Goal: Information Seeking & Learning: Learn about a topic

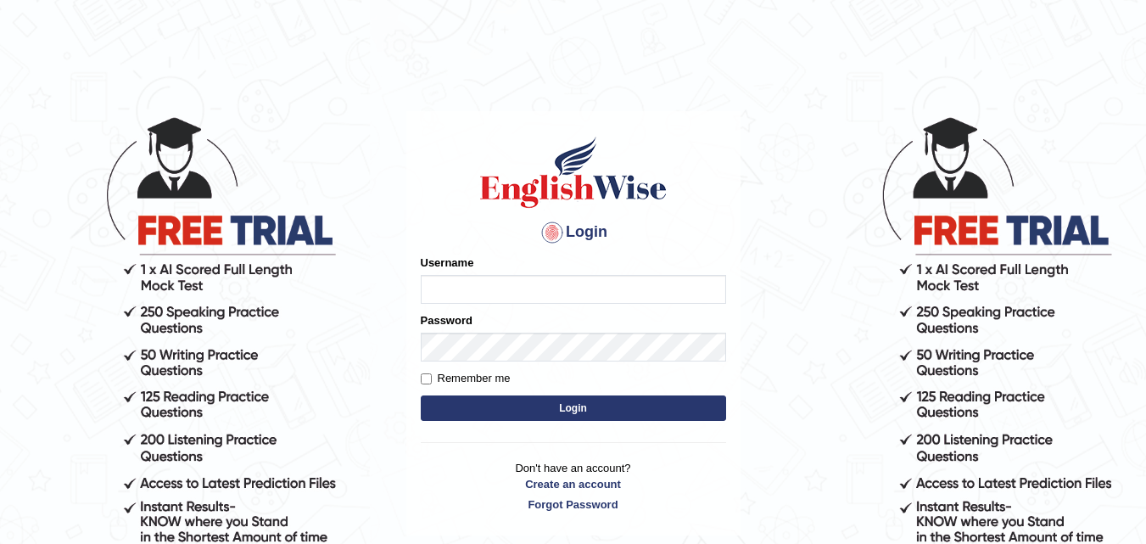
click at [625, 287] on input "Username" at bounding box center [573, 289] width 305 height 29
type input "gurungkailash15"
click at [594, 400] on button "Login" at bounding box center [573, 407] width 305 height 25
click at [587, 409] on button "Login" at bounding box center [573, 407] width 305 height 25
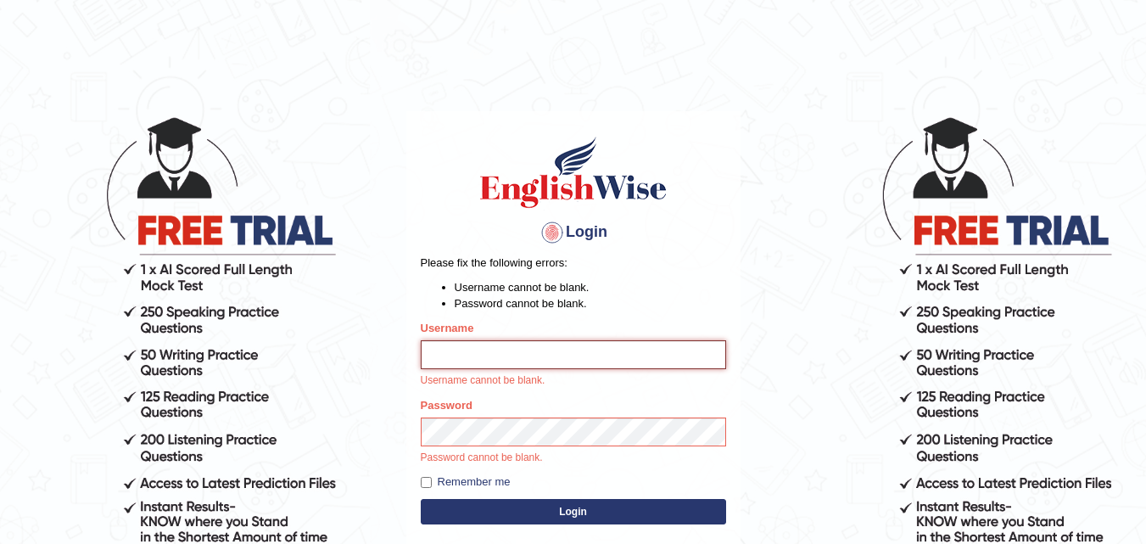
click at [598, 354] on input "Username" at bounding box center [573, 354] width 305 height 29
type input "gurungkailash15"
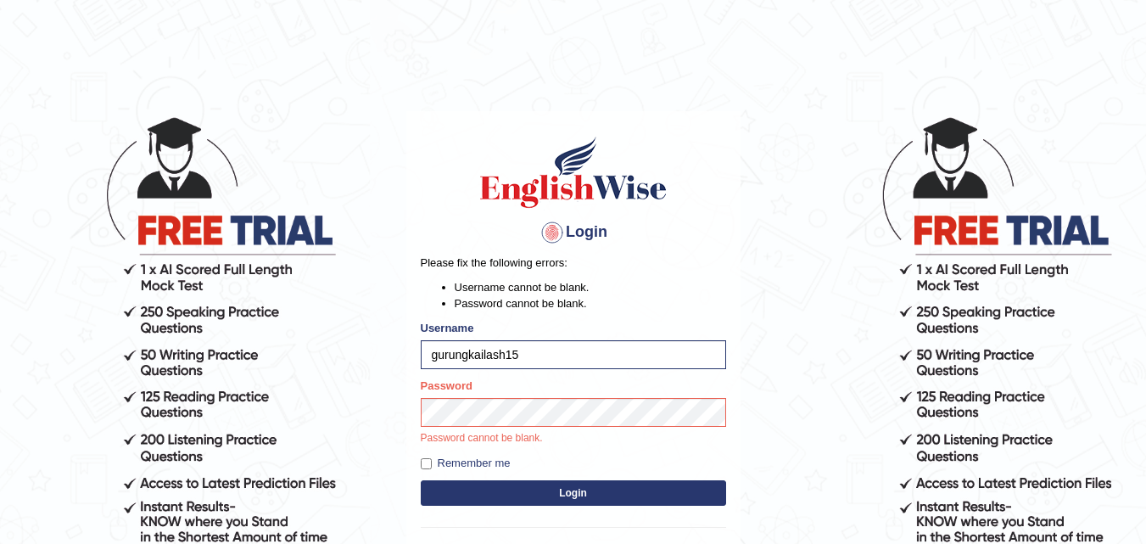
click at [616, 484] on button "Login" at bounding box center [573, 492] width 305 height 25
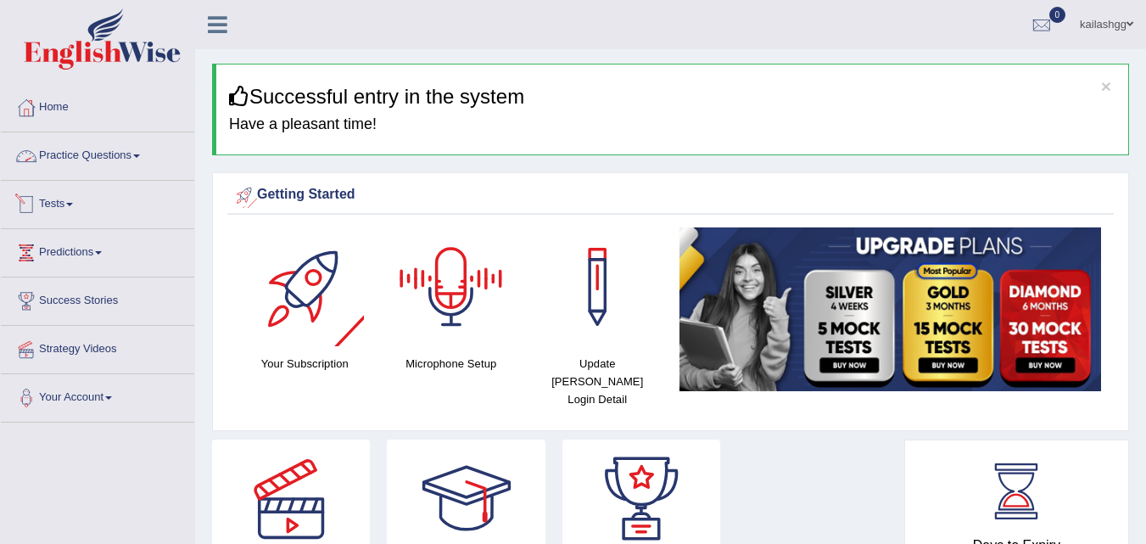
click at [118, 155] on link "Practice Questions" at bounding box center [97, 153] width 193 height 42
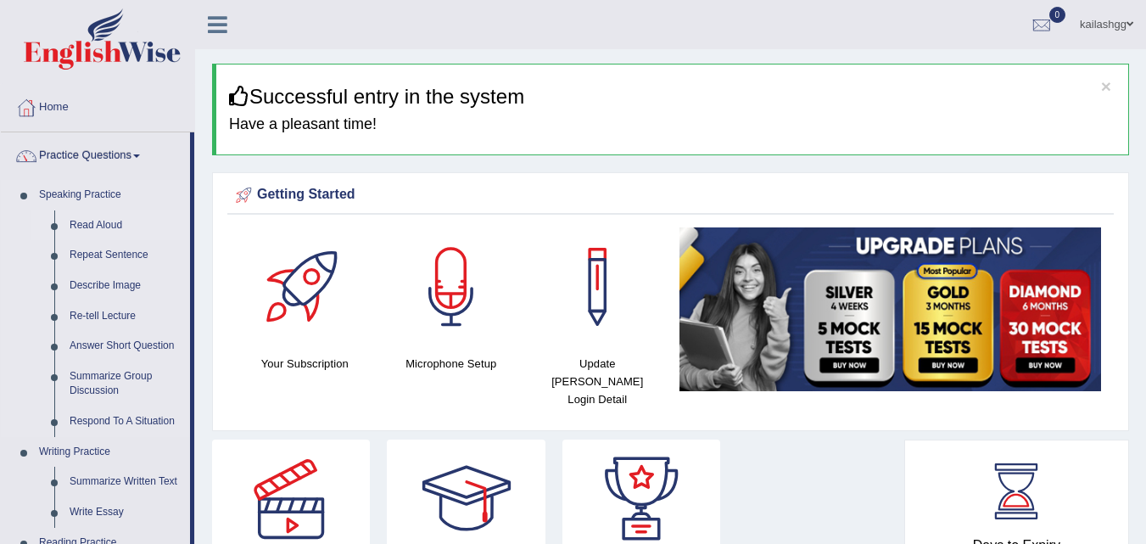
click at [99, 226] on link "Read Aloud" at bounding box center [126, 225] width 128 height 31
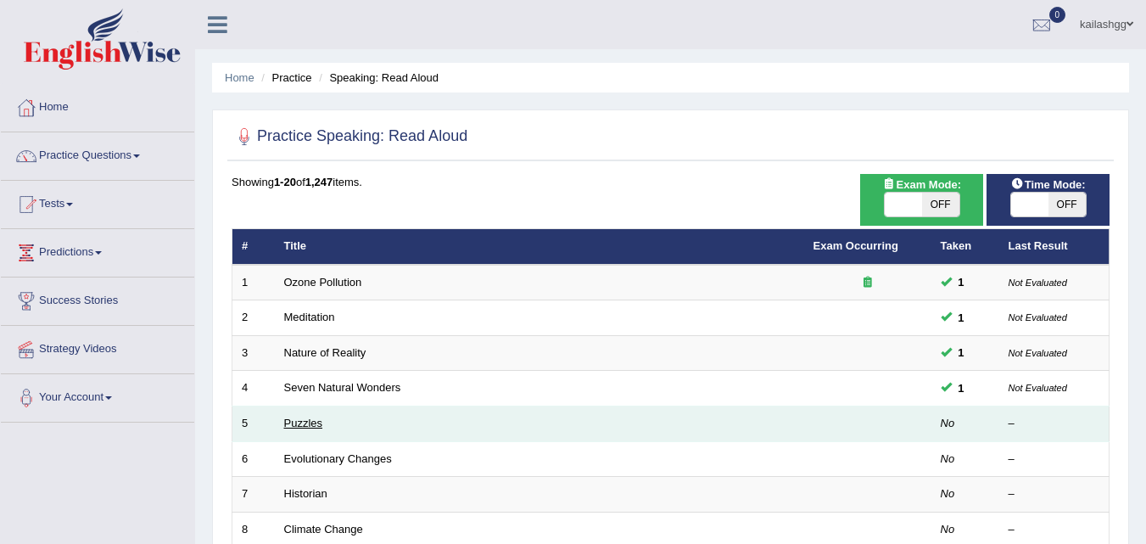
click at [300, 419] on link "Puzzles" at bounding box center [303, 422] width 39 height 13
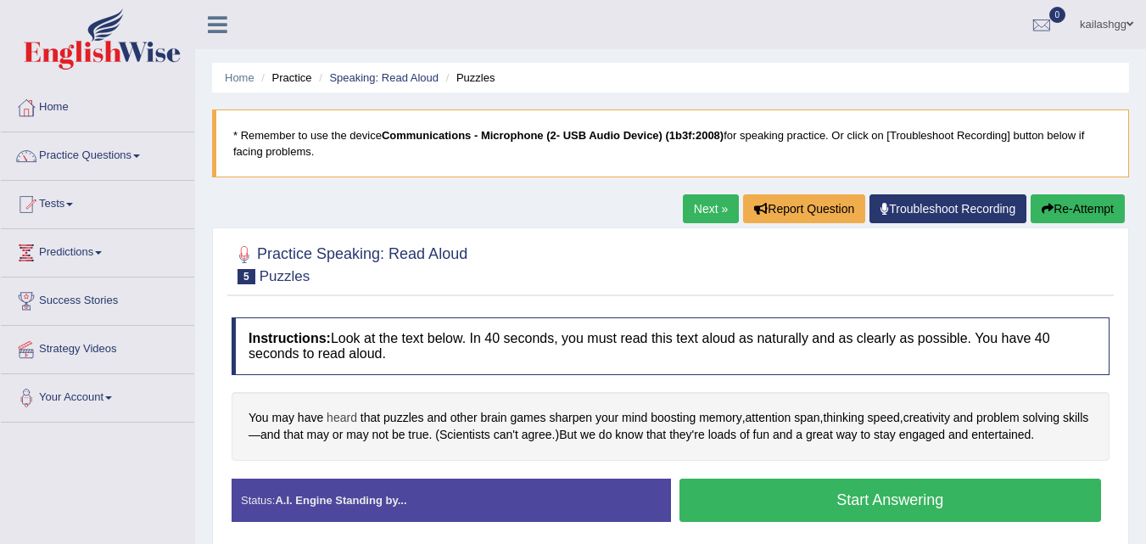
scroll to position [170, 0]
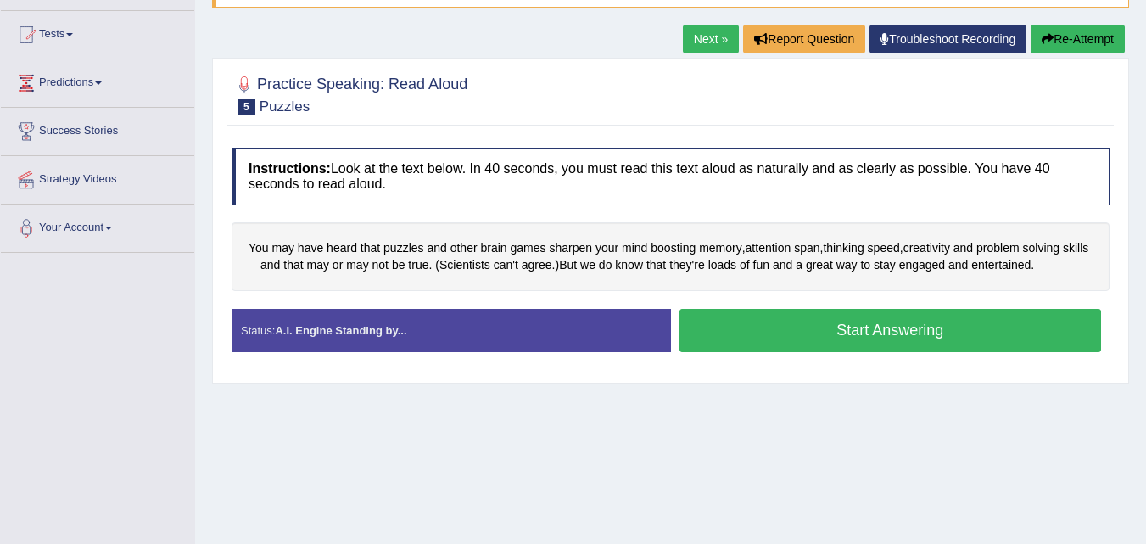
click at [824, 344] on button "Start Answering" at bounding box center [890, 330] width 422 height 43
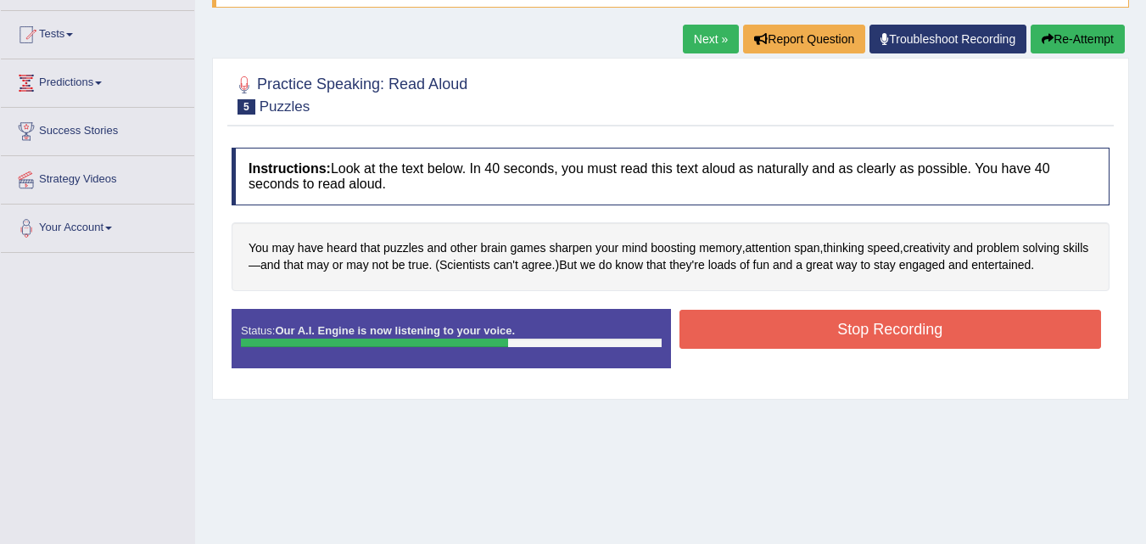
click at [829, 321] on button "Stop Recording" at bounding box center [890, 329] width 422 height 39
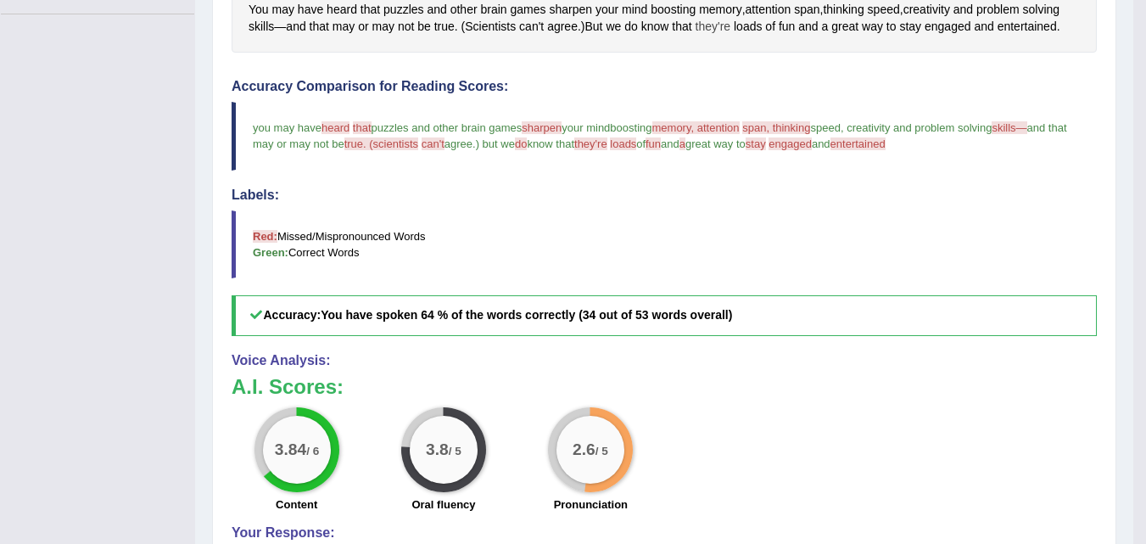
scroll to position [85, 0]
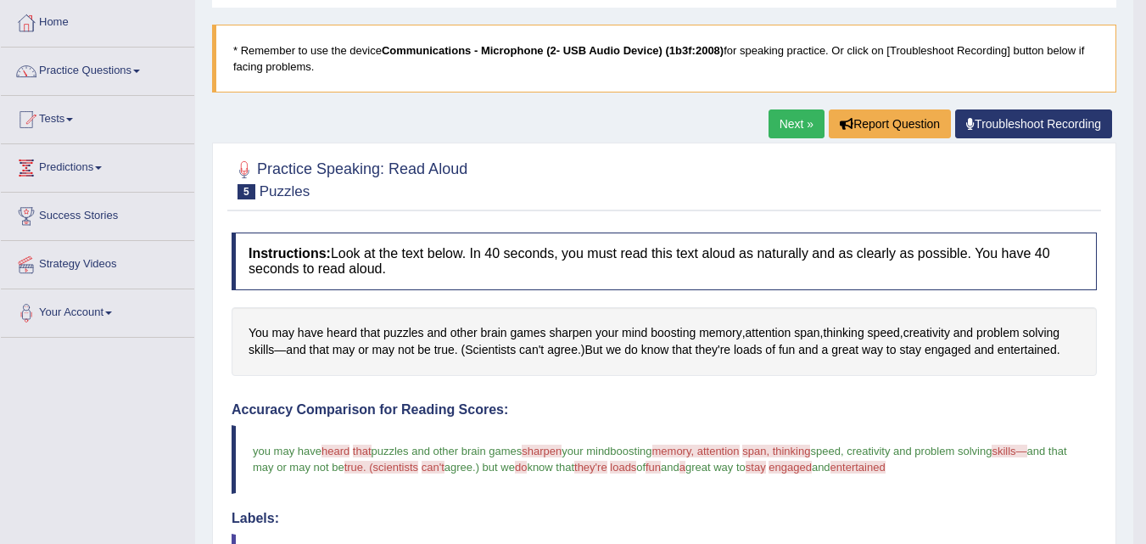
click at [784, 120] on link "Next »" at bounding box center [796, 123] width 56 height 29
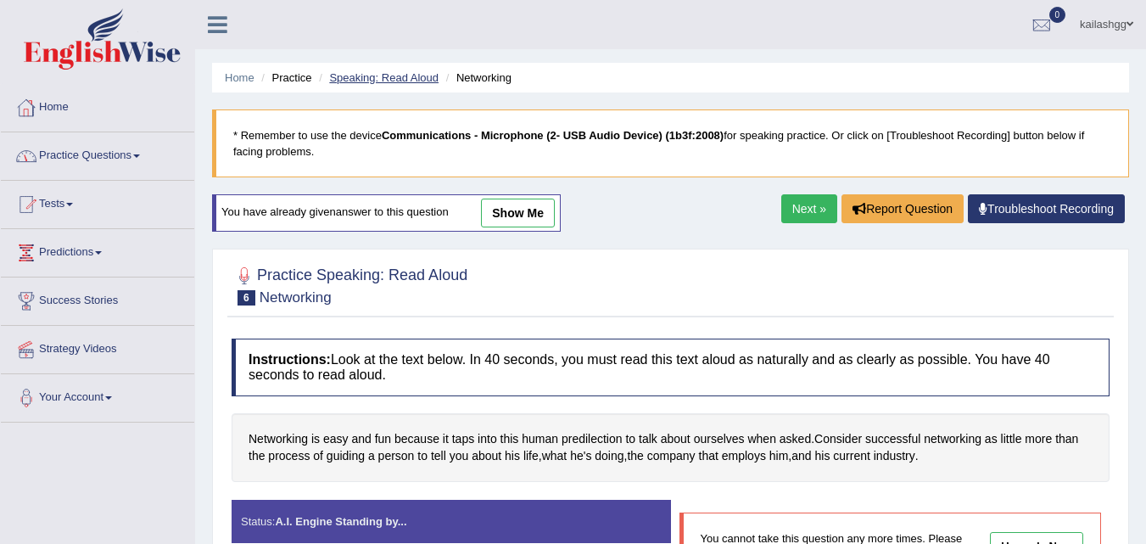
click at [411, 80] on link "Speaking: Read Aloud" at bounding box center [383, 77] width 109 height 13
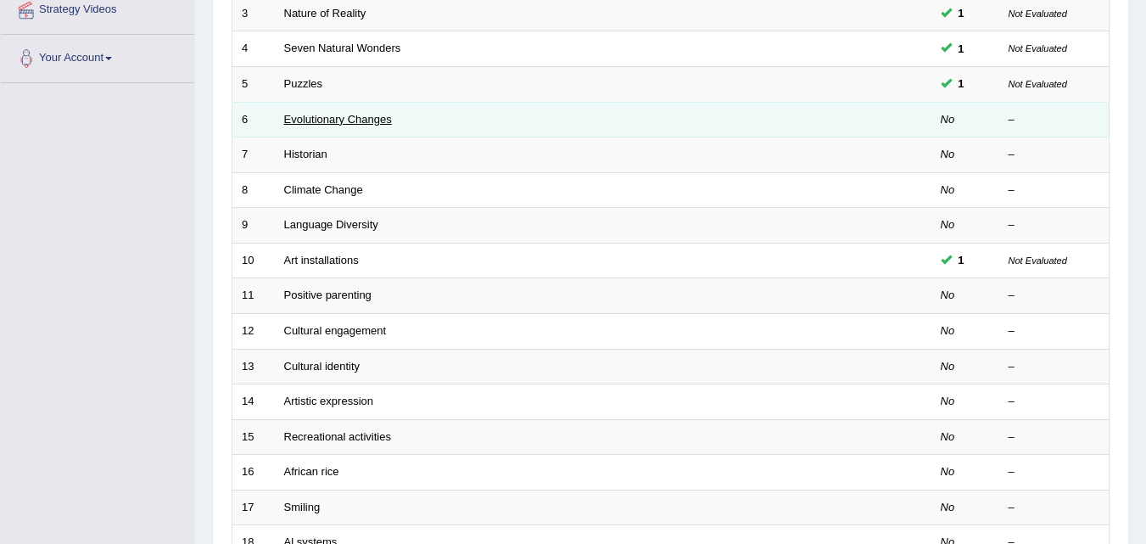
scroll to position [339, 0]
drag, startPoint x: 292, startPoint y: 114, endPoint x: 311, endPoint y: 117, distance: 19.8
click at [292, 114] on link "Evolutionary Changes" at bounding box center [338, 119] width 108 height 13
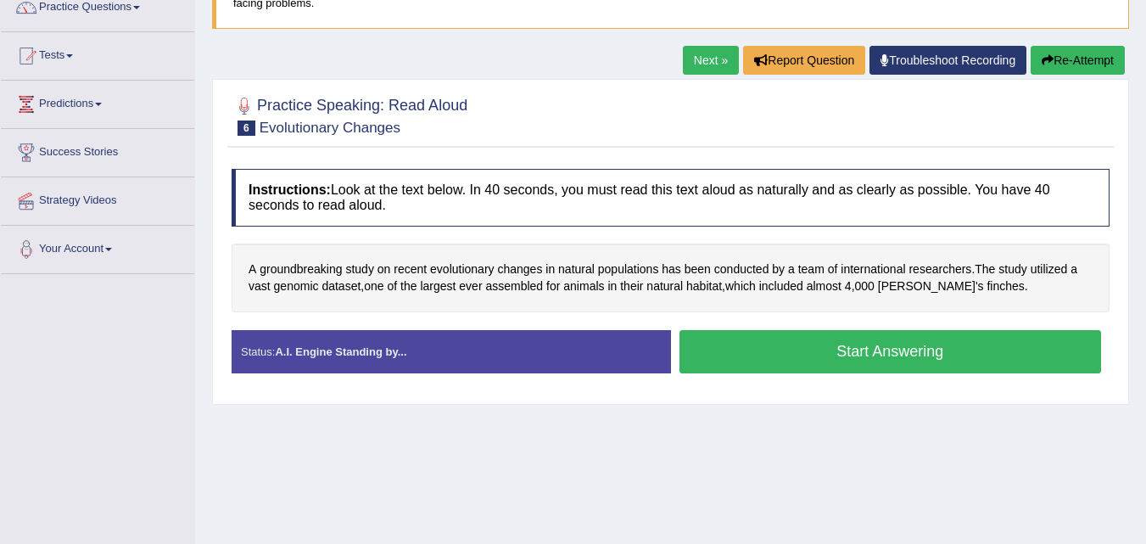
scroll to position [254, 0]
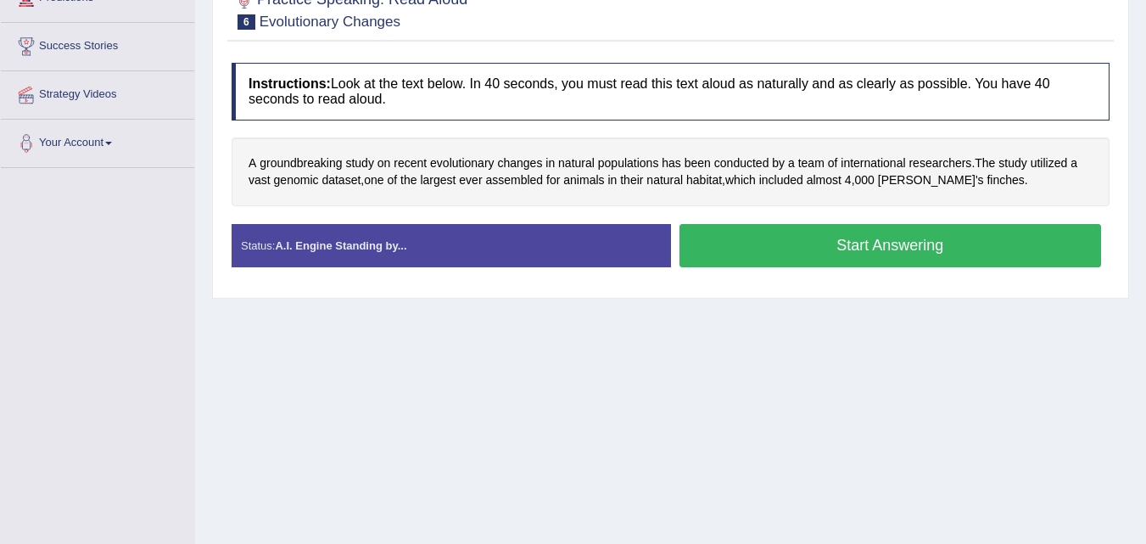
click at [812, 231] on button "Start Answering" at bounding box center [890, 245] width 422 height 43
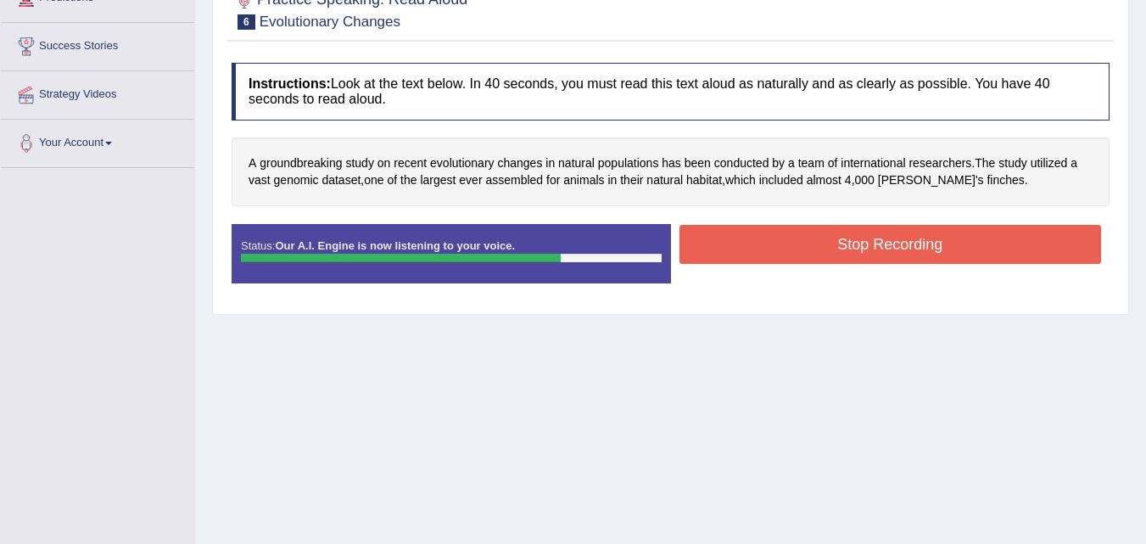
click at [812, 231] on button "Stop Recording" at bounding box center [890, 244] width 422 height 39
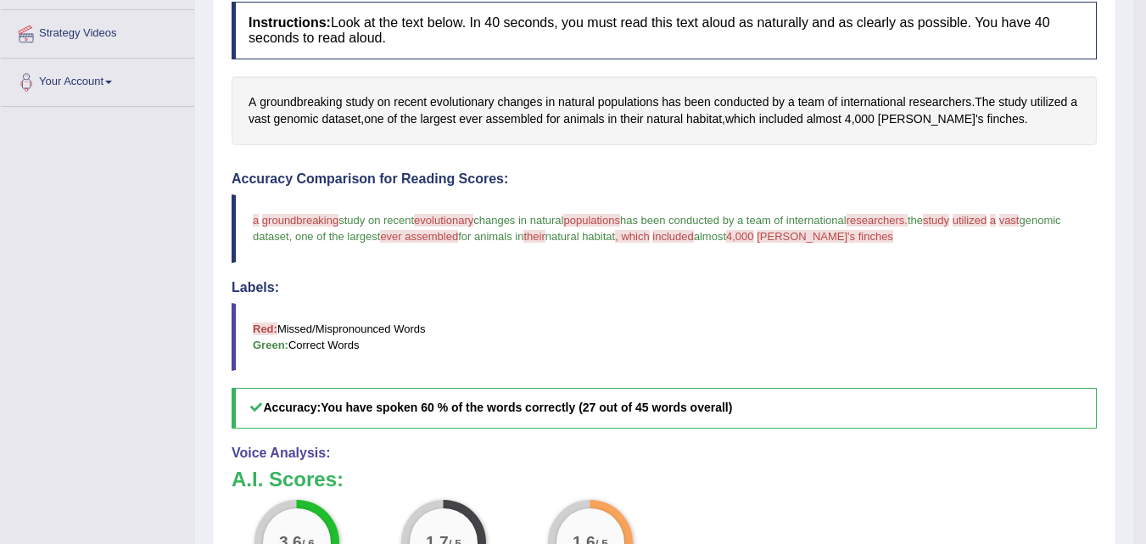
scroll to position [25, 0]
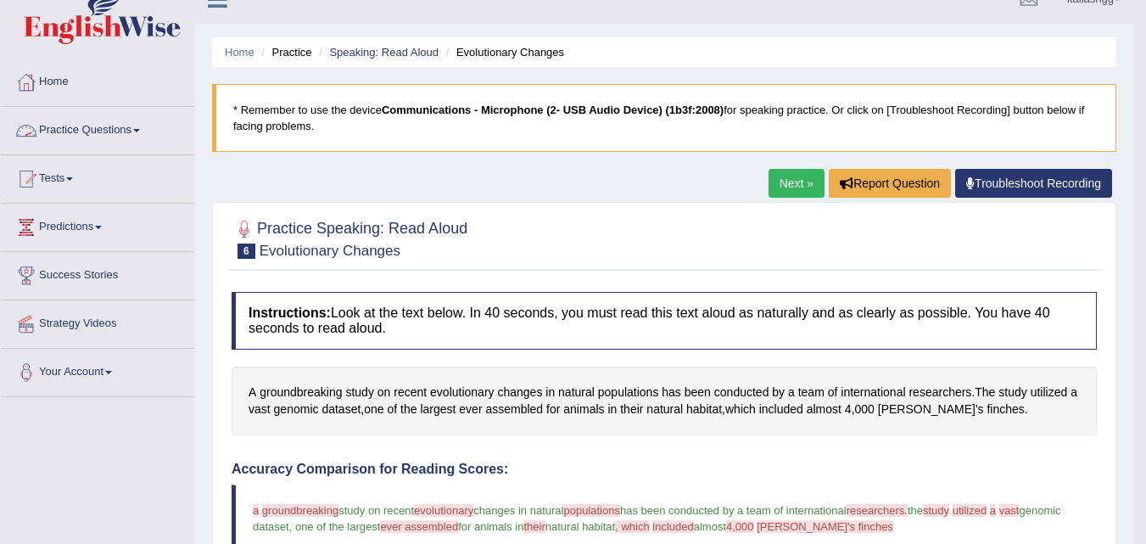
drag, startPoint x: 117, startPoint y: 126, endPoint x: 128, endPoint y: 158, distance: 33.3
click at [117, 128] on link "Practice Questions" at bounding box center [97, 128] width 193 height 42
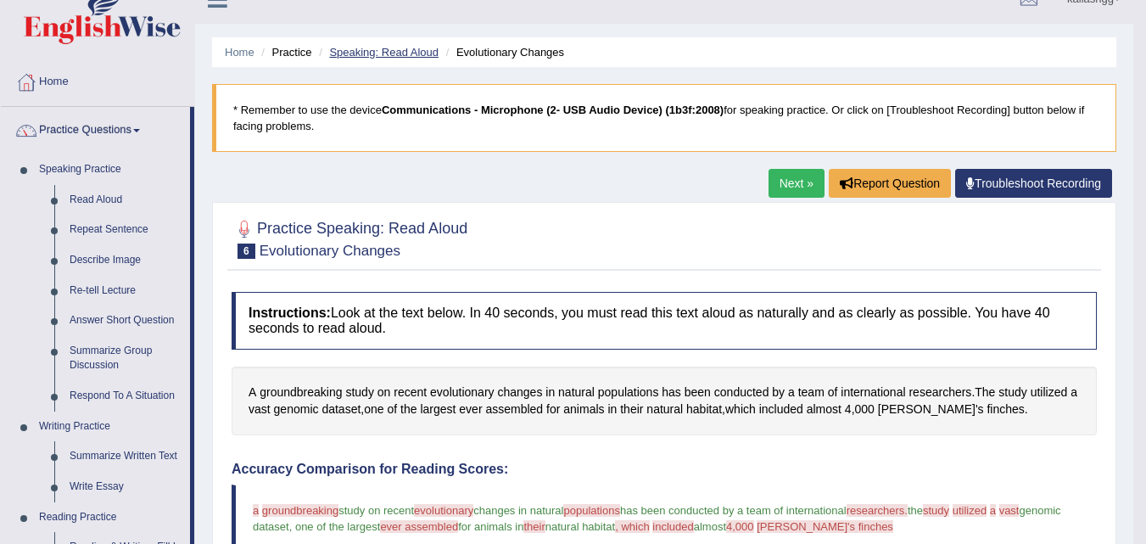
click at [381, 47] on link "Speaking: Read Aloud" at bounding box center [383, 52] width 109 height 13
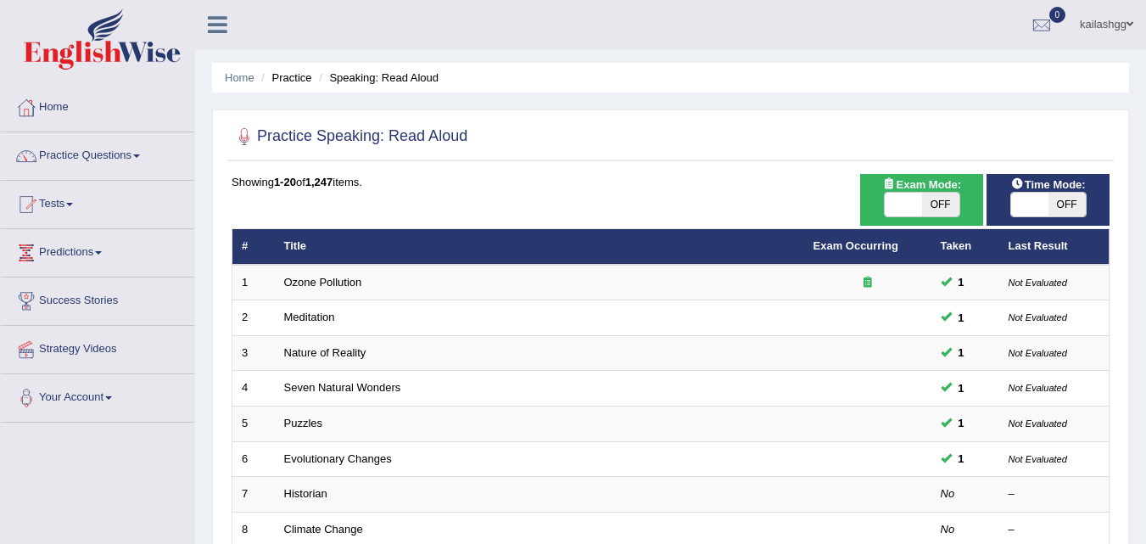
click at [1071, 204] on span "OFF" at bounding box center [1066, 204] width 37 height 24
checkbox input "true"
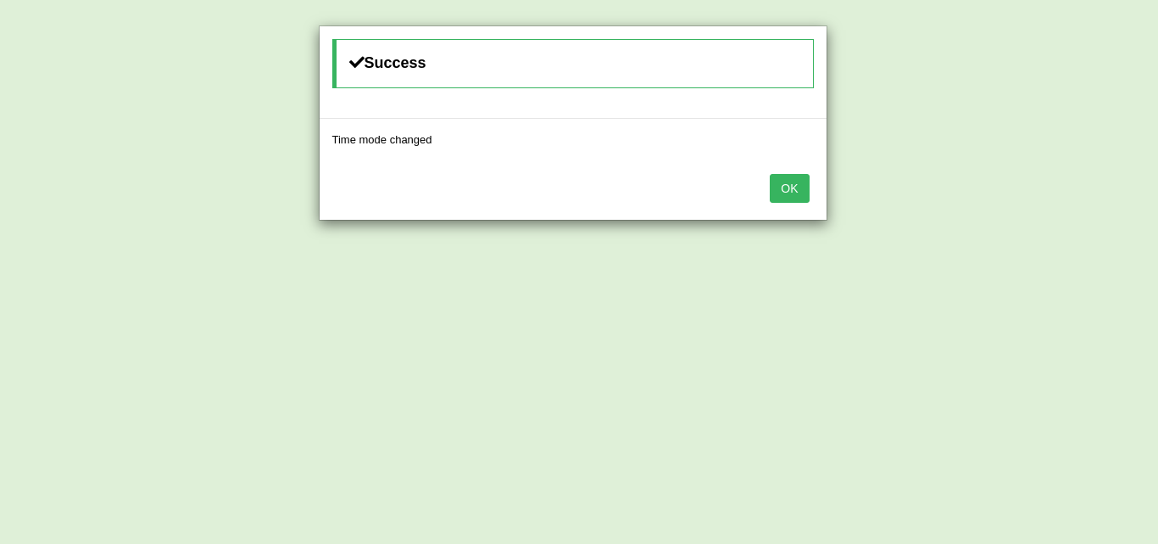
click at [780, 187] on button "OK" at bounding box center [789, 188] width 39 height 29
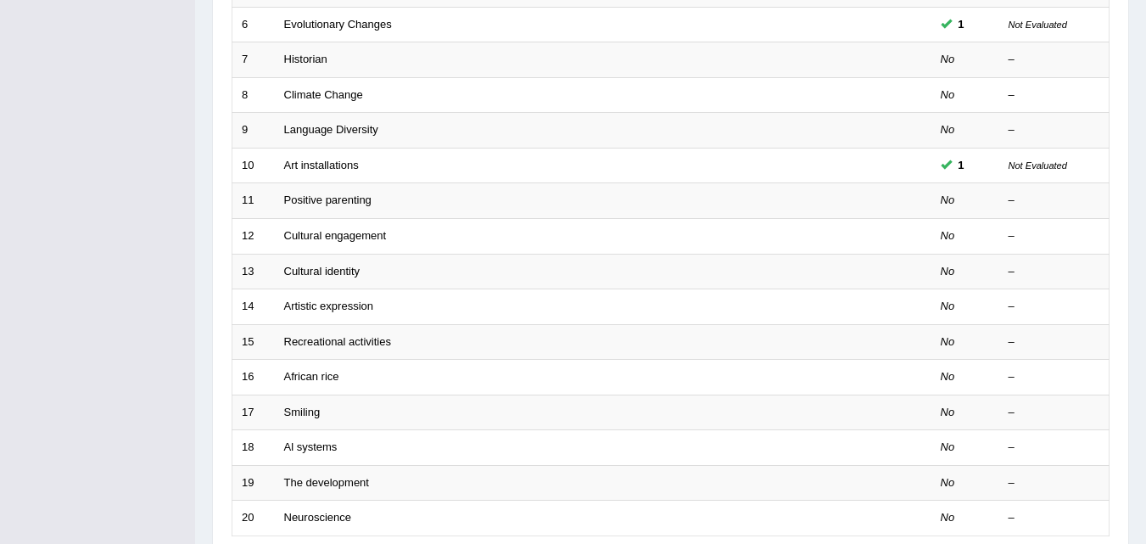
scroll to position [509, 0]
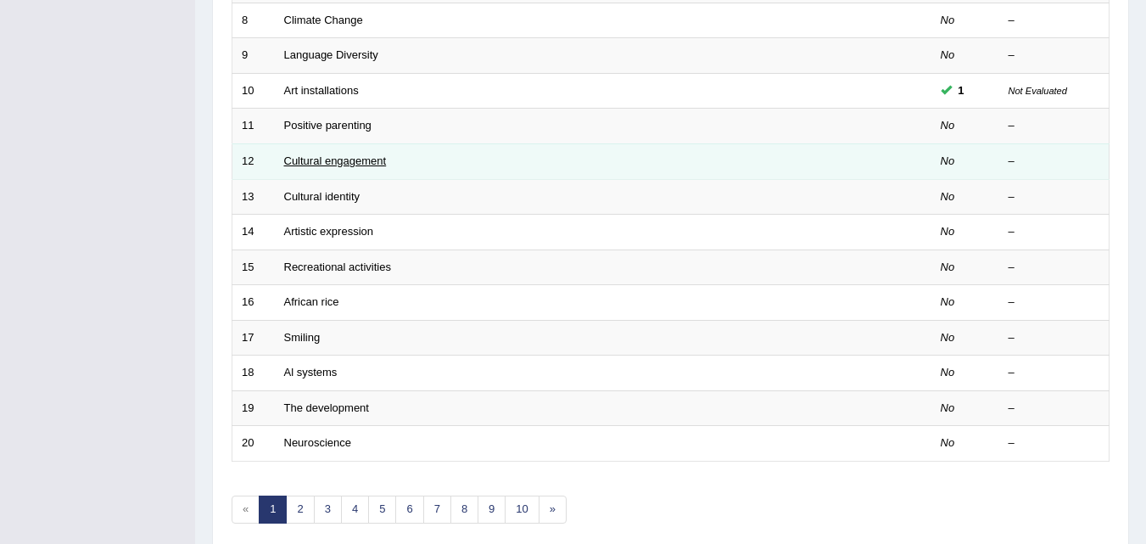
click at [373, 159] on link "Cultural engagement" at bounding box center [335, 160] width 103 height 13
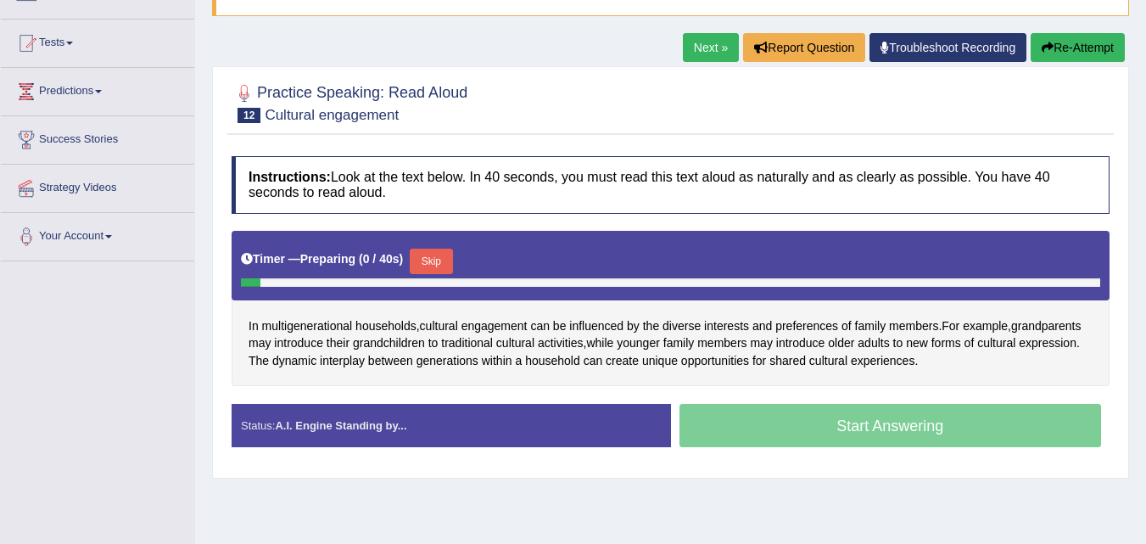
scroll to position [170, 0]
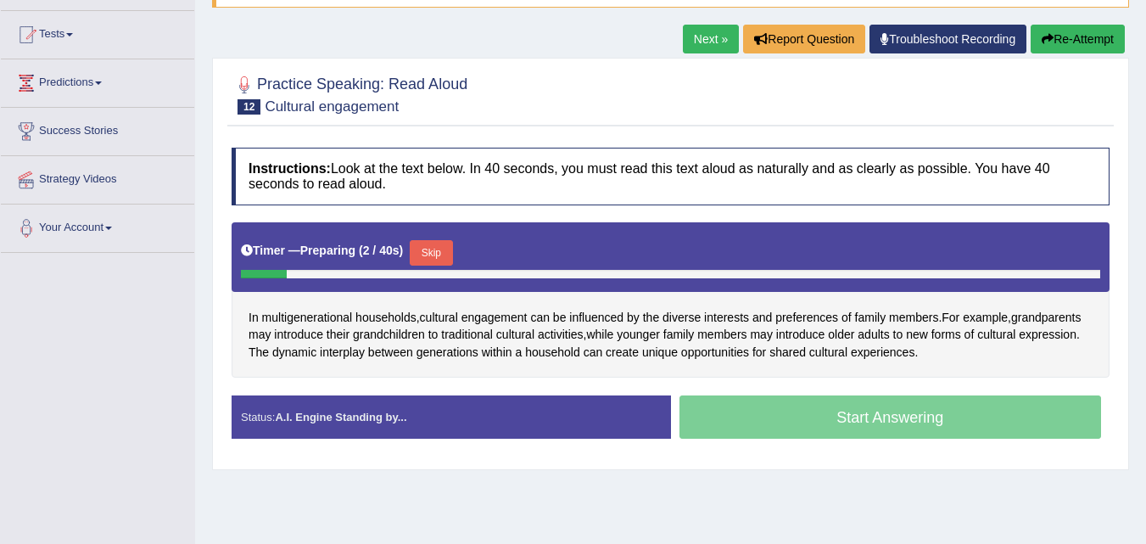
click at [760, 406] on div "Start Answering" at bounding box center [890, 418] width 439 height 47
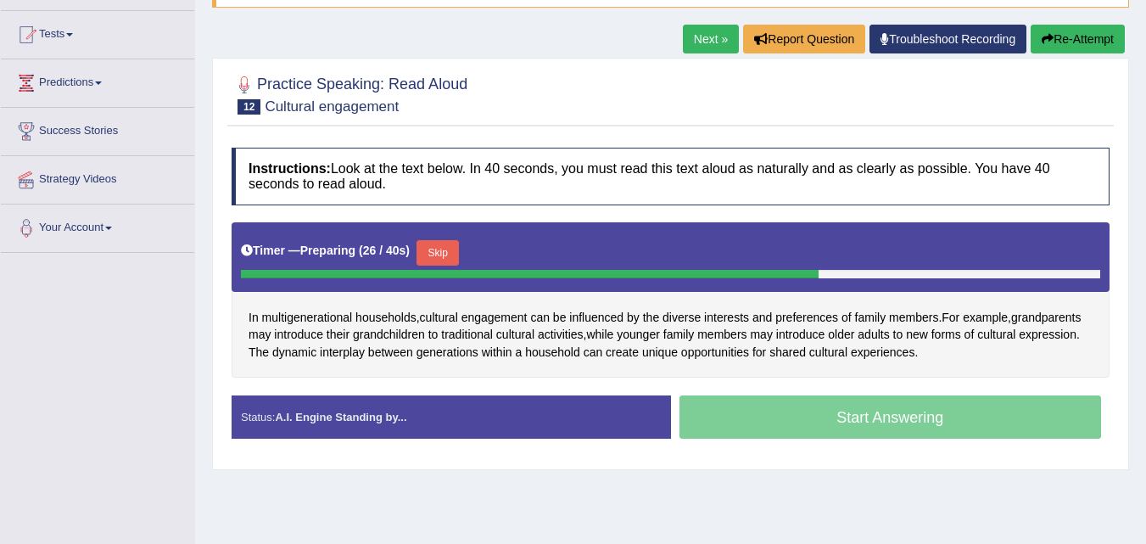
click at [437, 248] on button "Skip" at bounding box center [437, 252] width 42 height 25
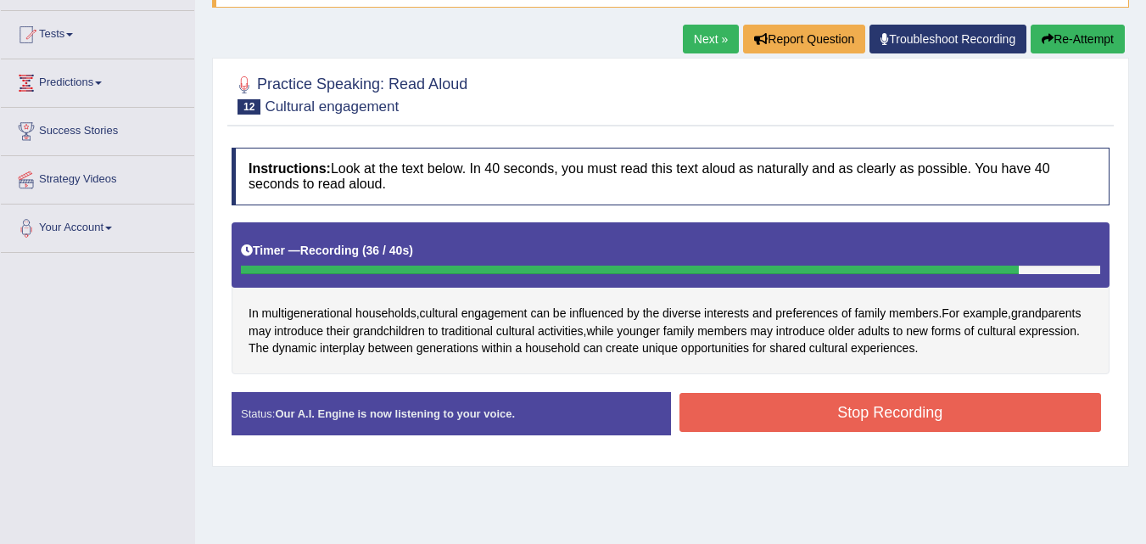
click at [839, 405] on button "Stop Recording" at bounding box center [890, 412] width 422 height 39
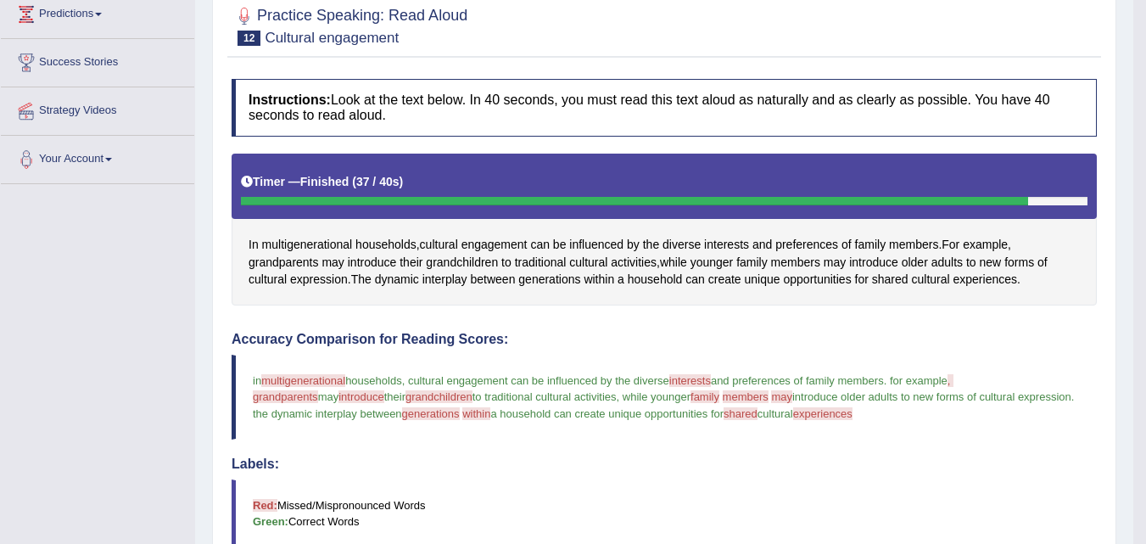
scroll to position [0, 0]
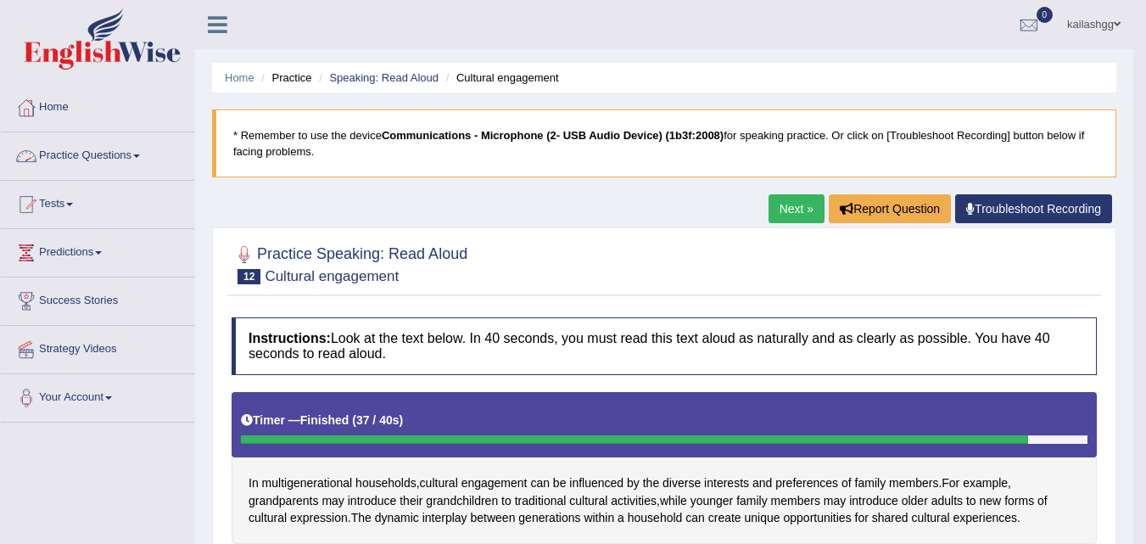
click at [105, 158] on link "Practice Questions" at bounding box center [97, 153] width 193 height 42
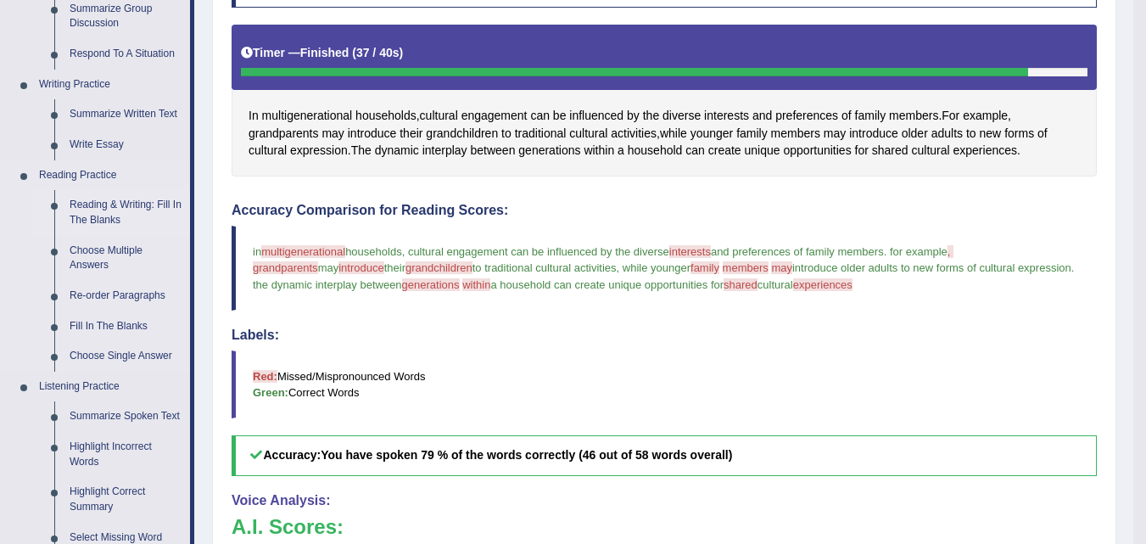
scroll to position [339, 0]
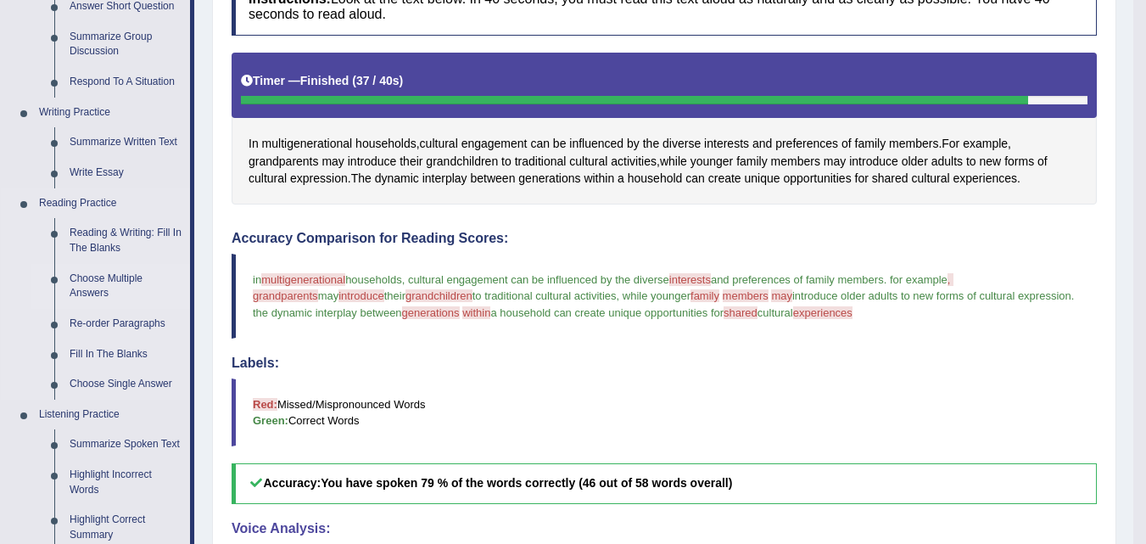
click at [117, 274] on link "Choose Multiple Answers" at bounding box center [126, 286] width 128 height 45
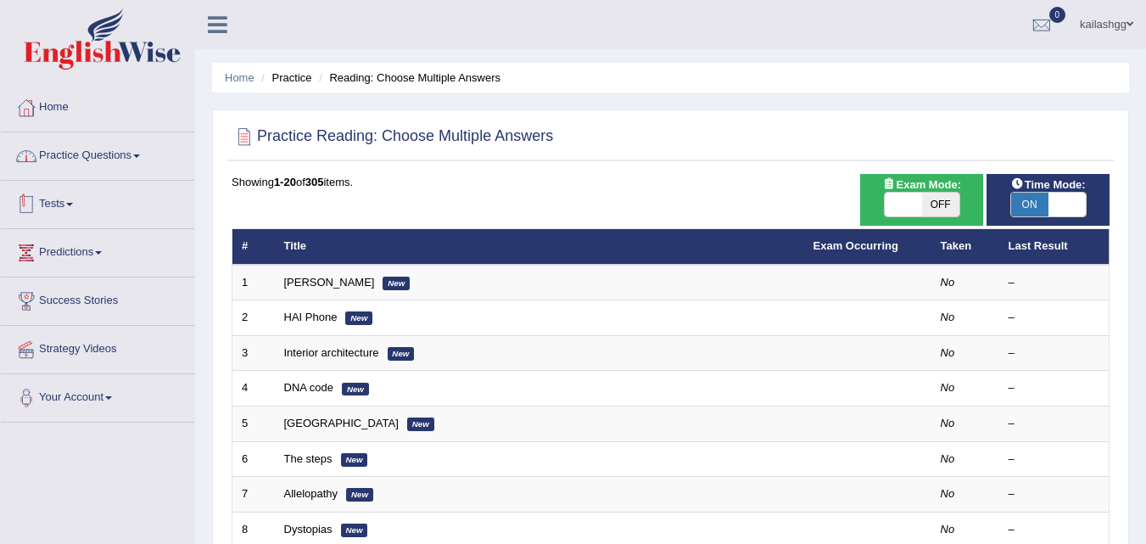
click at [95, 151] on link "Practice Questions" at bounding box center [97, 153] width 193 height 42
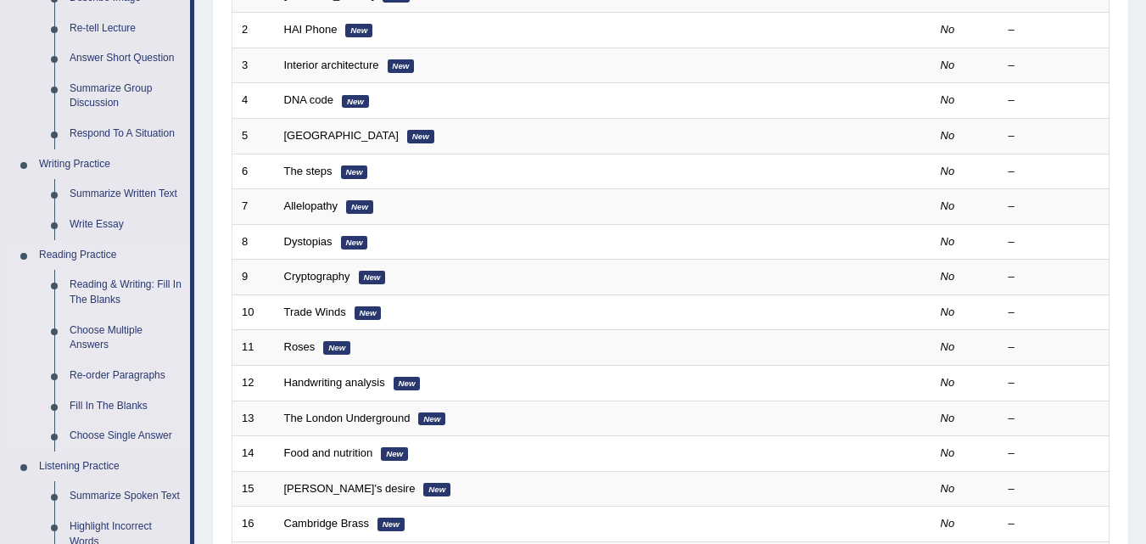
scroll to position [424, 0]
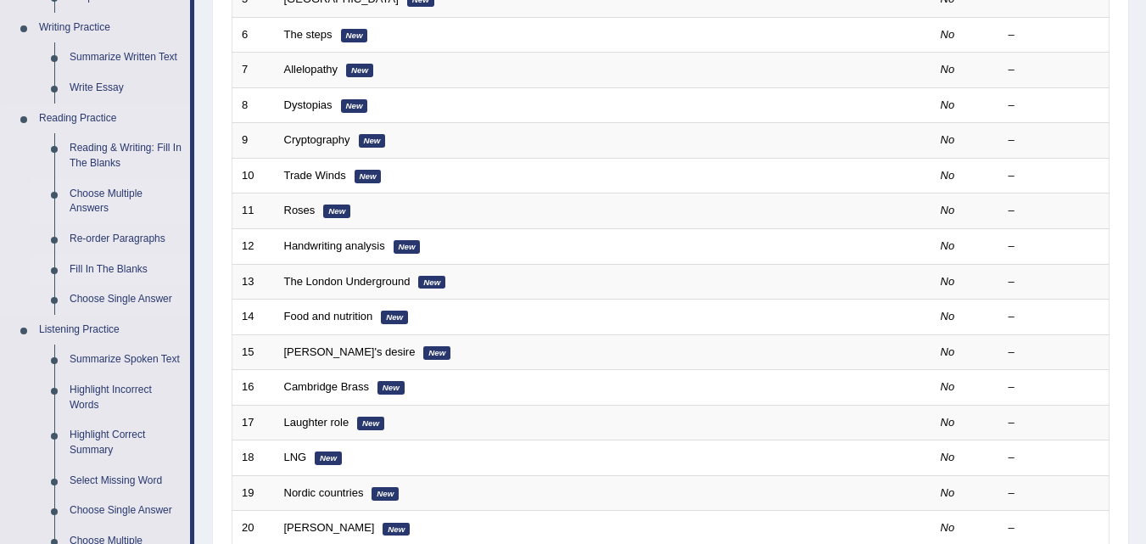
click at [125, 267] on link "Fill In The Blanks" at bounding box center [126, 269] width 128 height 31
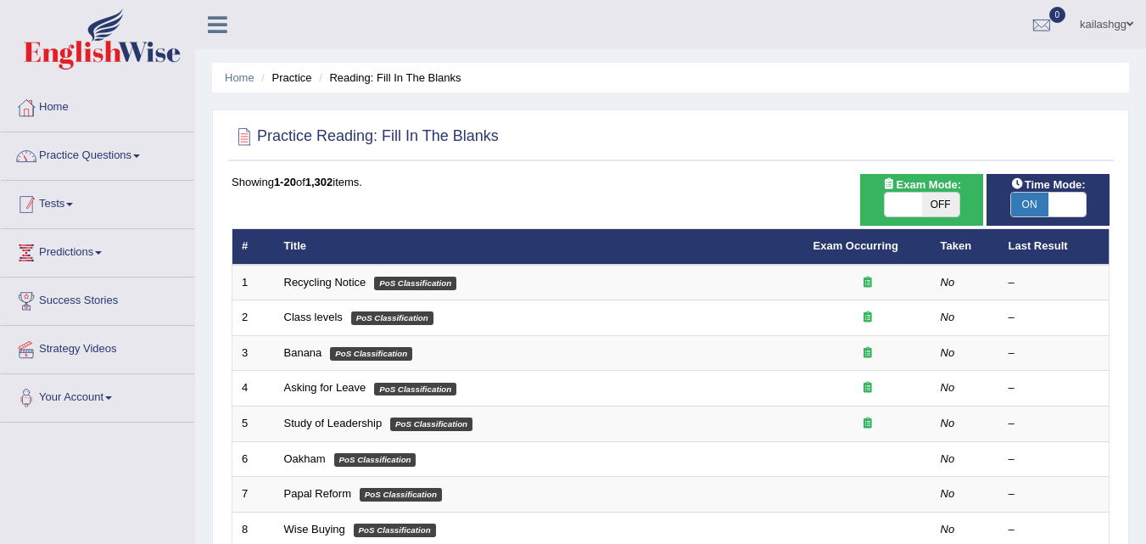
click at [93, 167] on link "Practice Questions" at bounding box center [97, 153] width 193 height 42
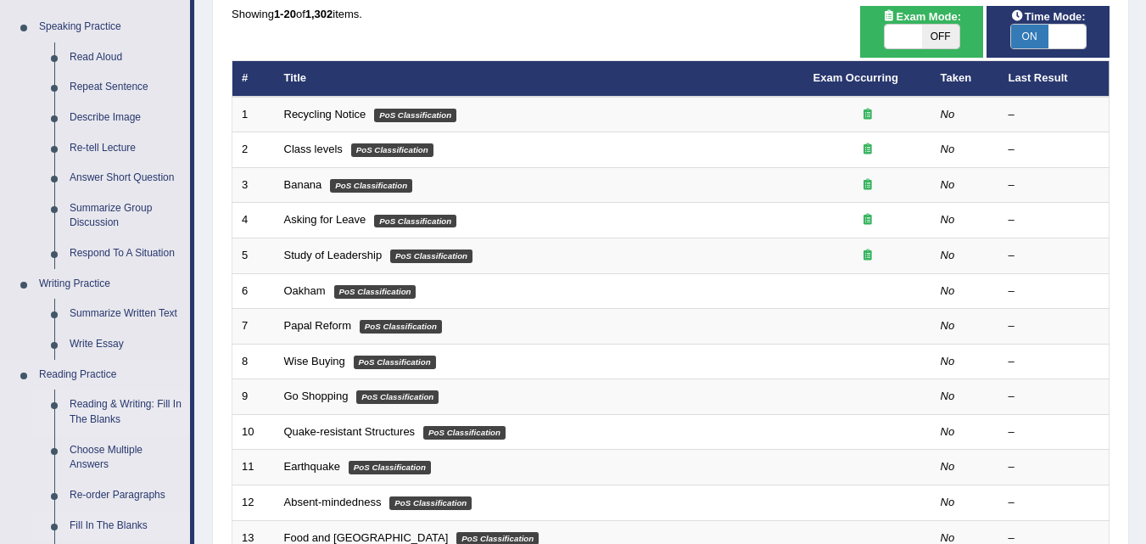
scroll to position [170, 0]
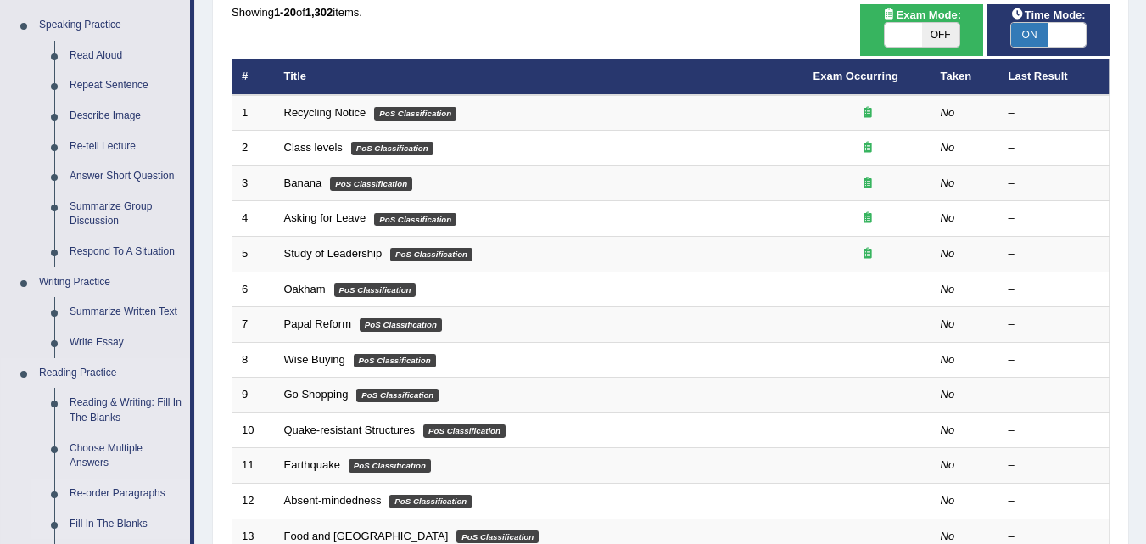
click at [128, 496] on link "Re-order Paragraphs" at bounding box center [126, 493] width 128 height 31
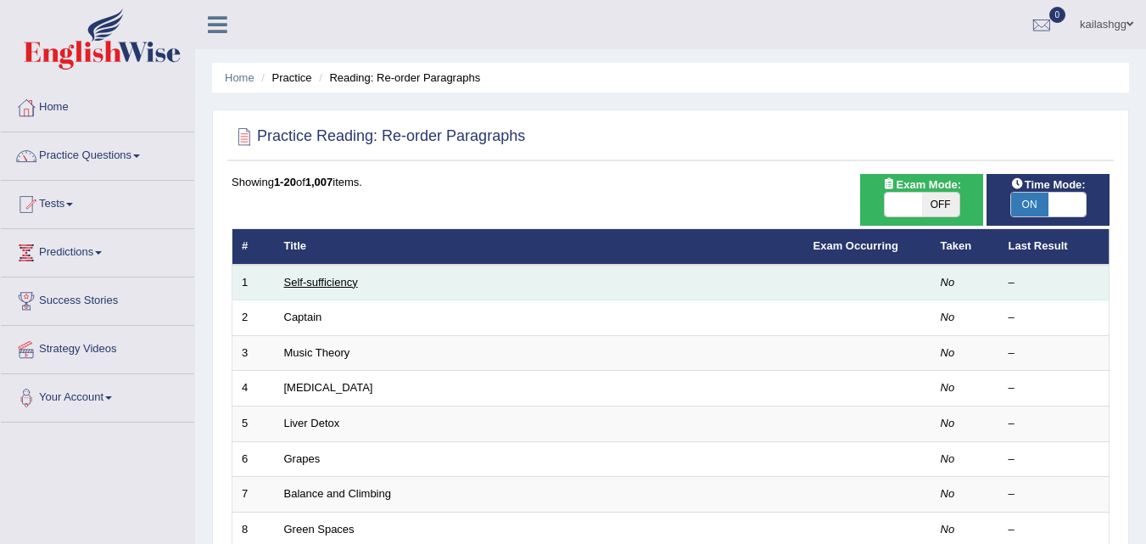
click at [318, 283] on link "Self-sufficiency" at bounding box center [321, 282] width 74 height 13
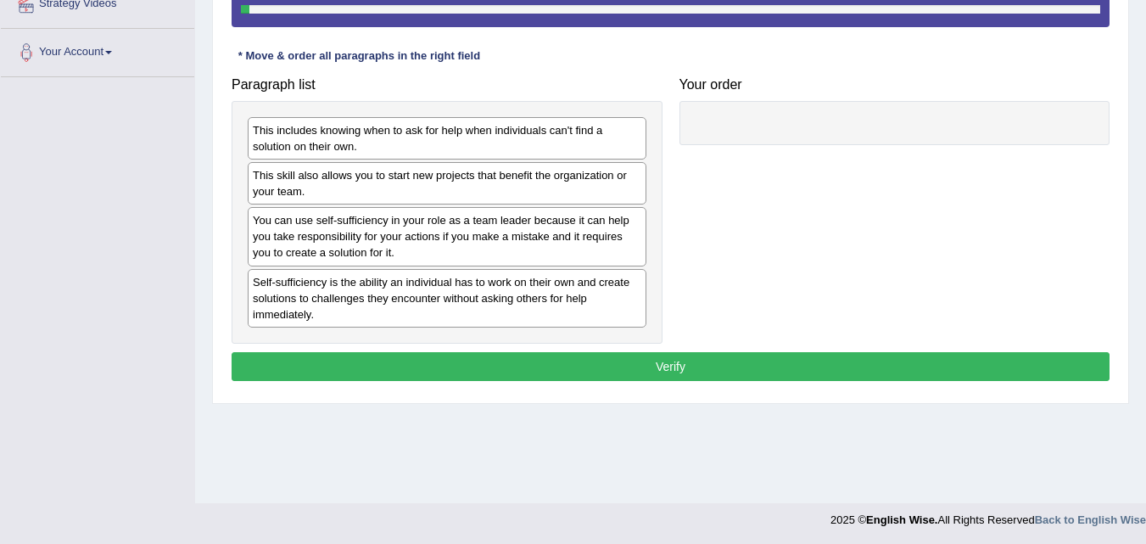
scroll to position [347, 0]
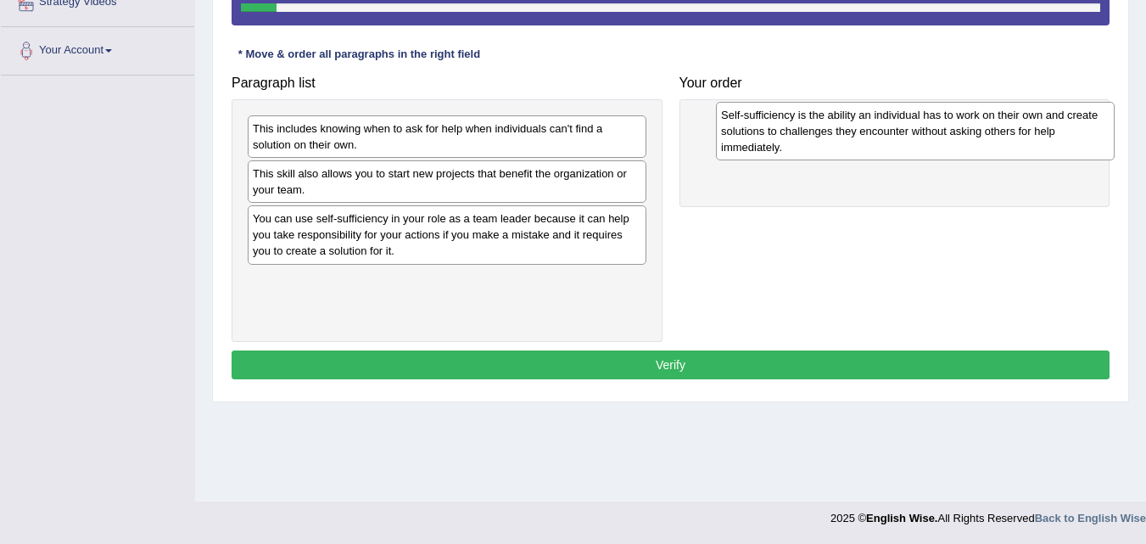
drag, startPoint x: 377, startPoint y: 304, endPoint x: 845, endPoint y: 138, distance: 496.4
click at [845, 138] on div "Self-sufficiency is the ability an individual has to work on their own and crea…" at bounding box center [915, 131] width 399 height 59
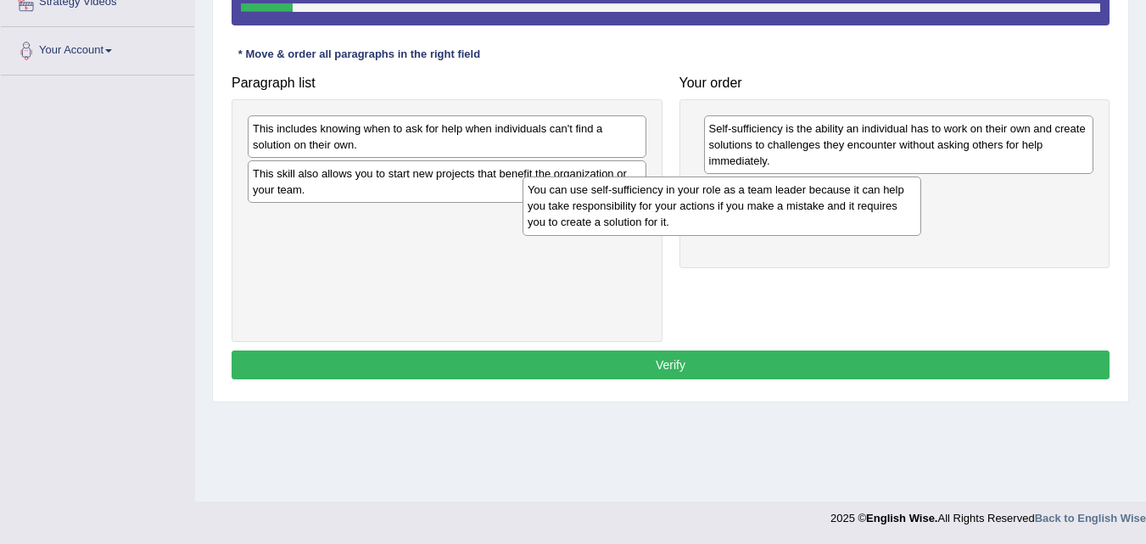
drag, startPoint x: 563, startPoint y: 241, endPoint x: 841, endPoint y: 212, distance: 279.6
click at [841, 212] on div "You can use self-sufficiency in your role as a team leader because it can help …" at bounding box center [721, 205] width 399 height 59
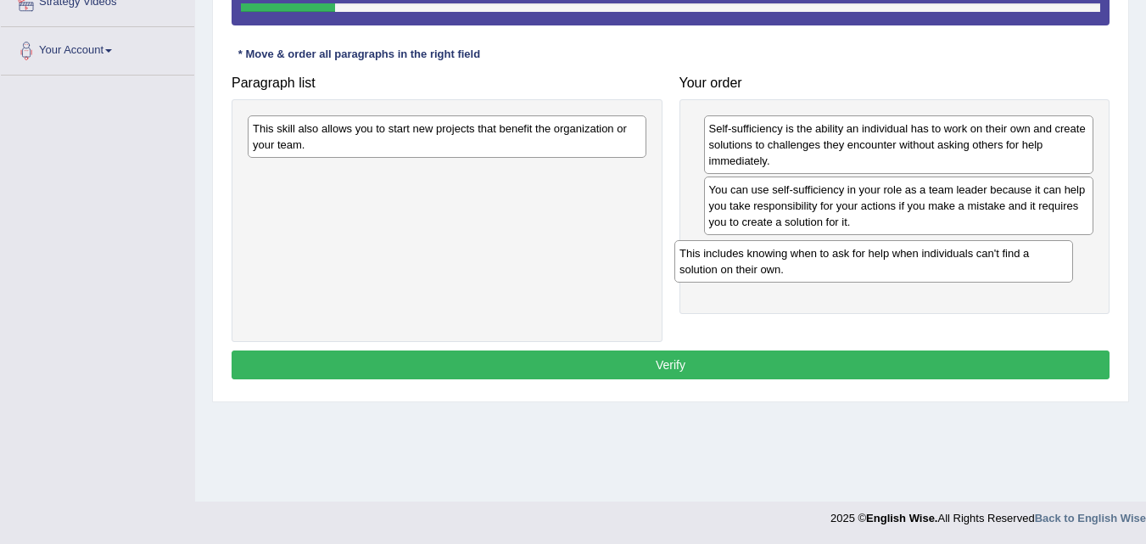
drag, startPoint x: 520, startPoint y: 135, endPoint x: 946, endPoint y: 259, distance: 444.4
click at [946, 259] on div "This includes knowing when to ask for help when individuals can't find a soluti…" at bounding box center [873, 261] width 399 height 42
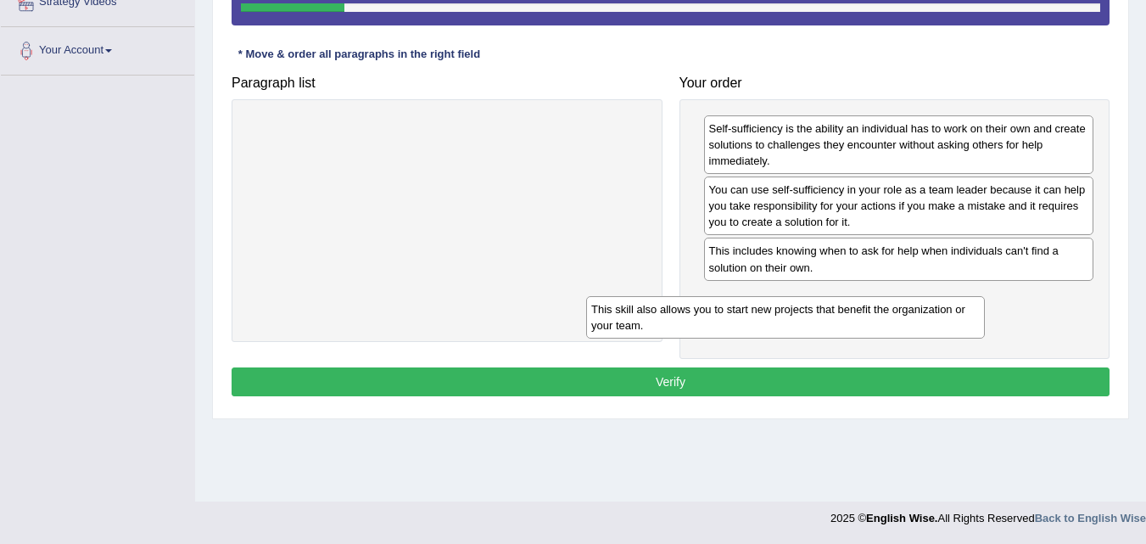
drag, startPoint x: 564, startPoint y: 137, endPoint x: 902, endPoint y: 317, distance: 383.5
click at [902, 317] on div "This skill also allows you to start new projects that benefit the organization …" at bounding box center [785, 317] width 399 height 42
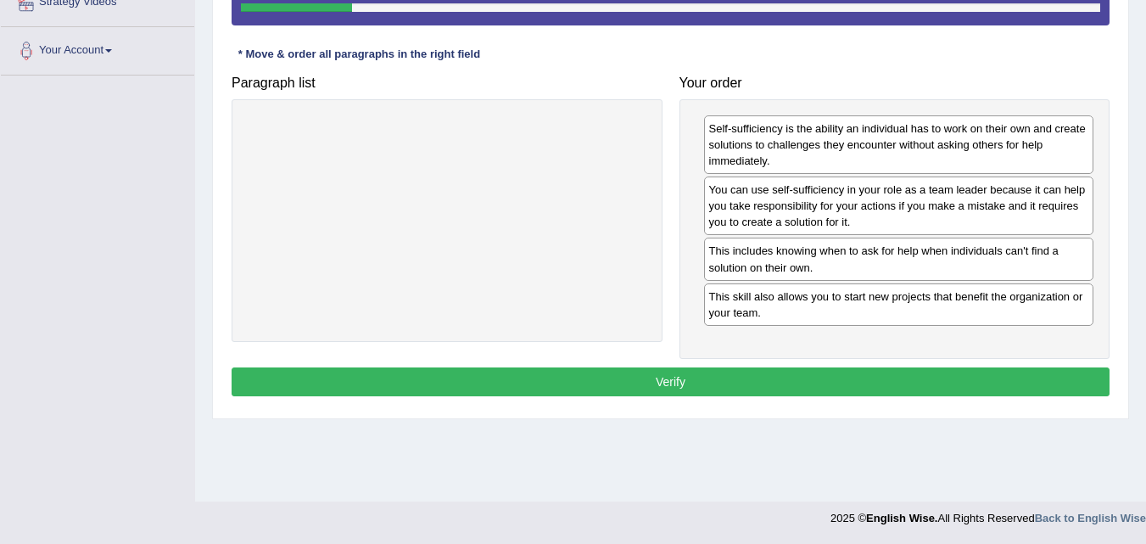
click at [880, 380] on button "Verify" at bounding box center [670, 381] width 878 height 29
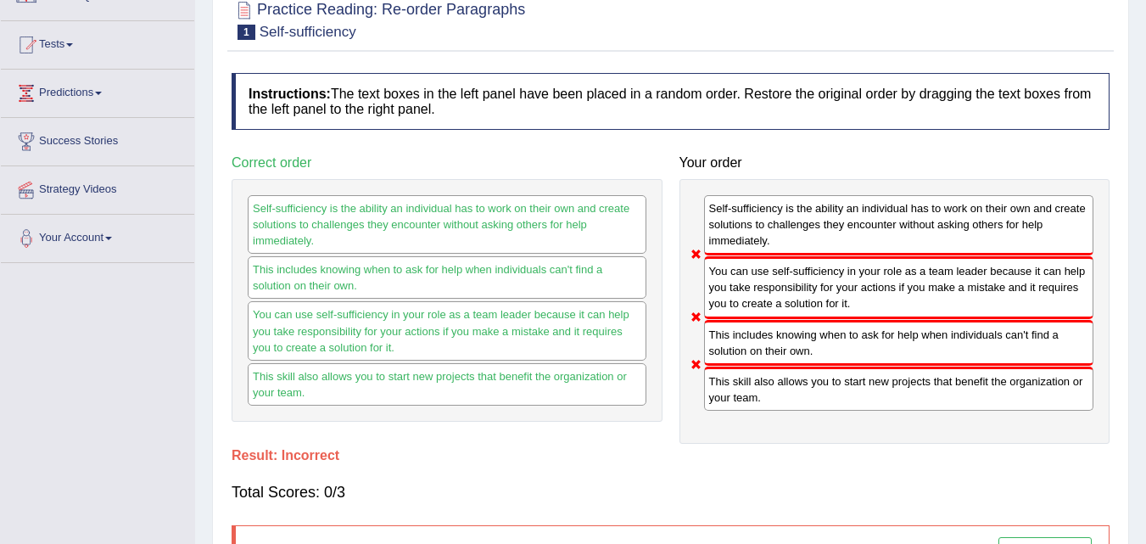
scroll to position [0, 0]
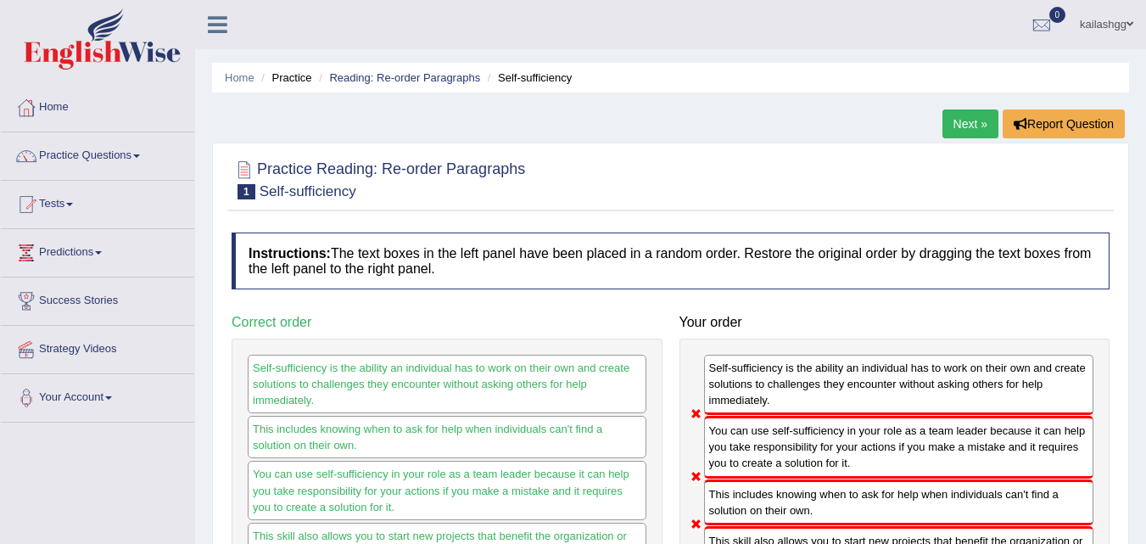
click at [967, 125] on link "Next »" at bounding box center [970, 123] width 56 height 29
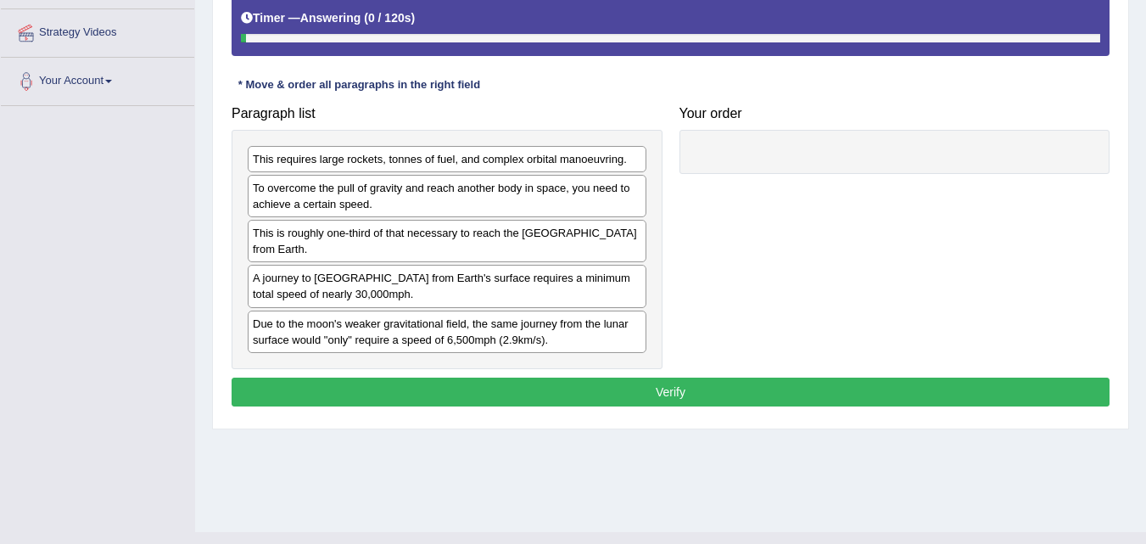
scroll to position [347, 0]
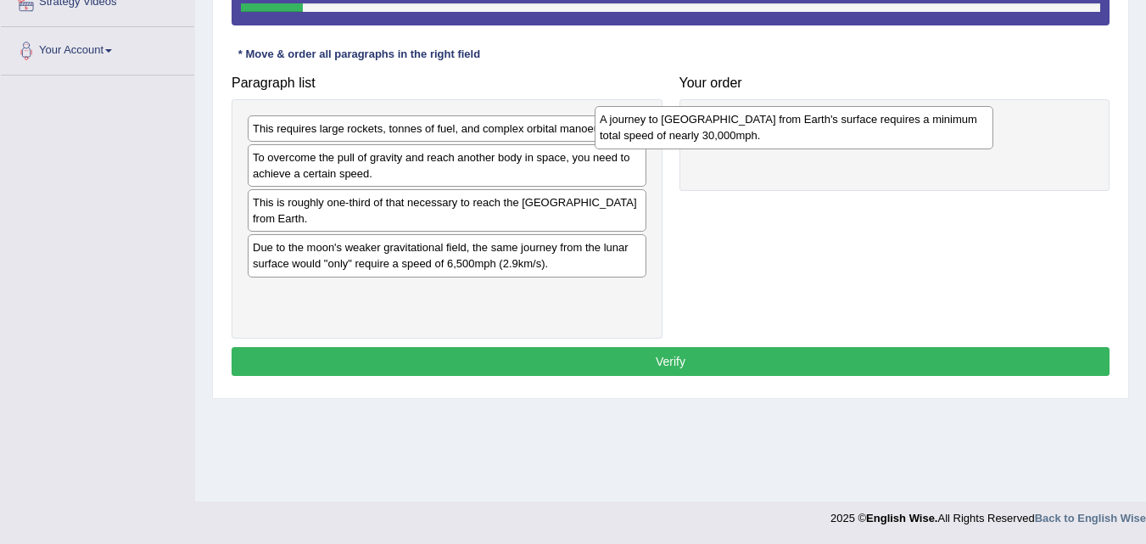
drag, startPoint x: 488, startPoint y: 260, endPoint x: 835, endPoint y: 132, distance: 369.7
click at [835, 132] on div "A journey to Mars from Earth's surface requires a minimum total speed of nearly…" at bounding box center [793, 127] width 399 height 42
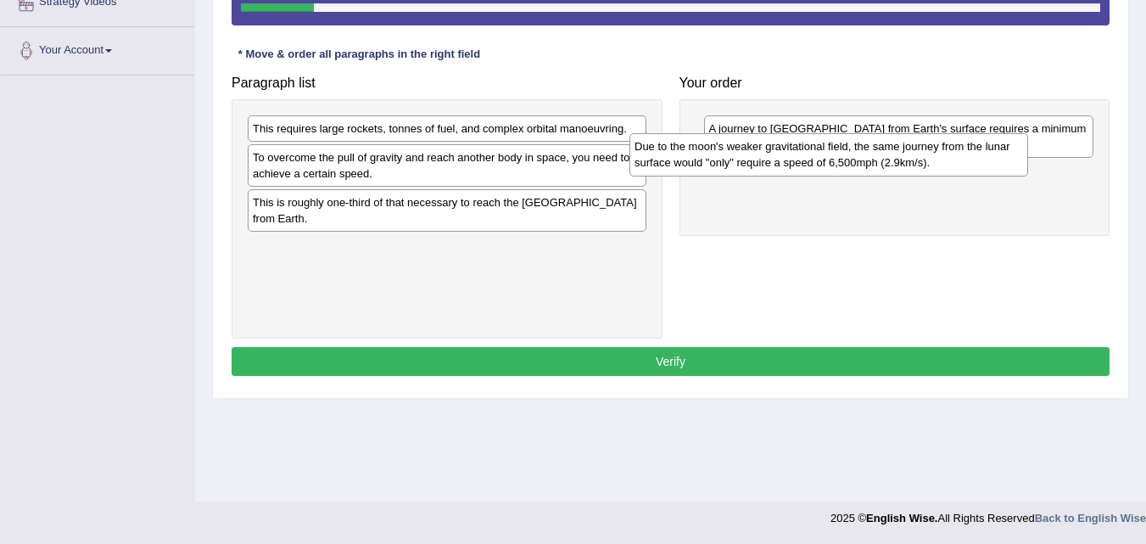
drag, startPoint x: 487, startPoint y: 275, endPoint x: 873, endPoint y: 172, distance: 400.1
click at [873, 172] on div "Due to the moon's weaker gravitational field, the same journey from the lunar s…" at bounding box center [828, 154] width 399 height 42
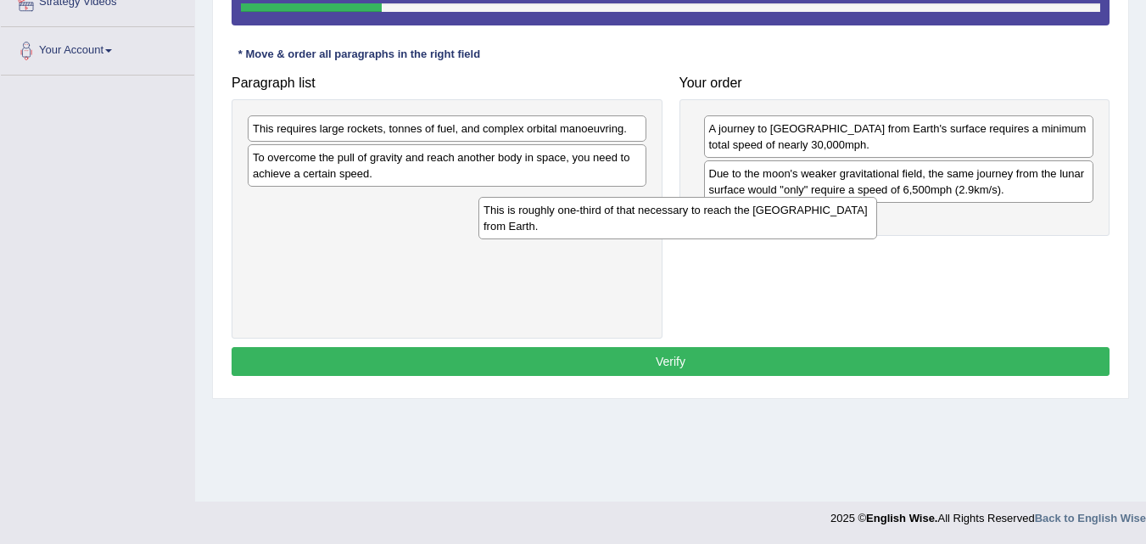
drag, startPoint x: 564, startPoint y: 209, endPoint x: 816, endPoint y: 217, distance: 252.0
click at [816, 217] on div "This is roughly one-third of that necessary to reach the International Space St…" at bounding box center [677, 218] width 399 height 42
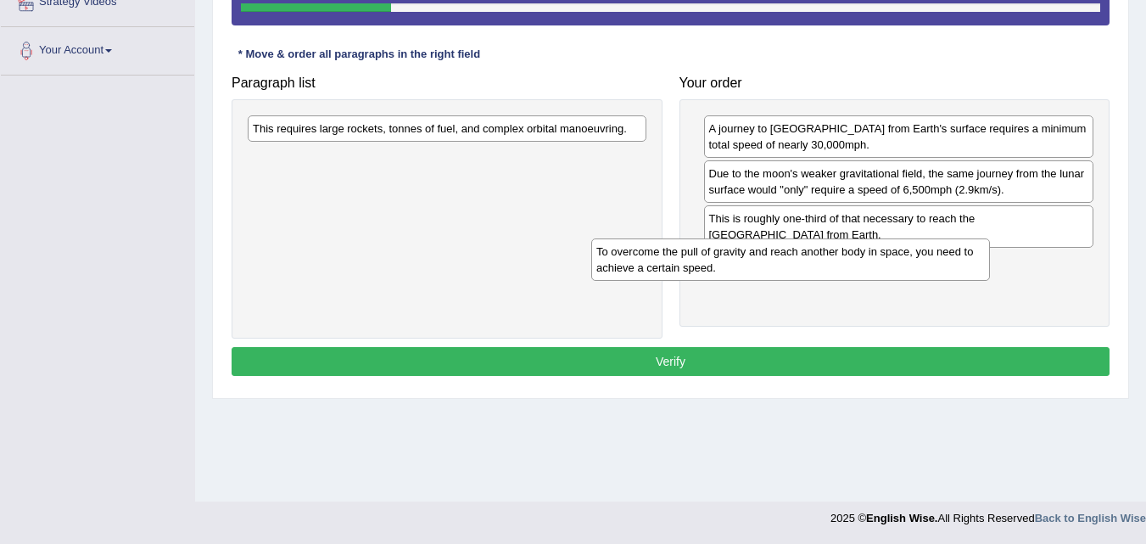
drag, startPoint x: 706, startPoint y: 218, endPoint x: 921, endPoint y: 270, distance: 221.5
click at [921, 270] on div "To overcome the pull of gravity and reach another body in space, you need to ac…" at bounding box center [790, 259] width 399 height 42
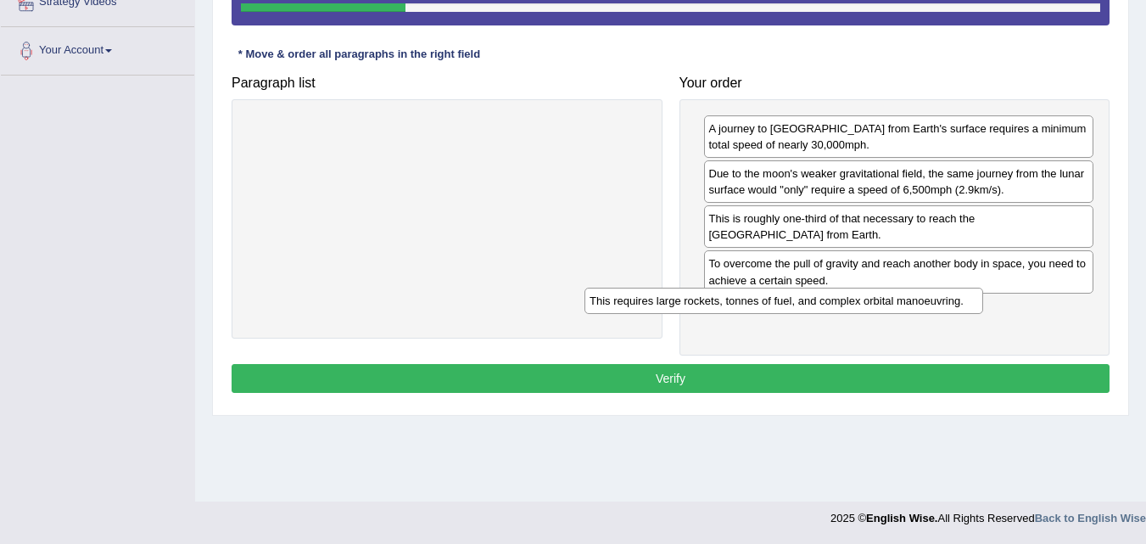
drag, startPoint x: 556, startPoint y: 148, endPoint x: 890, endPoint y: 315, distance: 372.8
click at [881, 308] on div "This requires large rockets, tonnes of fuel, and complex orbital manoeuvring." at bounding box center [783, 300] width 399 height 26
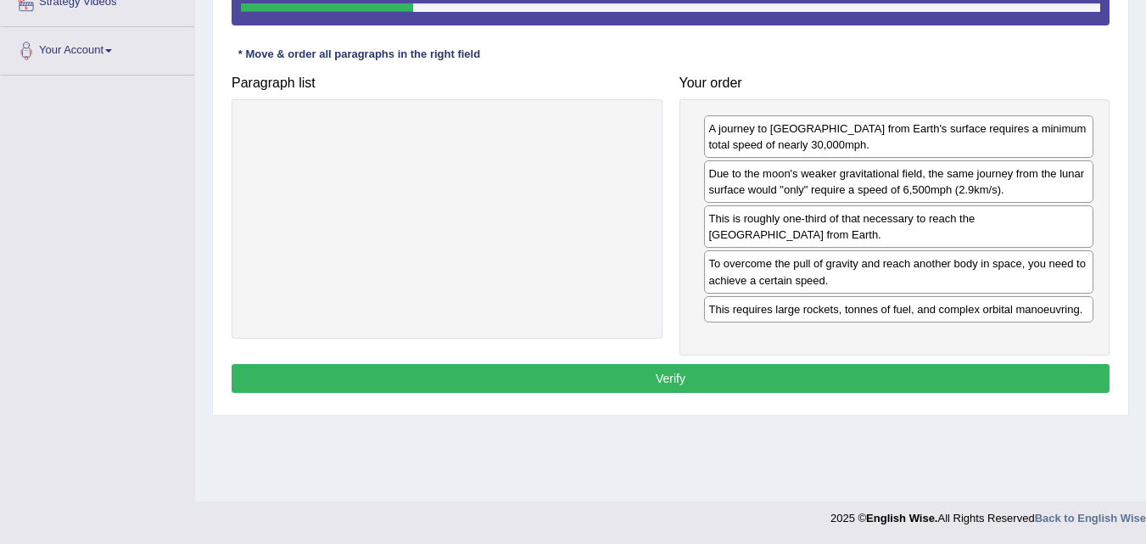
click at [868, 381] on button "Verify" at bounding box center [670, 378] width 878 height 29
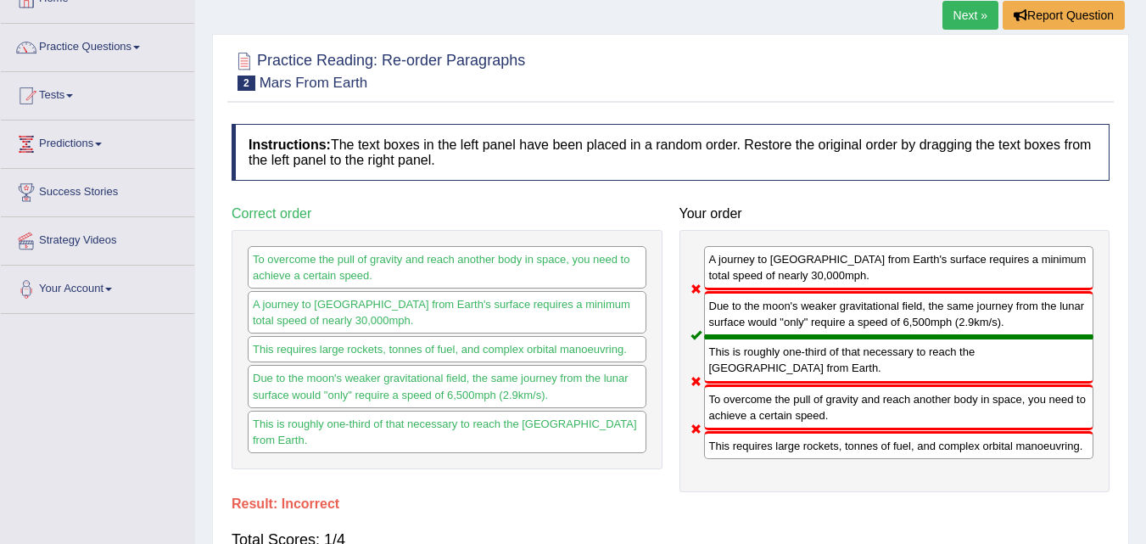
scroll to position [92, 0]
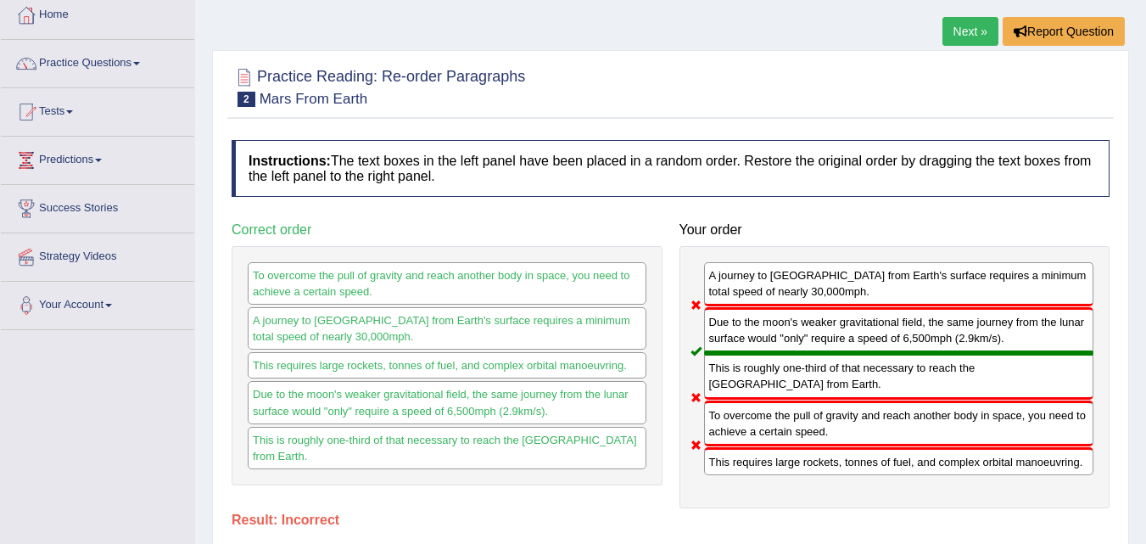
click at [956, 33] on link "Next »" at bounding box center [970, 31] width 56 height 29
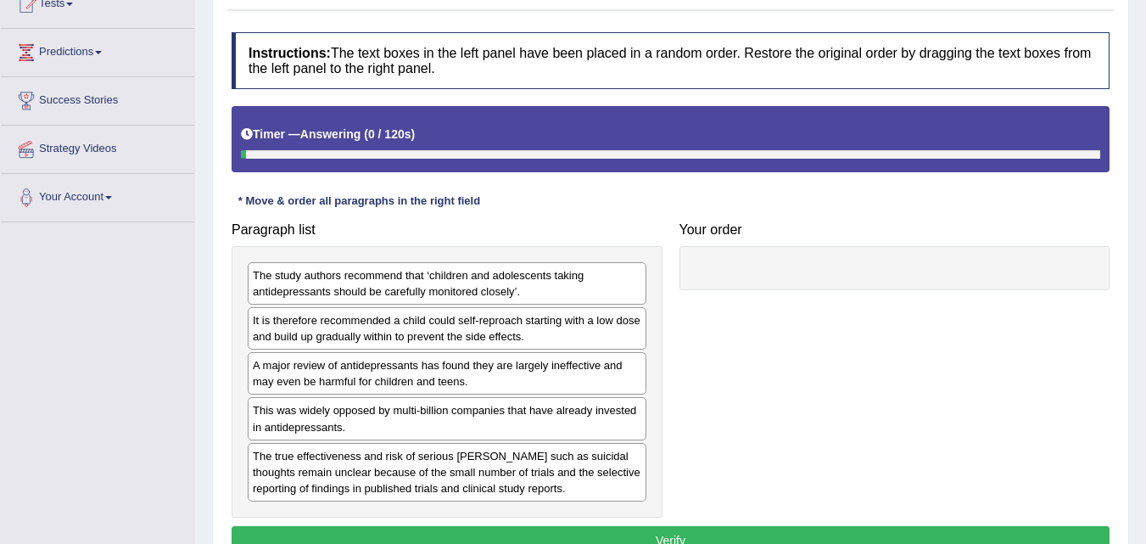
scroll to position [339, 0]
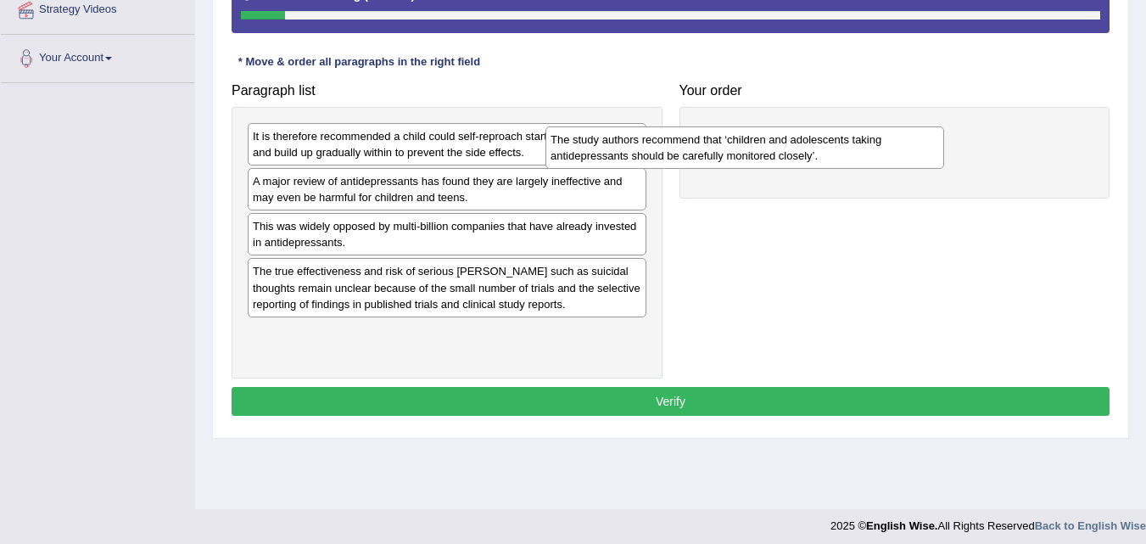
drag, startPoint x: 482, startPoint y: 144, endPoint x: 779, endPoint y: 148, distance: 297.7
click at [779, 148] on div "The study authors recommend that ‘children and adolescents taking antidepressan…" at bounding box center [744, 147] width 399 height 42
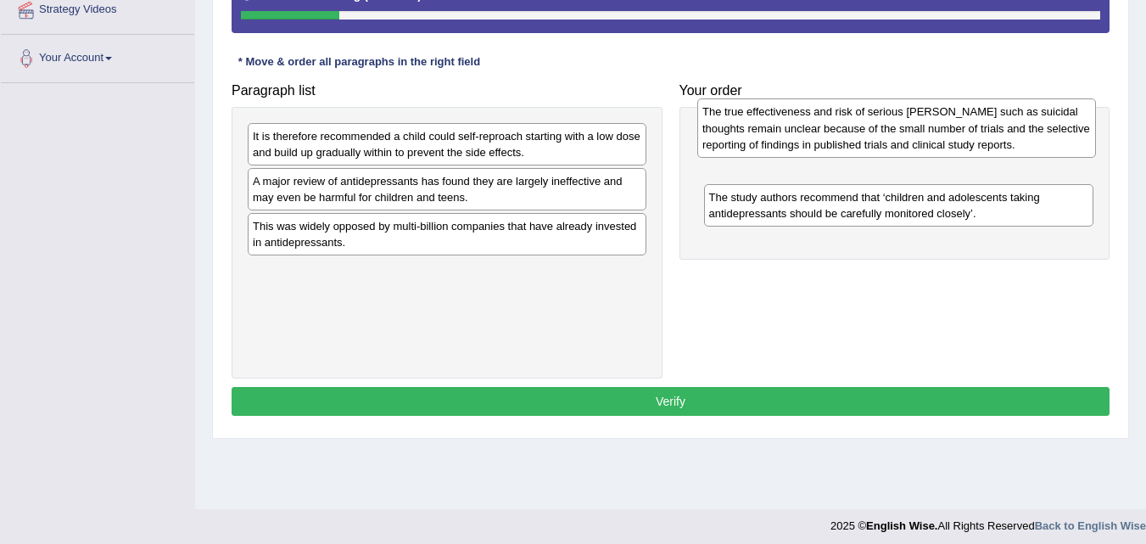
drag, startPoint x: 574, startPoint y: 293, endPoint x: 1028, endPoint y: 142, distance: 478.4
click at [1028, 142] on div "The true effectiveness and risk of serious harms such as suicidal thoughts rema…" at bounding box center [896, 127] width 399 height 59
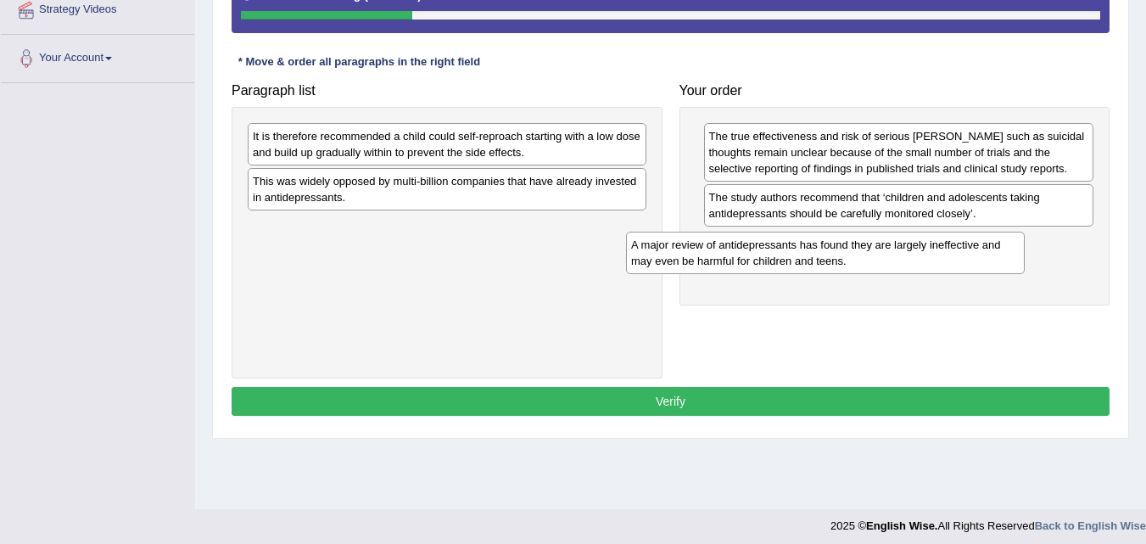
drag, startPoint x: 549, startPoint y: 198, endPoint x: 928, endPoint y: 261, distance: 383.5
click at [928, 261] on div "A major review of antidepressants has found they are largely ineffective and ma…" at bounding box center [825, 252] width 399 height 42
drag, startPoint x: 928, startPoint y: 261, endPoint x: 876, endPoint y: 251, distance: 52.7
click at [928, 261] on div "A major review of antidepressants has found they are largely ineffective and ma…" at bounding box center [825, 252] width 399 height 42
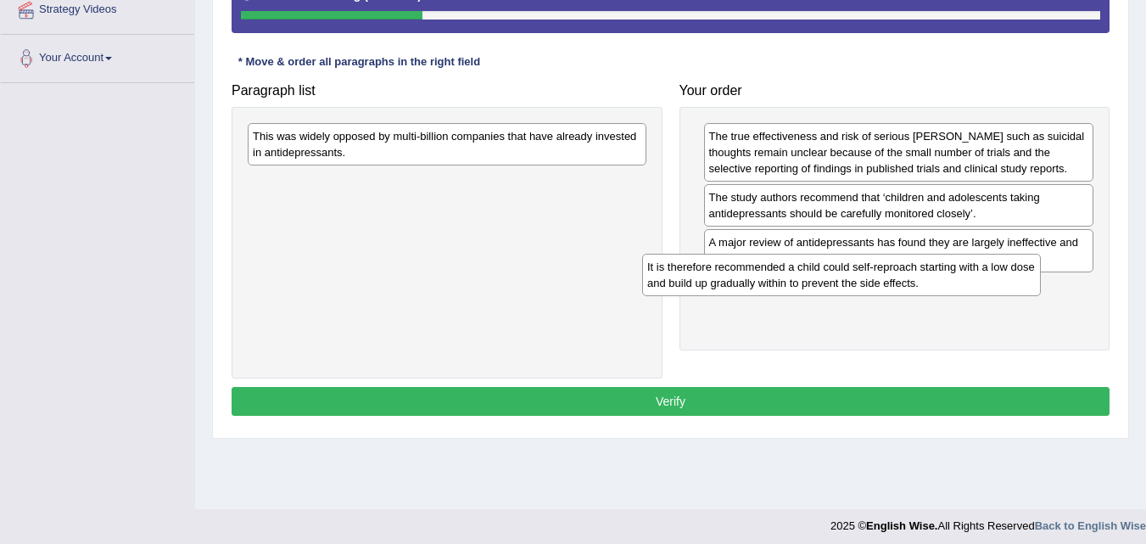
drag, startPoint x: 556, startPoint y: 159, endPoint x: 951, endPoint y: 290, distance: 415.4
click at [951, 290] on div "It is therefore recommended a child could self-reproach starting with a low dos…" at bounding box center [841, 275] width 399 height 42
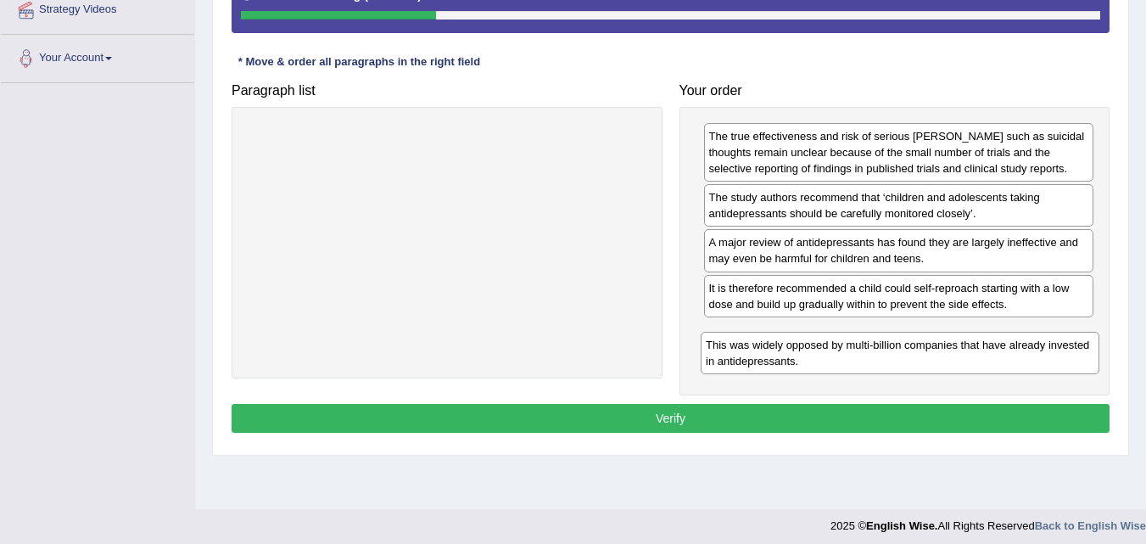
drag, startPoint x: 360, startPoint y: 153, endPoint x: 799, endPoint y: 350, distance: 480.5
click at [799, 350] on div "This was widely opposed by multi-billion companies that have already invested i…" at bounding box center [899, 353] width 399 height 42
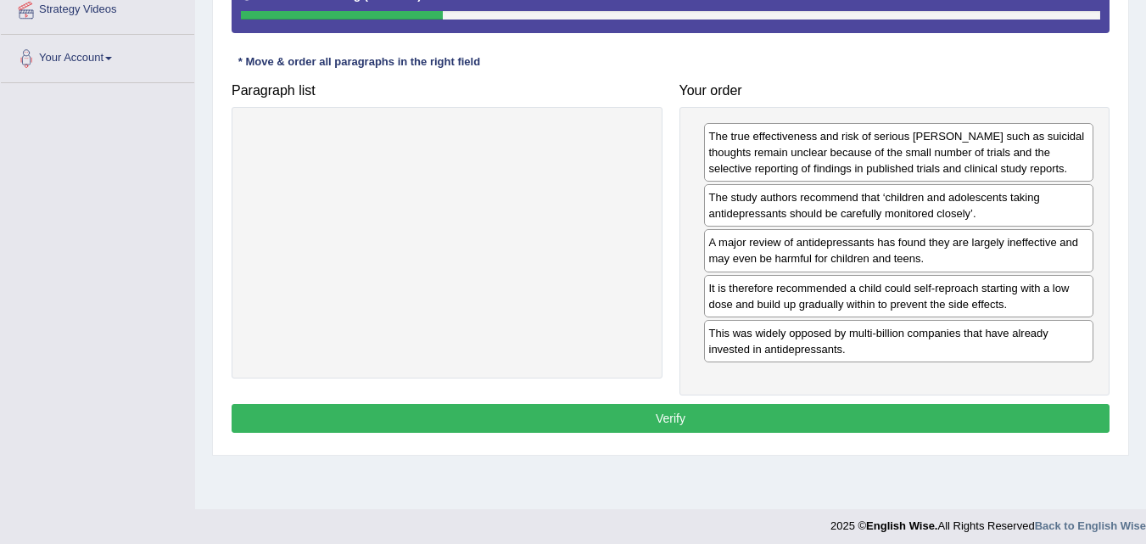
click at [772, 405] on button "Verify" at bounding box center [670, 418] width 878 height 29
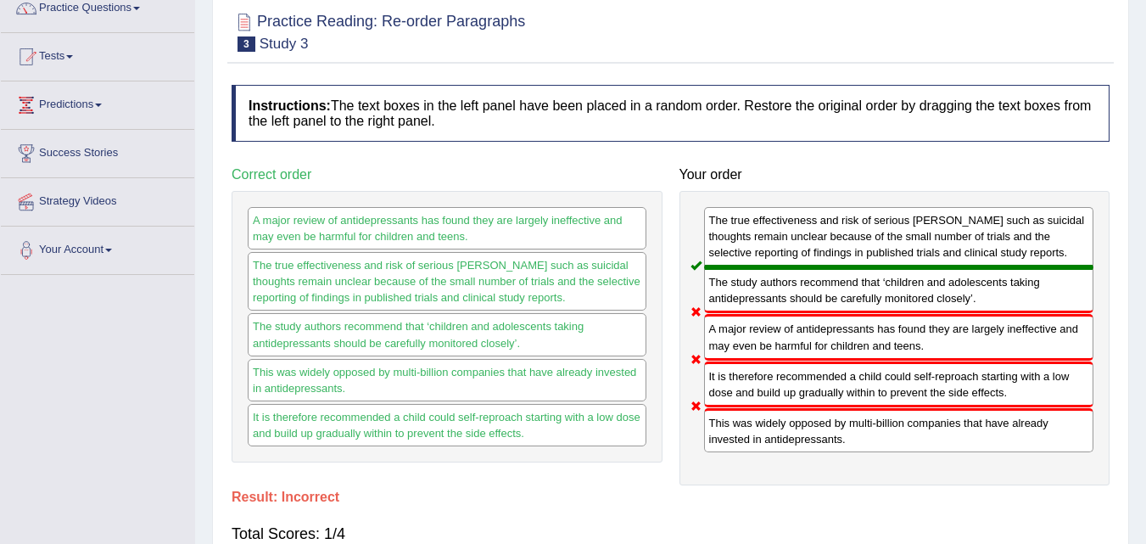
scroll to position [85, 0]
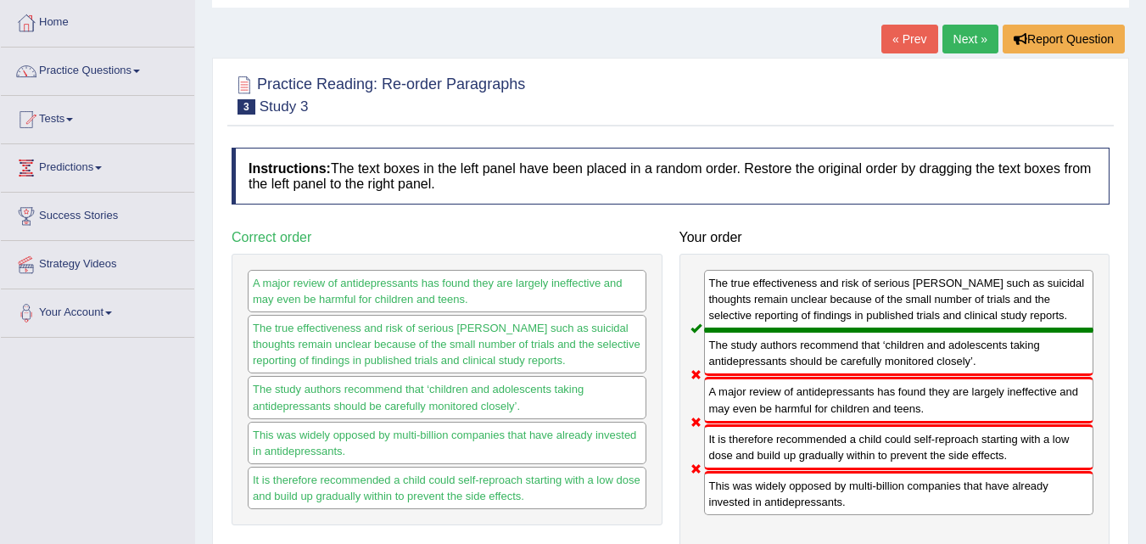
click at [957, 47] on link "Next »" at bounding box center [970, 39] width 56 height 29
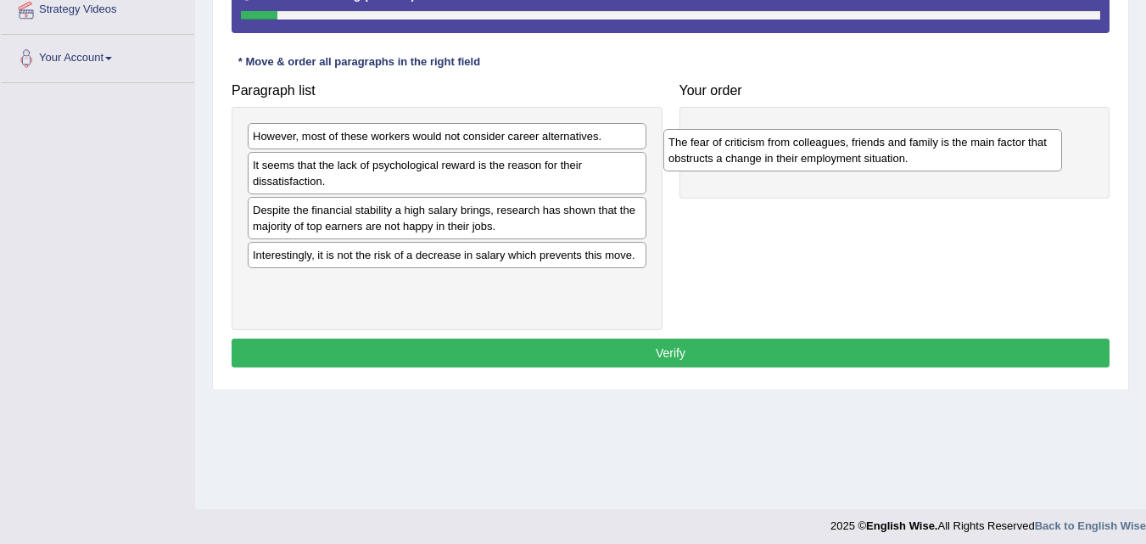
drag, startPoint x: 574, startPoint y: 142, endPoint x: 990, endPoint y: 148, distance: 415.5
click at [990, 148] on div "The fear of criticism from colleagues, friends and family is the main factor th…" at bounding box center [862, 150] width 399 height 42
click at [990, 148] on div "The fear of criticism from colleagues, friends and family is the main factor th…" at bounding box center [887, 146] width 399 height 42
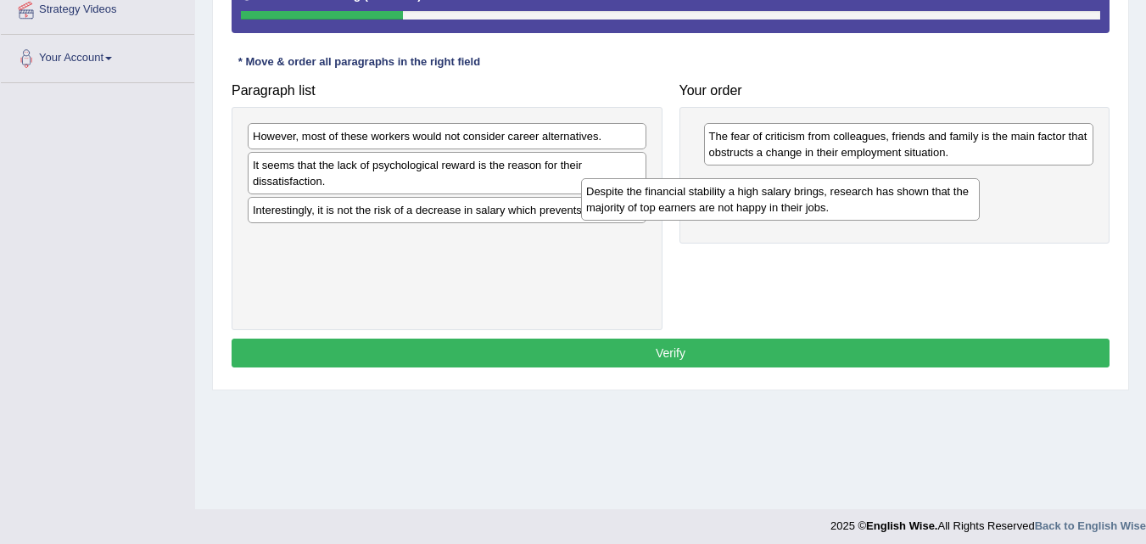
drag, startPoint x: 562, startPoint y: 228, endPoint x: 919, endPoint y: 205, distance: 357.7
click at [919, 205] on div "Despite the financial stability a high salary brings, research has shown that t…" at bounding box center [780, 199] width 399 height 42
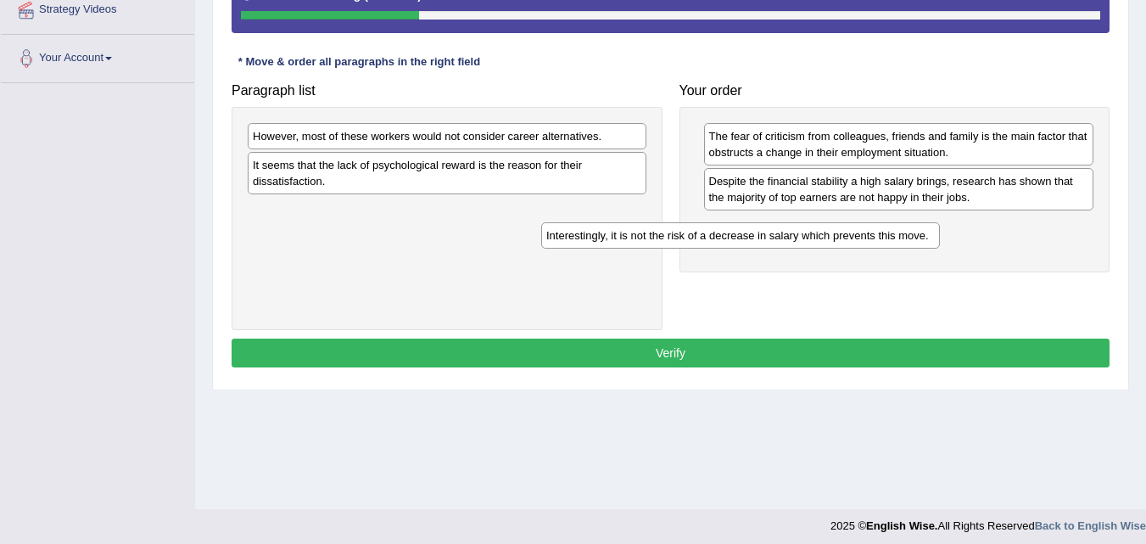
drag, startPoint x: 499, startPoint y: 215, endPoint x: 798, endPoint y: 241, distance: 300.4
click at [798, 241] on div "Interestingly, it is not the risk of a decrease in salary which prevents this m…" at bounding box center [740, 235] width 399 height 26
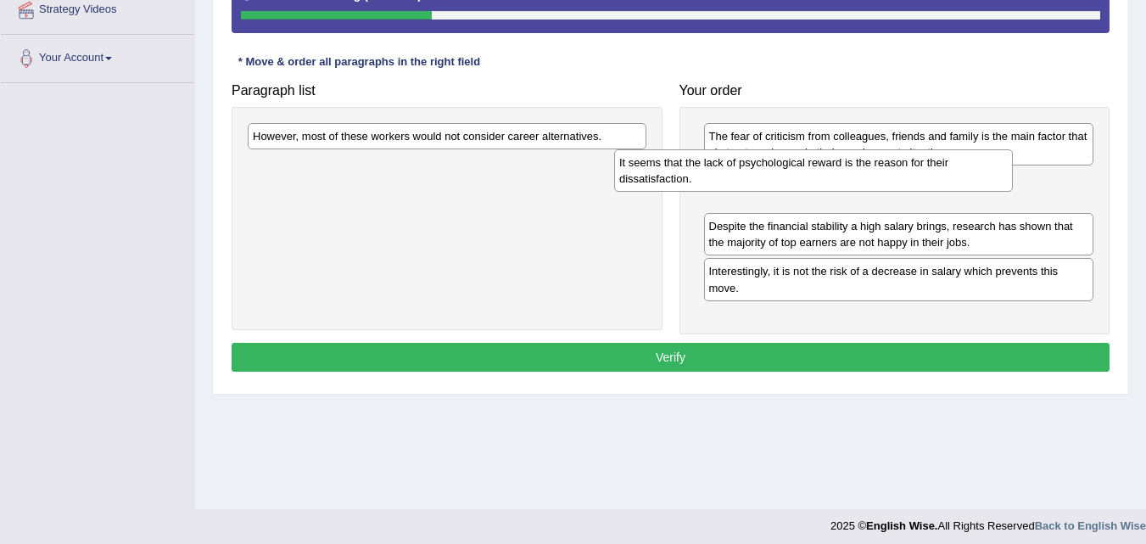
drag, startPoint x: 522, startPoint y: 176, endPoint x: 865, endPoint y: 175, distance: 342.6
click at [865, 175] on div "It seems that the lack of psychological reward is the reason for their dissatis…" at bounding box center [813, 170] width 399 height 42
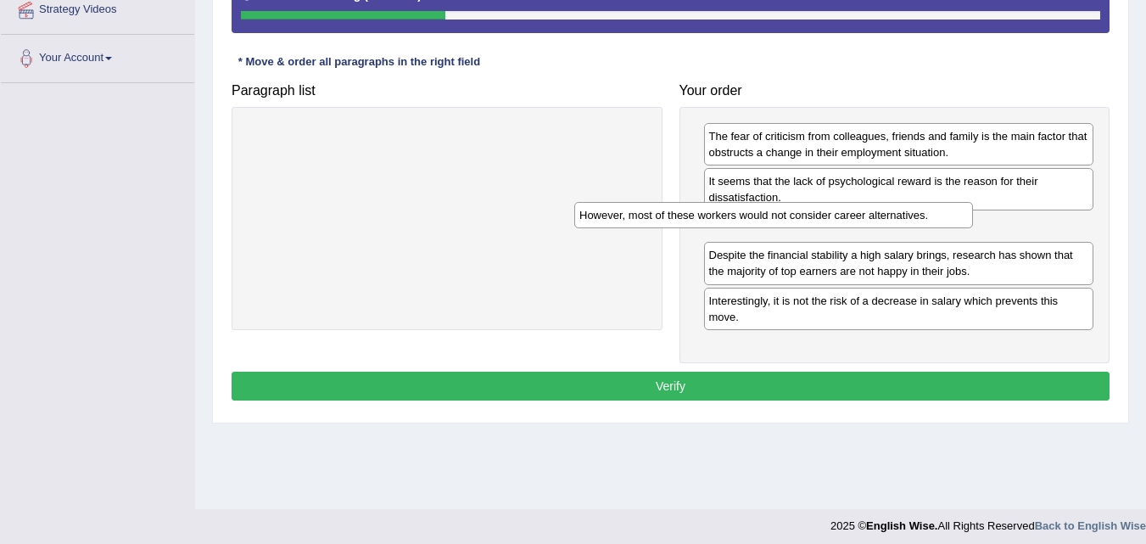
drag, startPoint x: 583, startPoint y: 139, endPoint x: 909, endPoint y: 218, distance: 335.9
click at [909, 218] on div "However, most of these workers would not consider career alternatives." at bounding box center [773, 215] width 399 height 26
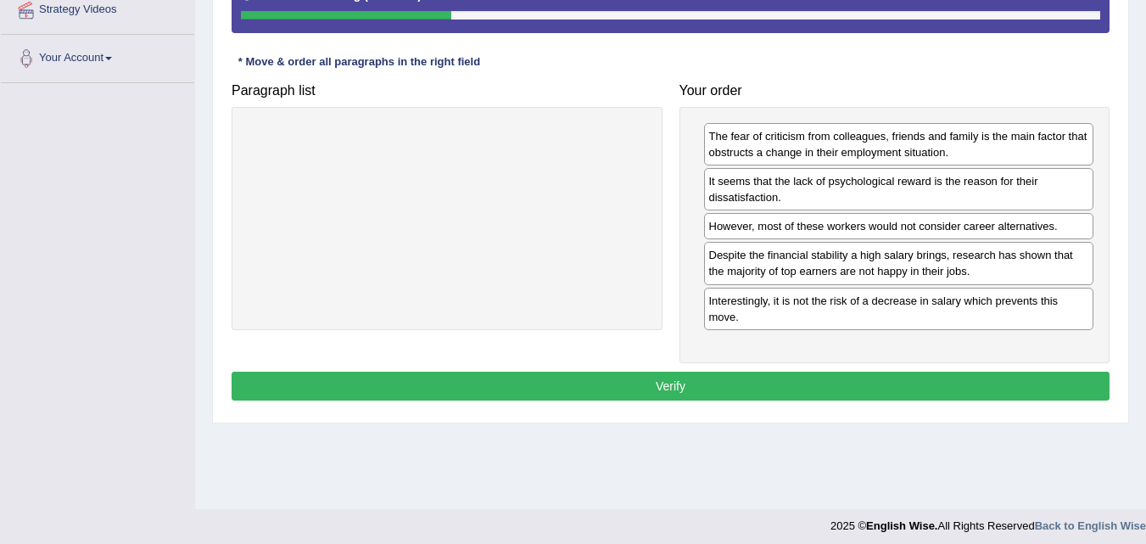
click at [865, 384] on button "Verify" at bounding box center [670, 385] width 878 height 29
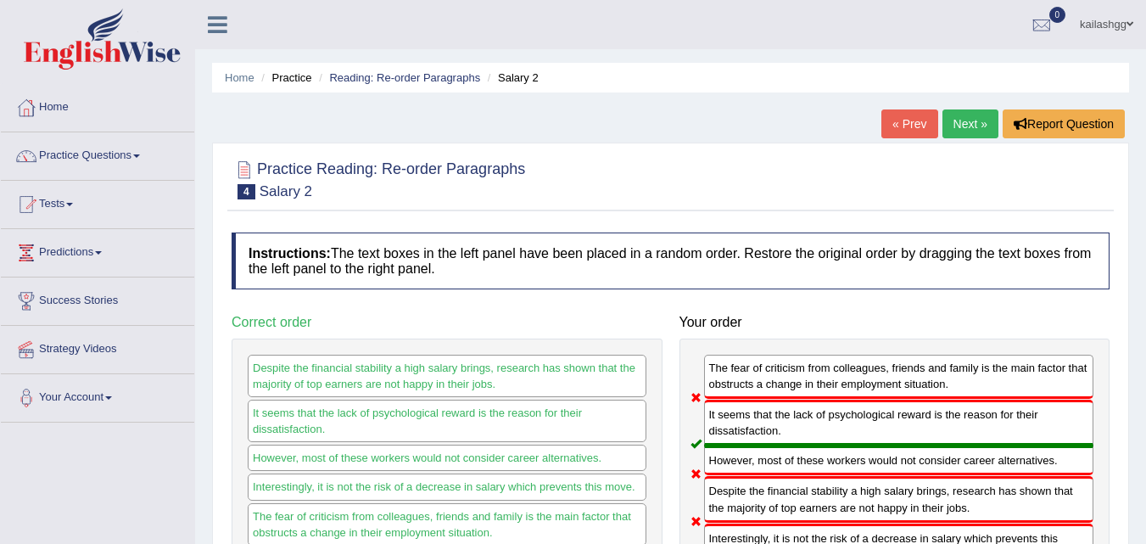
click at [974, 122] on link "Next »" at bounding box center [970, 123] width 56 height 29
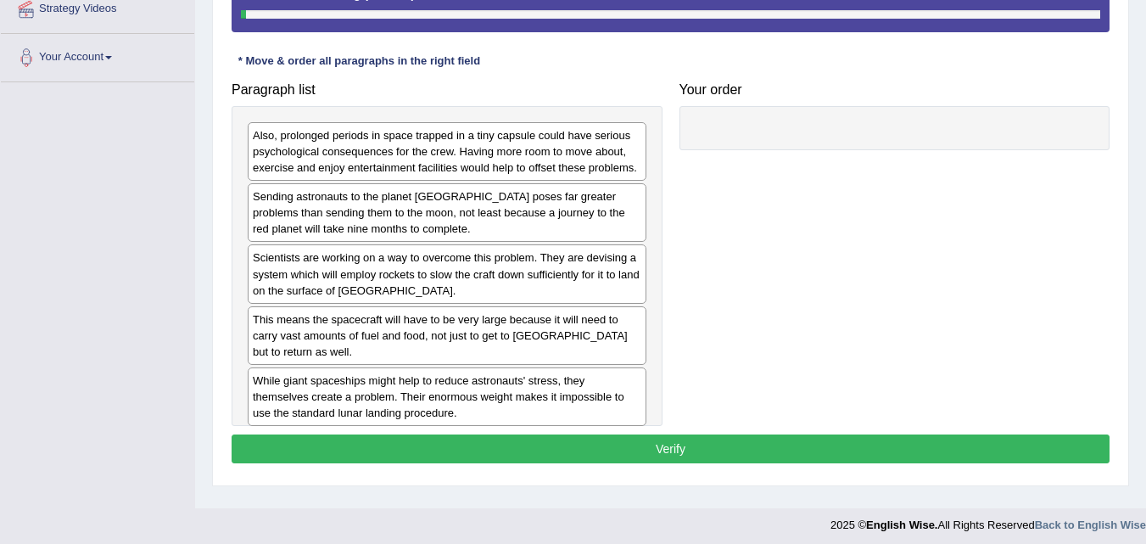
scroll to position [347, 0]
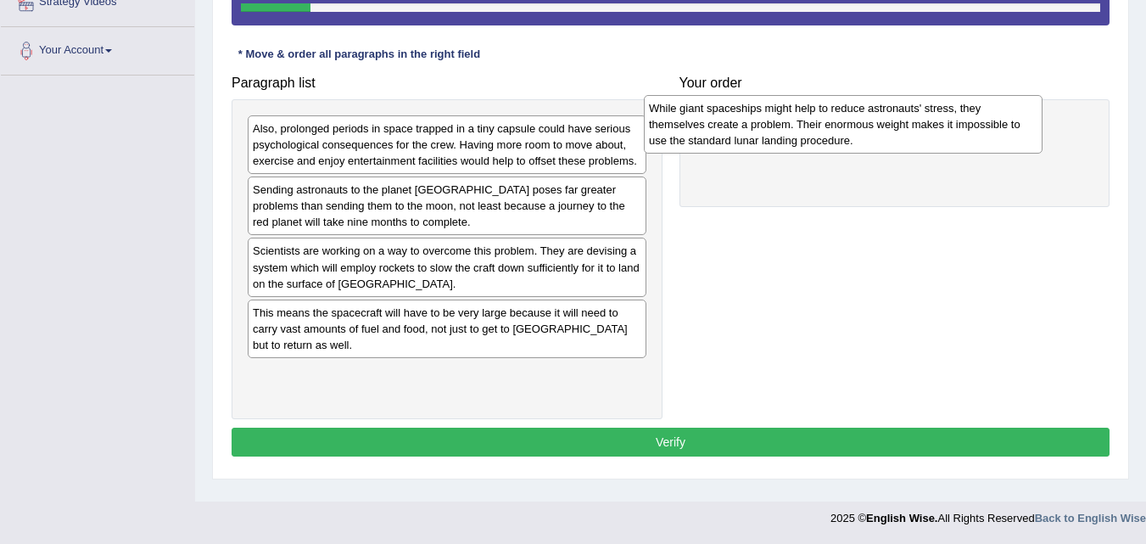
drag, startPoint x: 582, startPoint y: 374, endPoint x: 978, endPoint y: 125, distance: 467.9
click at [978, 125] on div "While giant spaceships might help to reduce astronauts' stress, they themselves…" at bounding box center [843, 124] width 399 height 59
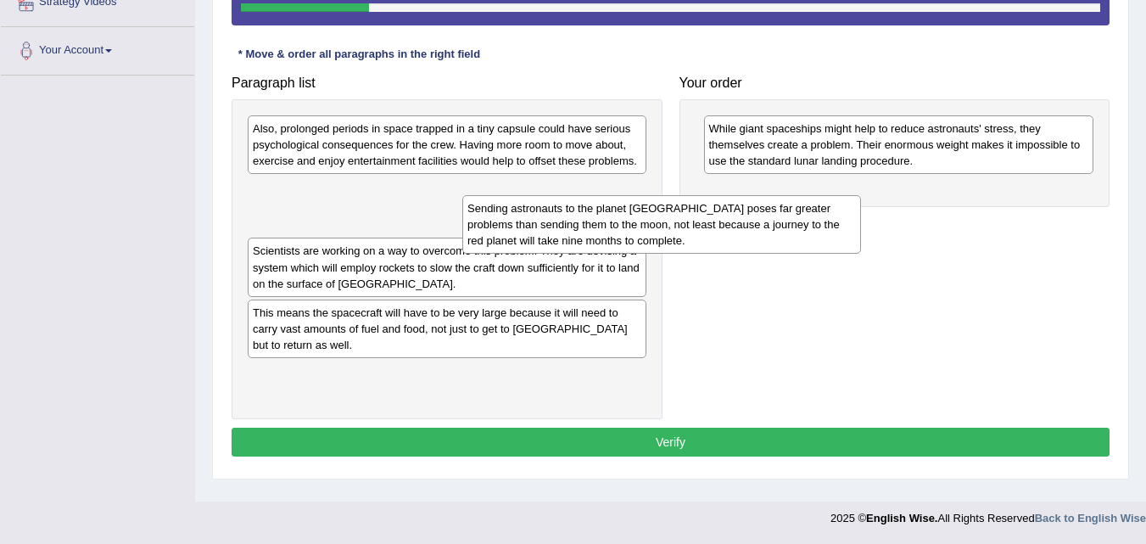
drag, startPoint x: 609, startPoint y: 230, endPoint x: 847, endPoint y: 250, distance: 239.1
click at [847, 250] on div "Sending astronauts to the planet Mars poses far greater problems than sending t…" at bounding box center [661, 224] width 399 height 59
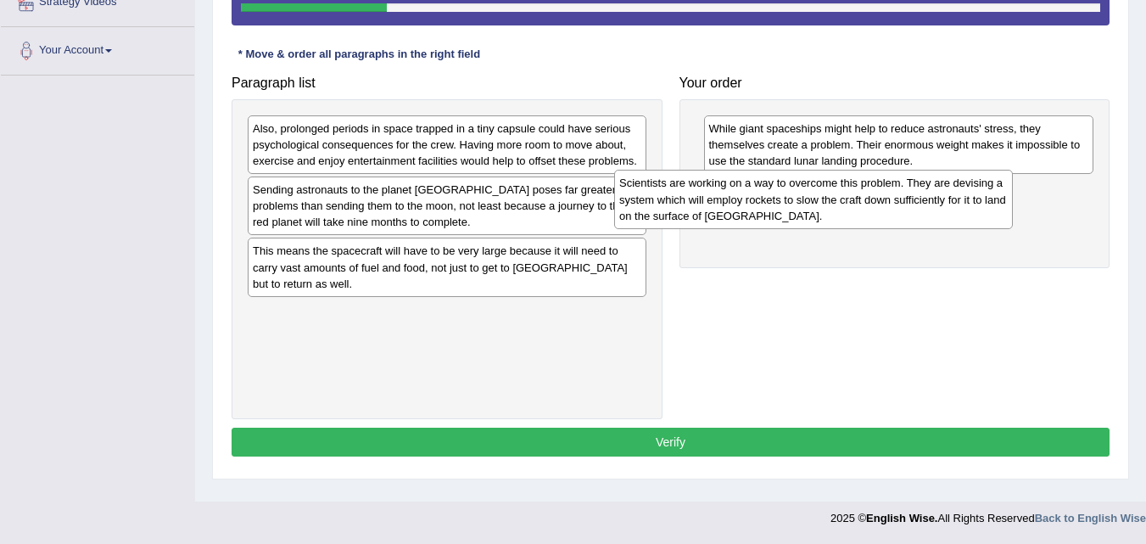
drag, startPoint x: 594, startPoint y: 266, endPoint x: 952, endPoint y: 198, distance: 364.2
click at [952, 198] on div "Scientists are working on a way to overcome this problem. They are devising a s…" at bounding box center [813, 199] width 399 height 59
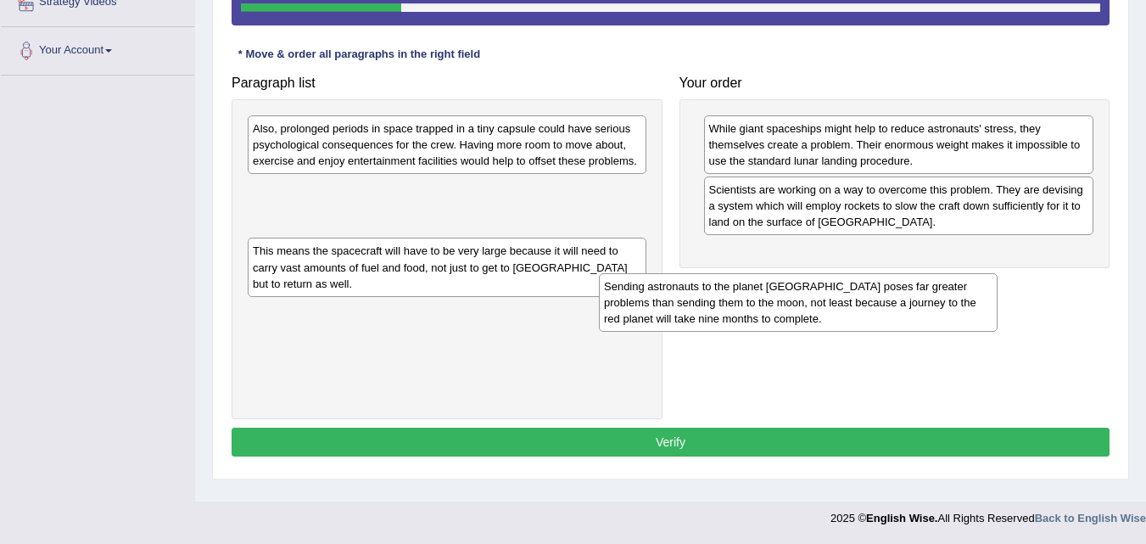
drag, startPoint x: 510, startPoint y: 201, endPoint x: 888, endPoint y: 301, distance: 390.4
click at [888, 302] on div "Sending astronauts to the planet Mars poses far greater problems than sending t…" at bounding box center [798, 302] width 399 height 59
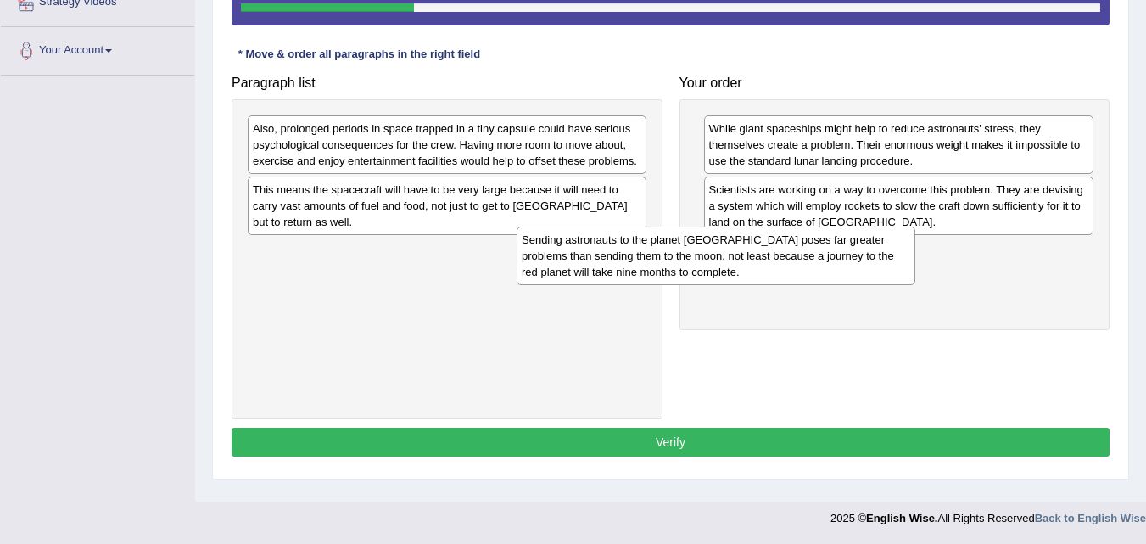
drag, startPoint x: 466, startPoint y: 211, endPoint x: 794, endPoint y: 278, distance: 334.9
click at [794, 278] on div "Sending astronauts to the planet Mars poses far greater problems than sending t…" at bounding box center [715, 255] width 399 height 59
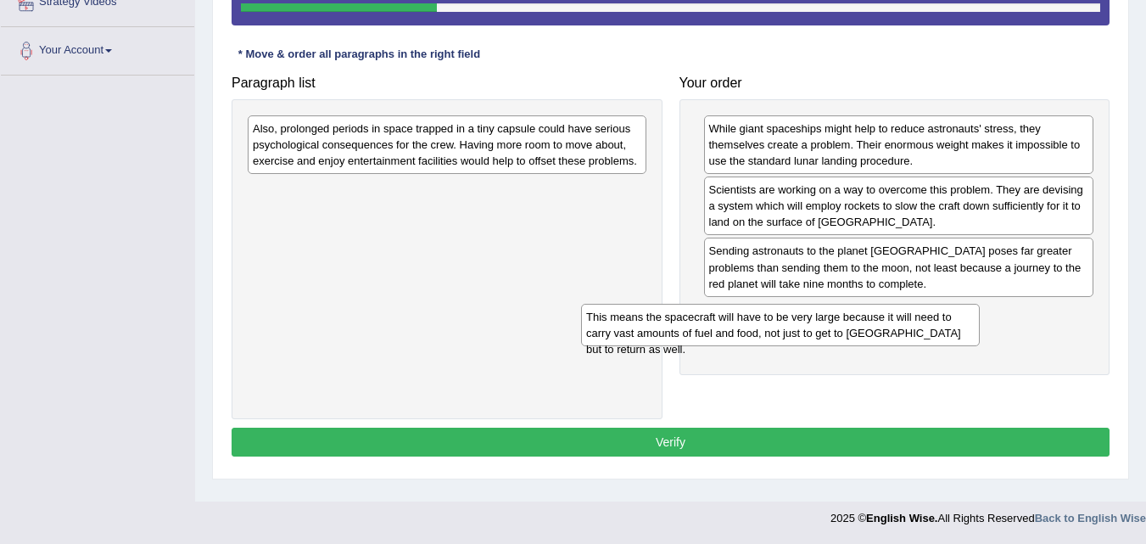
drag, startPoint x: 560, startPoint y: 202, endPoint x: 893, endPoint y: 329, distance: 356.7
click at [893, 329] on div "This means the spacecraft will have to be very large because it will need to ca…" at bounding box center [780, 325] width 399 height 42
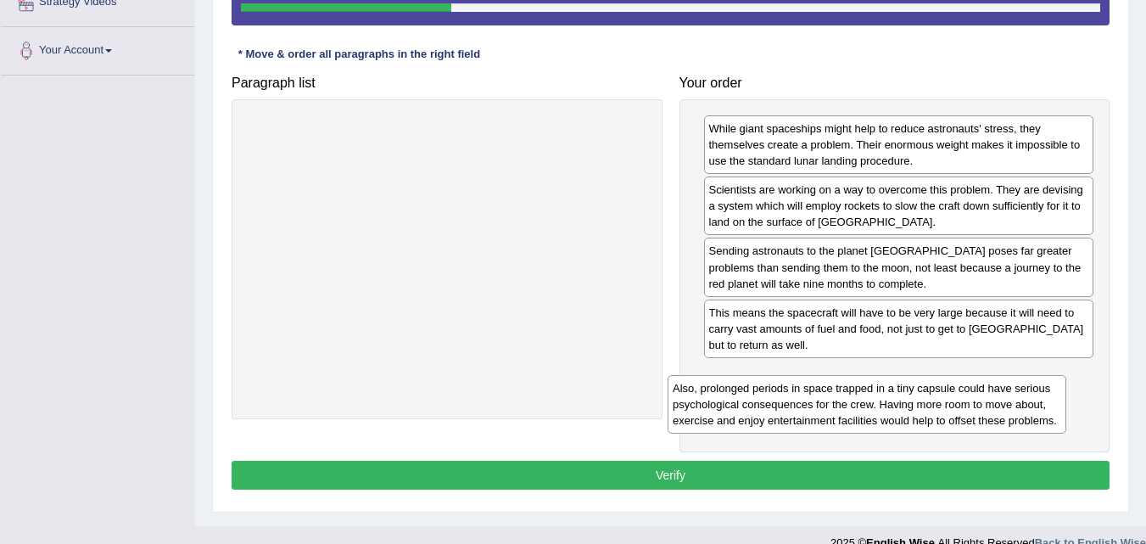
drag, startPoint x: 360, startPoint y: 159, endPoint x: 780, endPoint y: 404, distance: 485.6
click at [780, 409] on div "Also, prolonged periods in space trapped in a tiny capsule could have serious p…" at bounding box center [866, 404] width 399 height 59
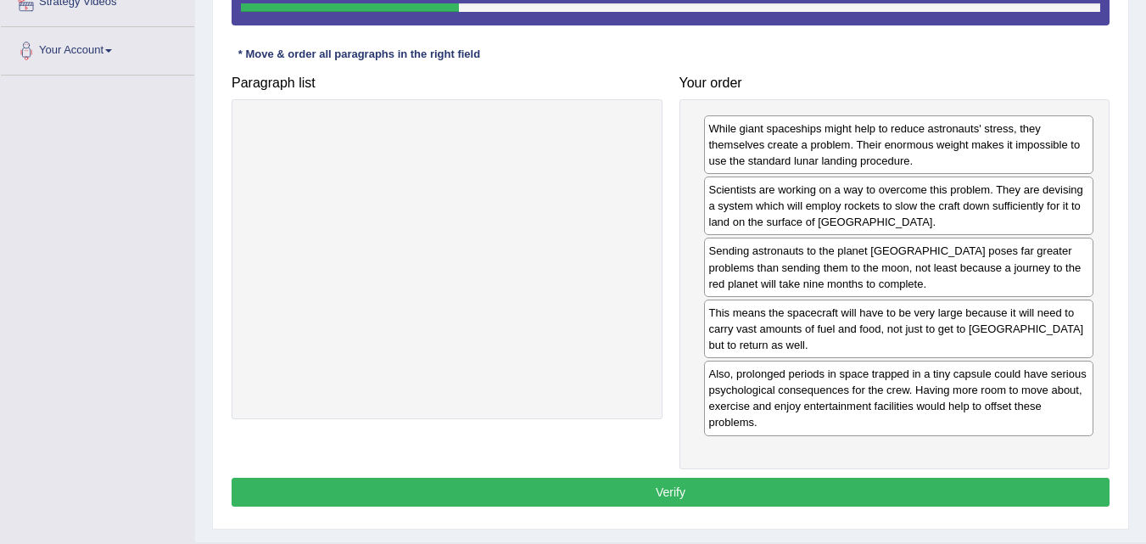
click at [797, 480] on button "Verify" at bounding box center [670, 491] width 878 height 29
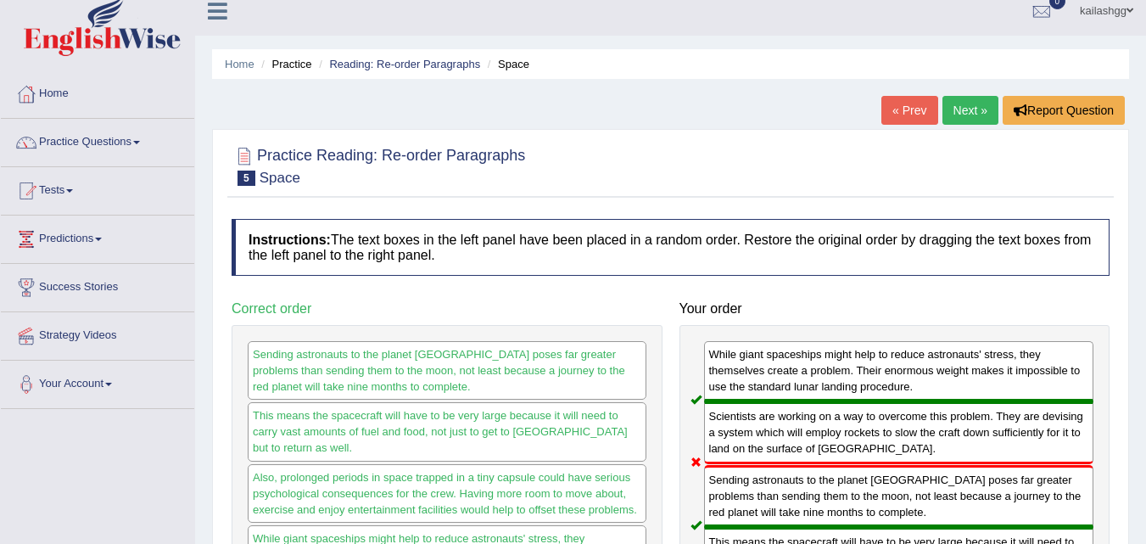
scroll to position [8, 0]
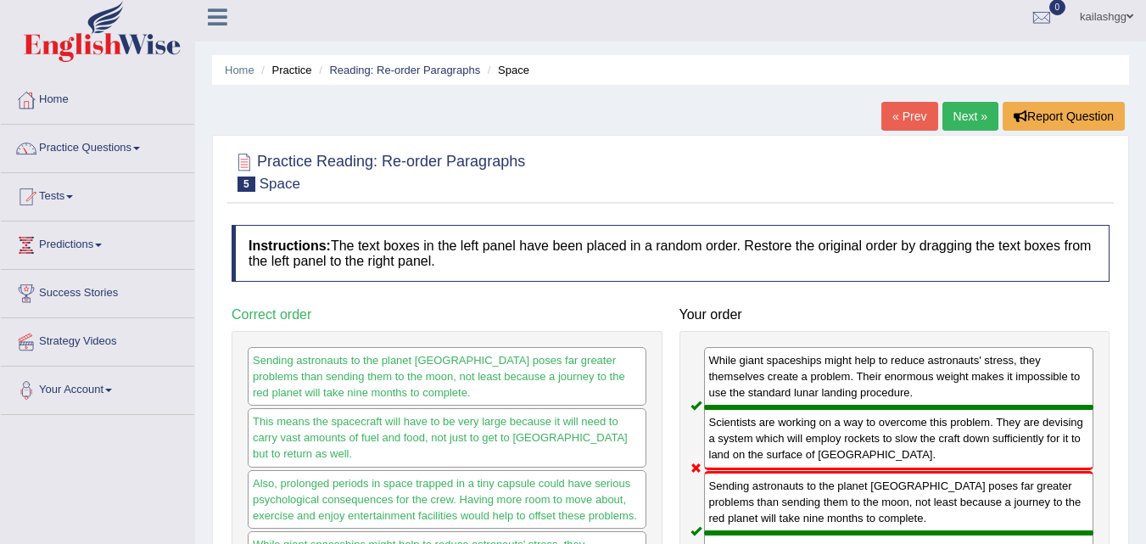
click at [944, 122] on link "Next »" at bounding box center [970, 116] width 56 height 29
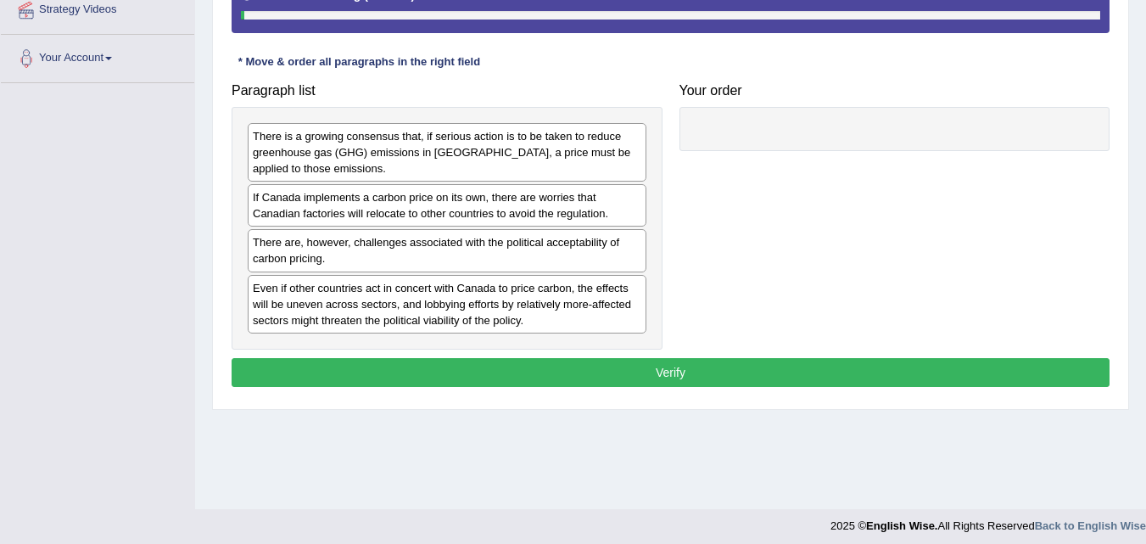
scroll to position [339, 0]
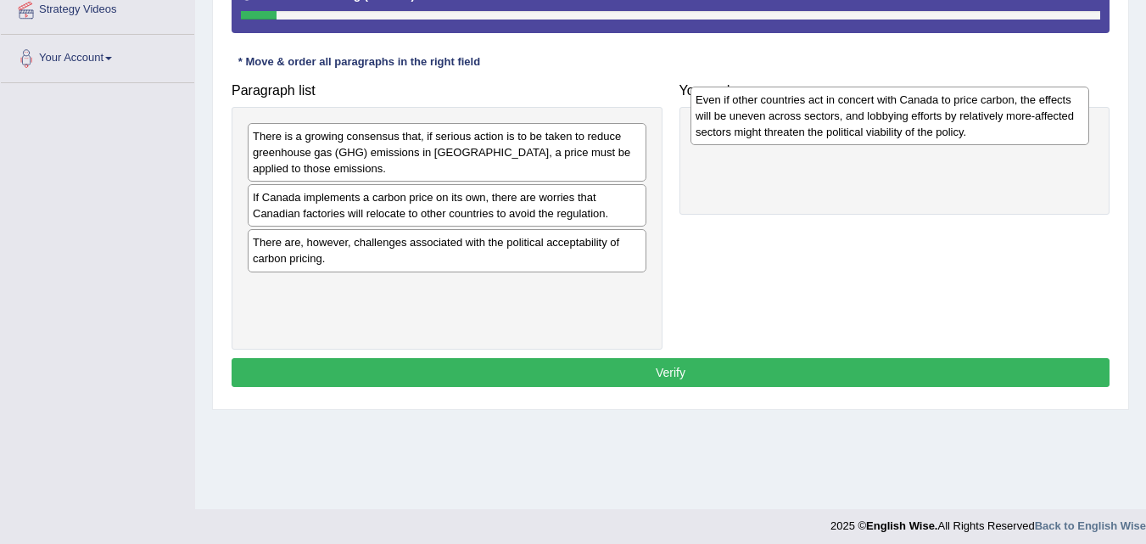
drag, startPoint x: 505, startPoint y: 307, endPoint x: 948, endPoint y: 119, distance: 481.0
click at [948, 119] on div "Even if other countries act in concert with Canada to price carbon, the effects…" at bounding box center [889, 115] width 399 height 59
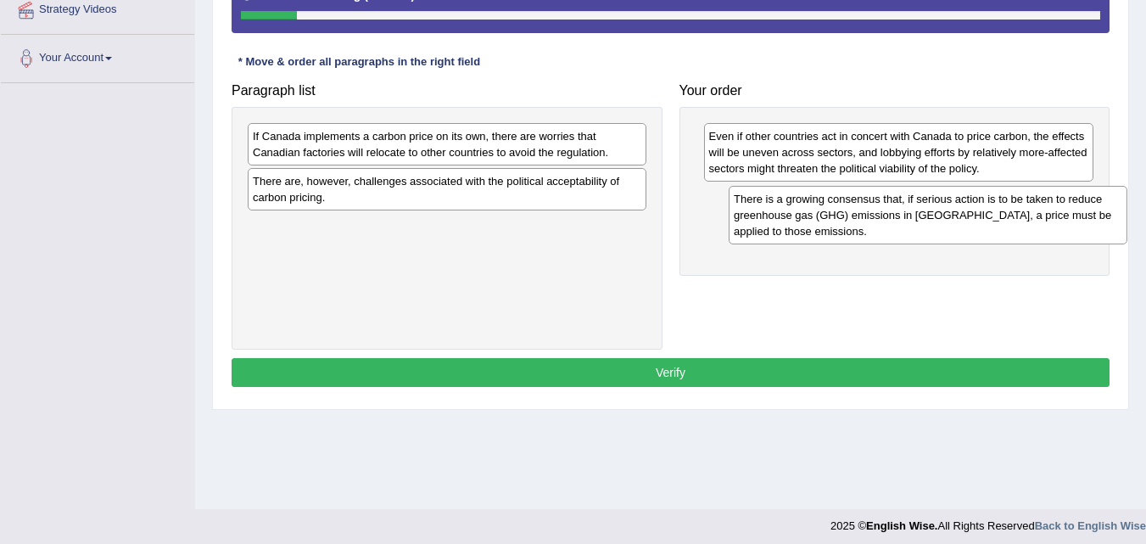
drag, startPoint x: 608, startPoint y: 171, endPoint x: 1029, endPoint y: 232, distance: 425.8
click at [1029, 232] on div "There is a growing consensus that, if serious action is to be taken to reduce g…" at bounding box center [927, 215] width 399 height 59
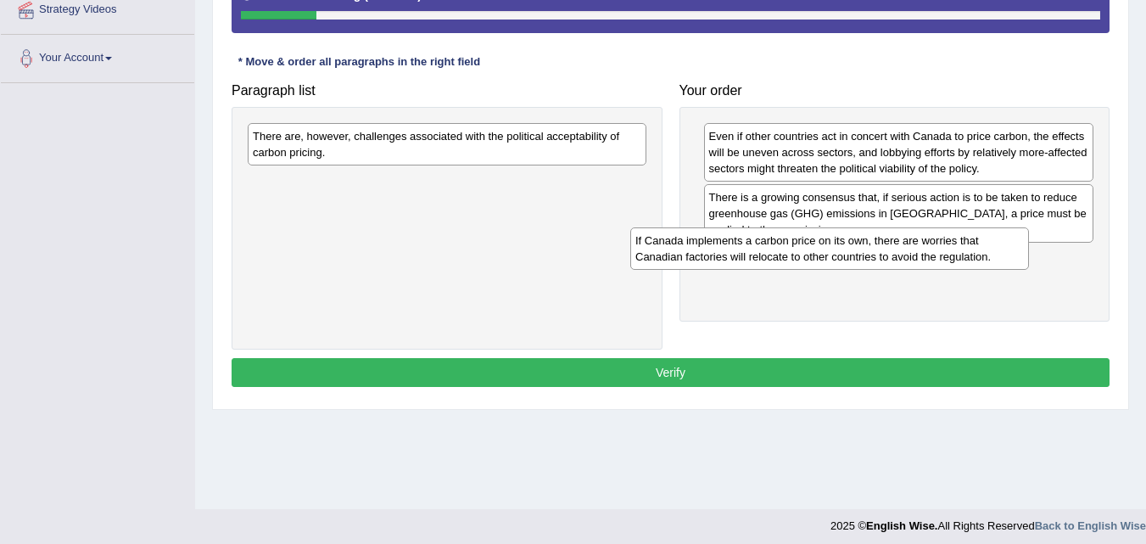
drag, startPoint x: 607, startPoint y: 154, endPoint x: 1001, endPoint y: 259, distance: 407.0
click at [1001, 259] on div "If Canada implements a carbon price on its own, there are worries that Canadian…" at bounding box center [829, 248] width 399 height 42
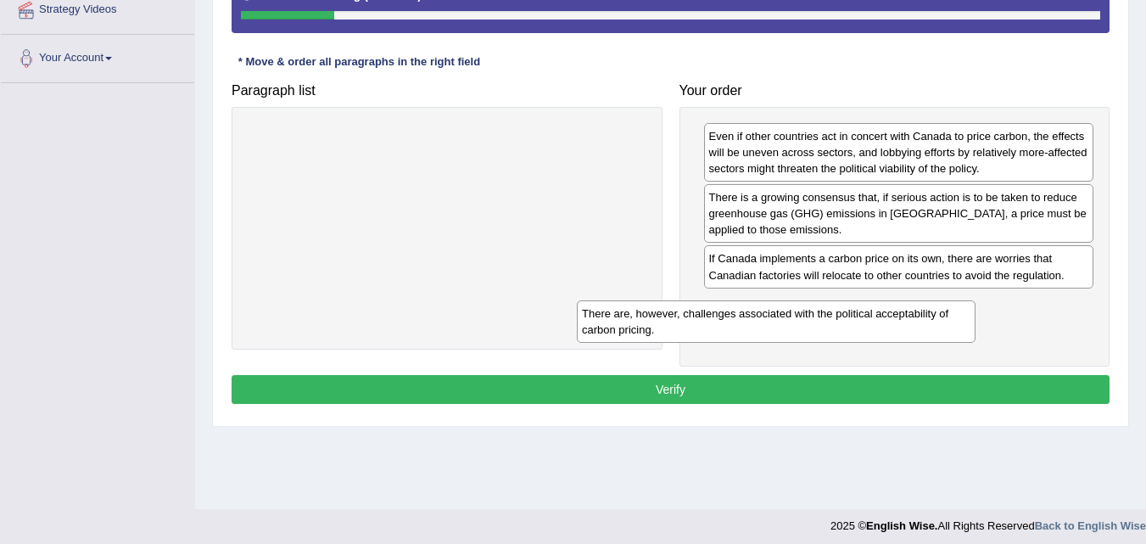
drag, startPoint x: 572, startPoint y: 146, endPoint x: 901, endPoint y: 323, distance: 373.7
click at [901, 323] on div "There are, however, challenges associated with the political acceptability of c…" at bounding box center [776, 321] width 399 height 42
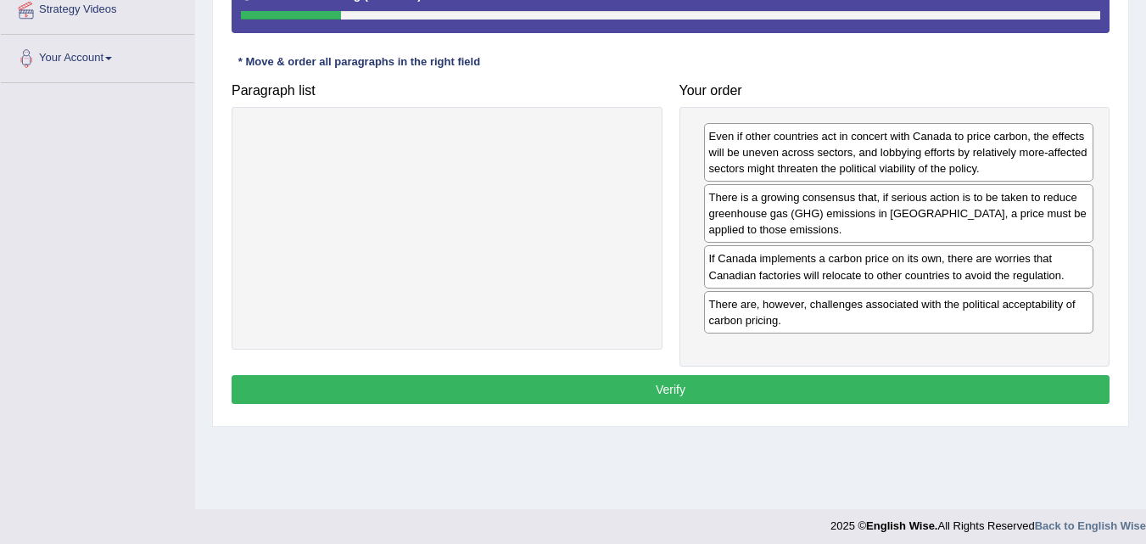
click at [890, 379] on button "Verify" at bounding box center [670, 389] width 878 height 29
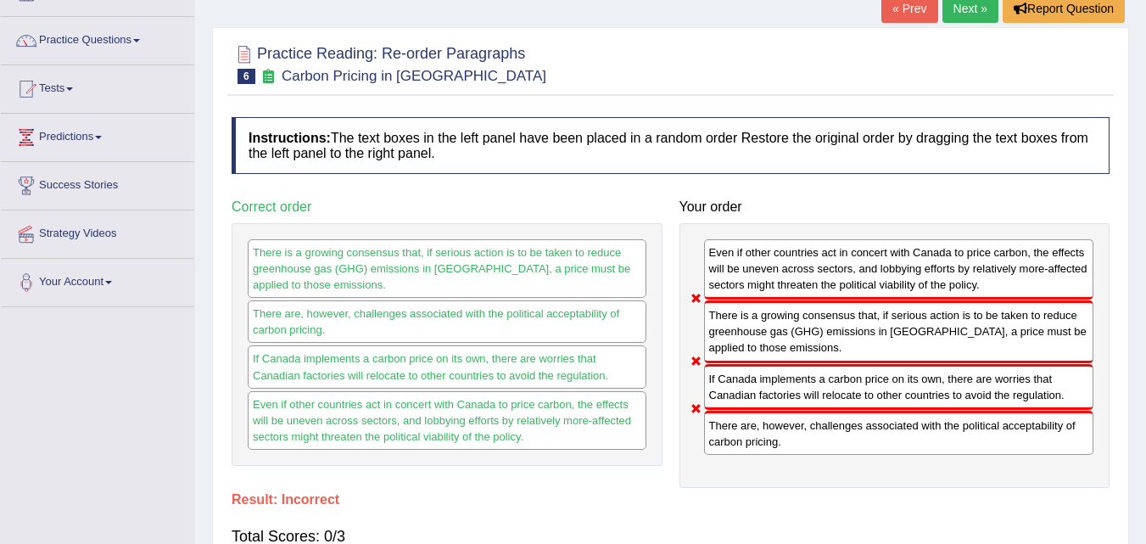
scroll to position [85, 0]
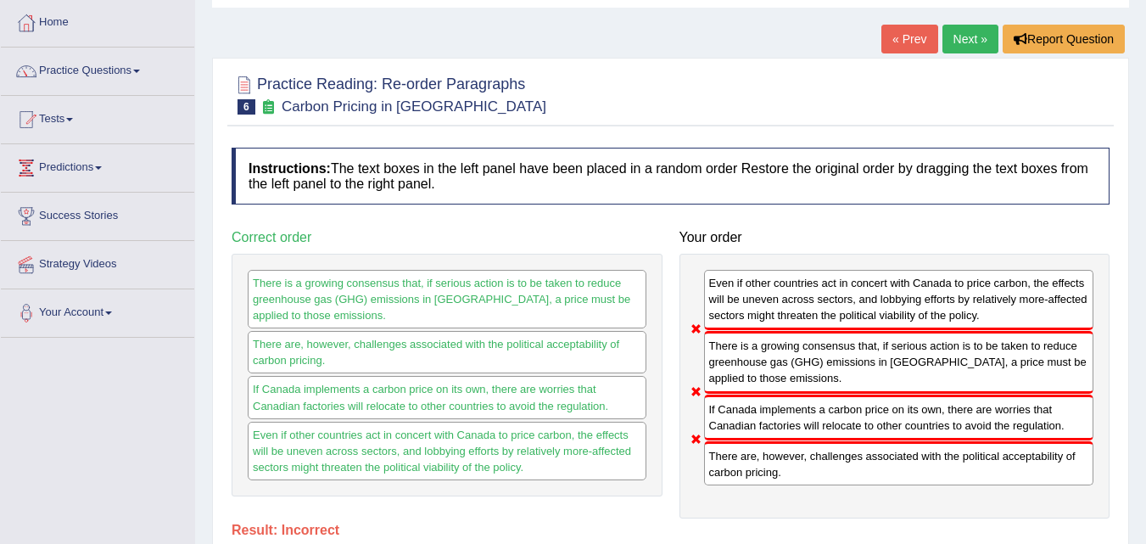
click at [958, 41] on link "Next »" at bounding box center [970, 39] width 56 height 29
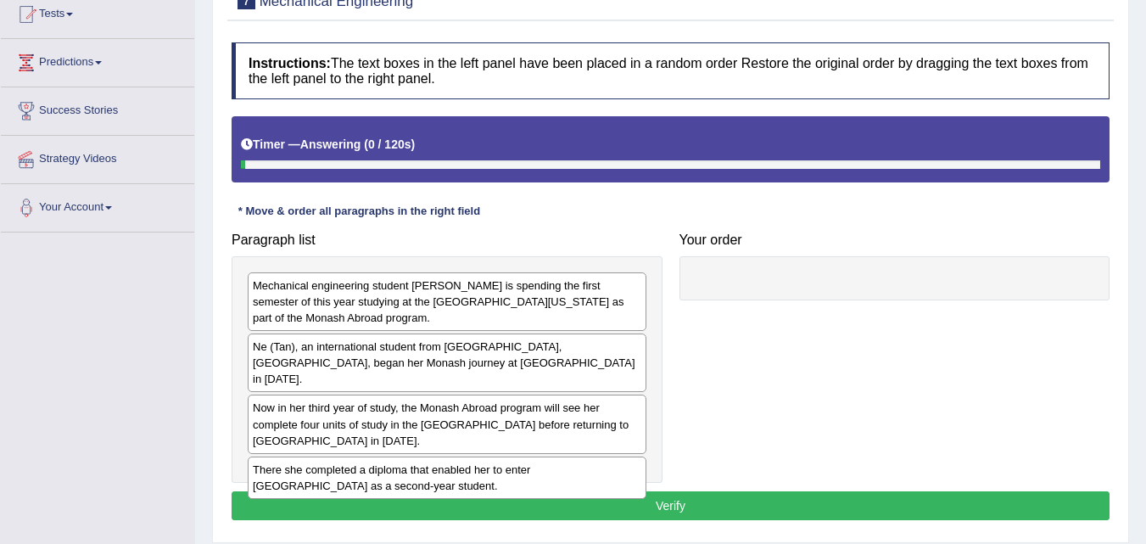
scroll to position [347, 0]
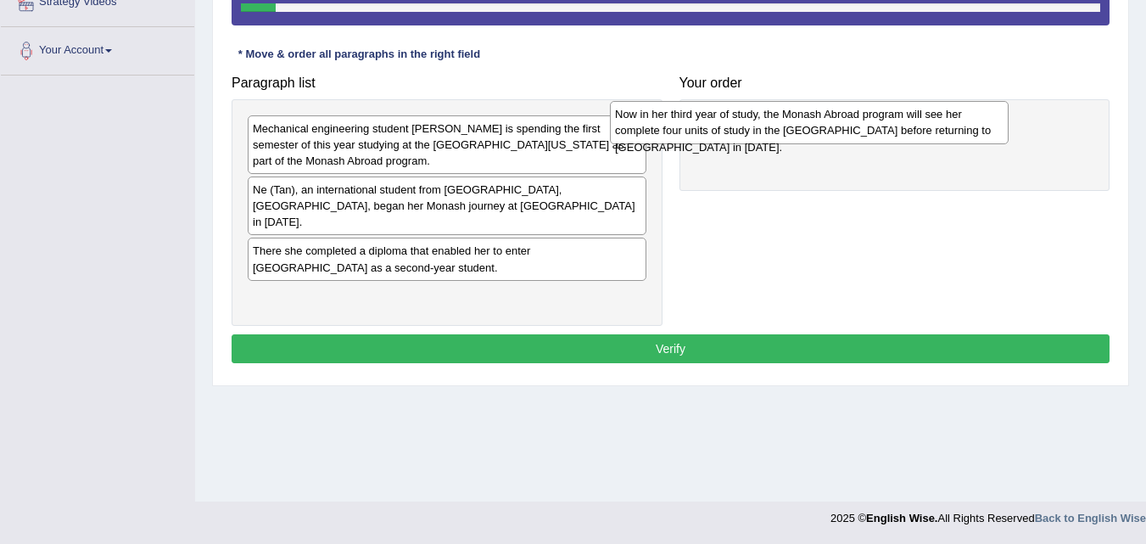
drag, startPoint x: 572, startPoint y: 245, endPoint x: 941, endPoint y: 123, distance: 388.6
click at [941, 123] on div "Now in her third year of study, the Monash Abroad program will see her complete…" at bounding box center [809, 122] width 399 height 42
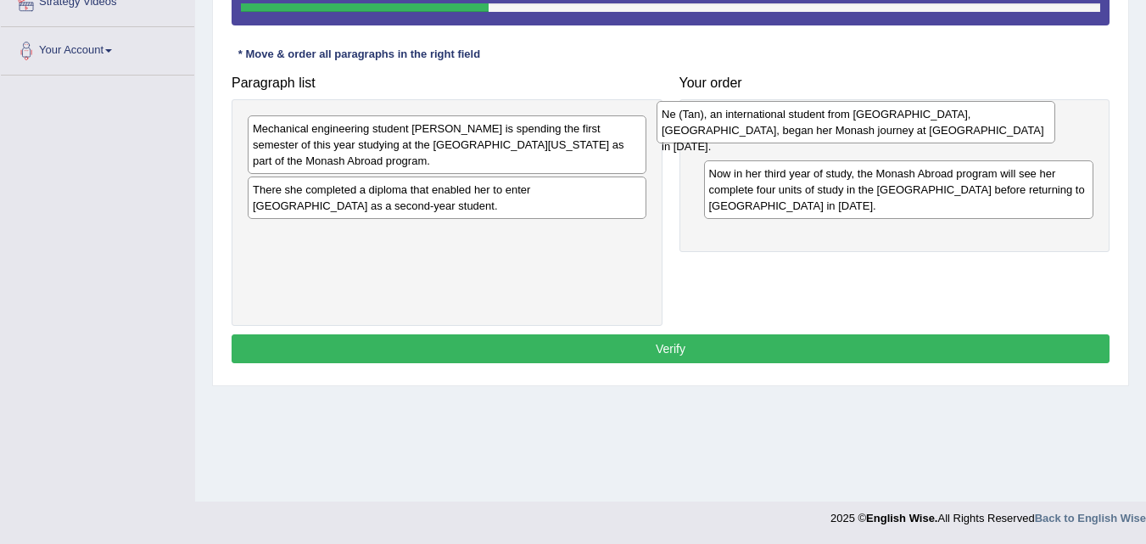
drag, startPoint x: 432, startPoint y: 208, endPoint x: 840, endPoint y: 132, distance: 415.6
click at [840, 132] on div "Ne (Tan), an international student from Shanghai, China, began her Monash journ…" at bounding box center [855, 122] width 399 height 42
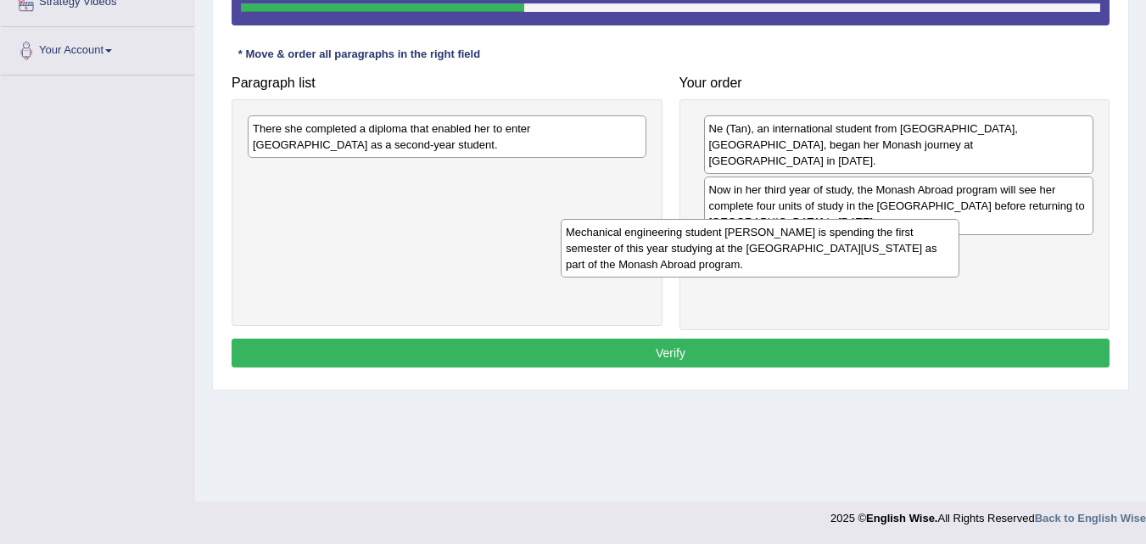
drag, startPoint x: 461, startPoint y: 147, endPoint x: 774, endPoint y: 250, distance: 329.6
click at [774, 250] on div "Mechanical engineering student Ne Tan is spending the first semester of this ye…" at bounding box center [760, 248] width 399 height 59
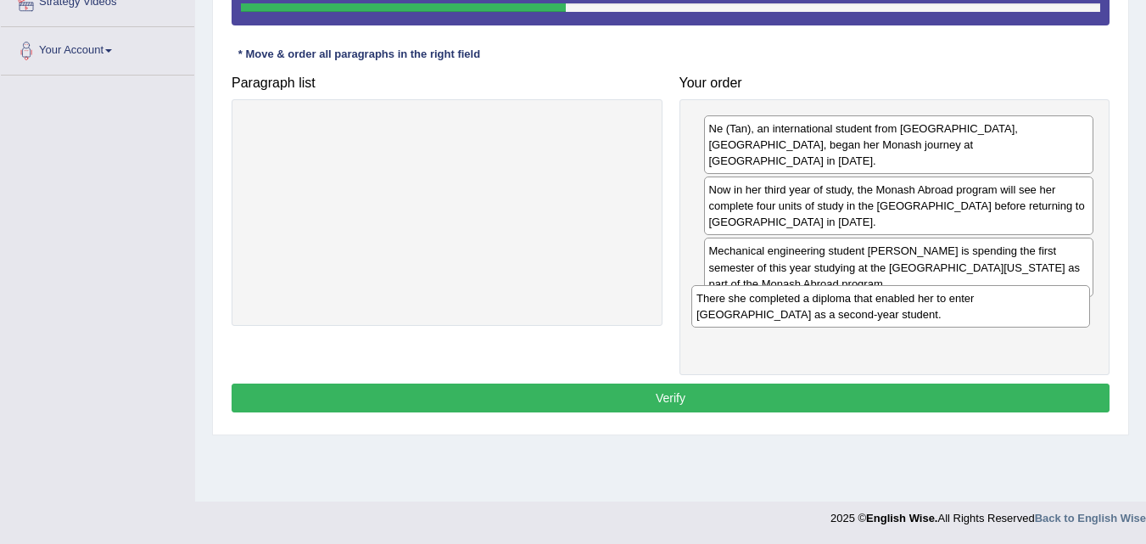
drag, startPoint x: 480, startPoint y: 148, endPoint x: 923, endPoint y: 317, distance: 474.8
click at [923, 317] on div "There she completed a diploma that enabled her to enter Monash University as a …" at bounding box center [890, 306] width 399 height 42
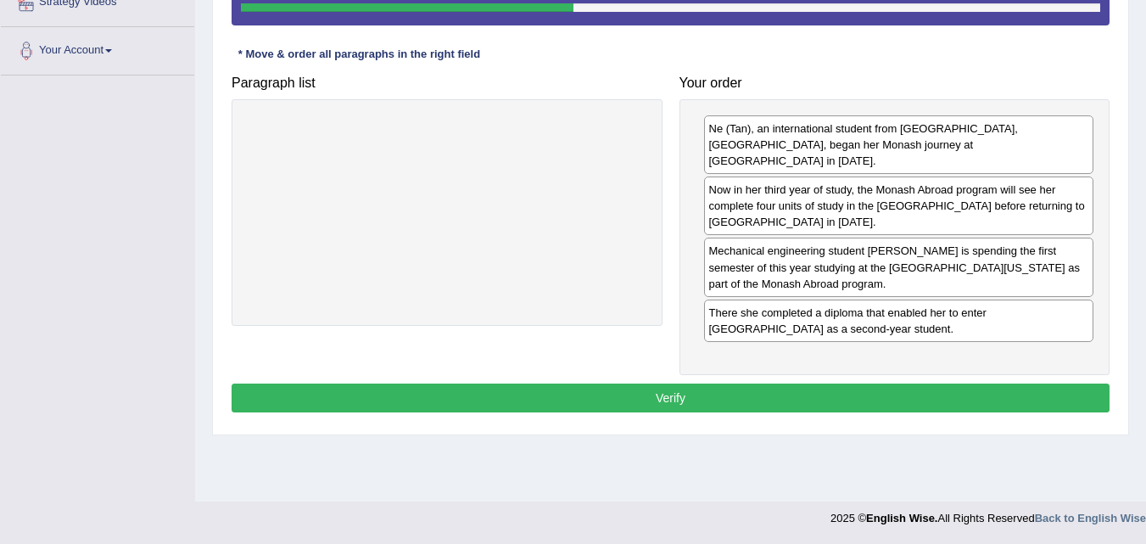
click at [888, 385] on button "Verify" at bounding box center [670, 397] width 878 height 29
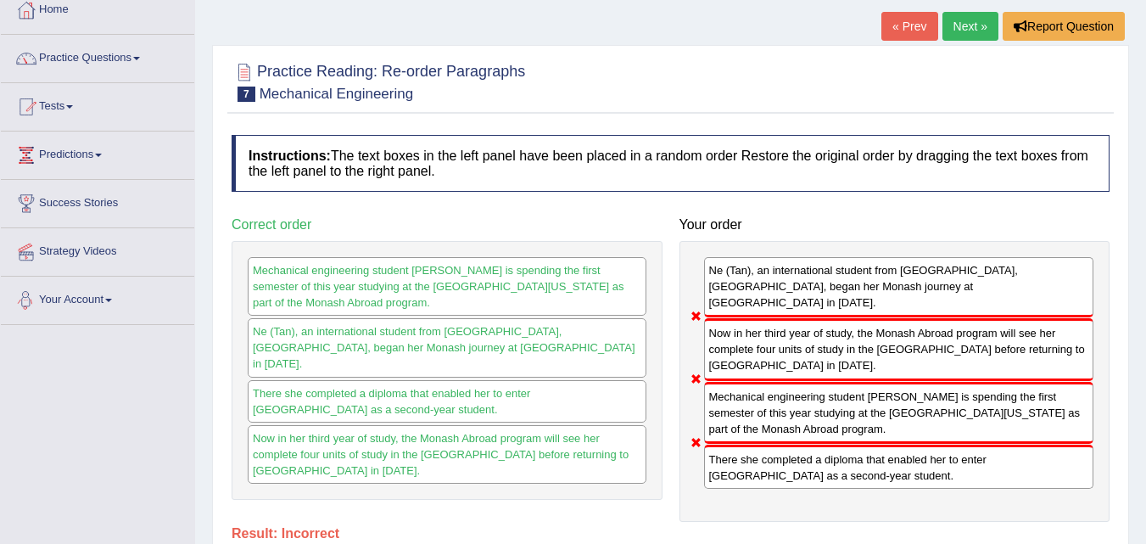
scroll to position [0, 0]
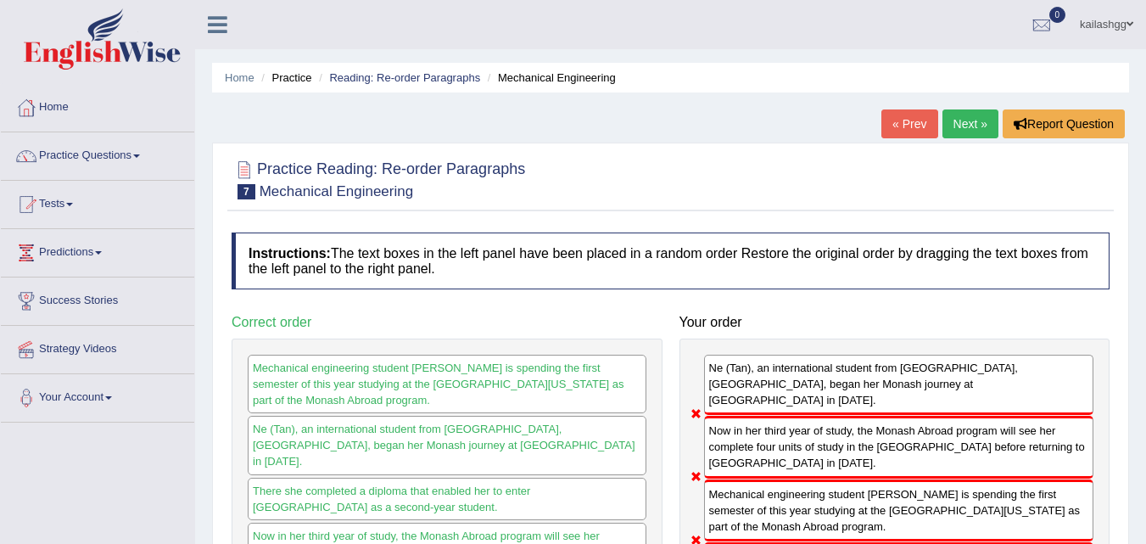
click at [961, 131] on link "Next »" at bounding box center [970, 123] width 56 height 29
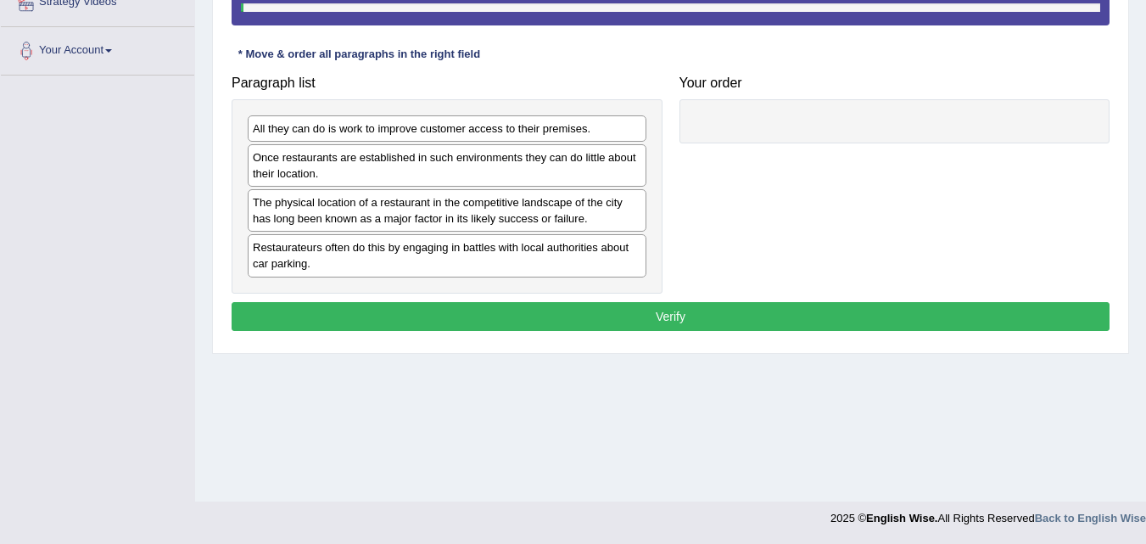
scroll to position [347, 0]
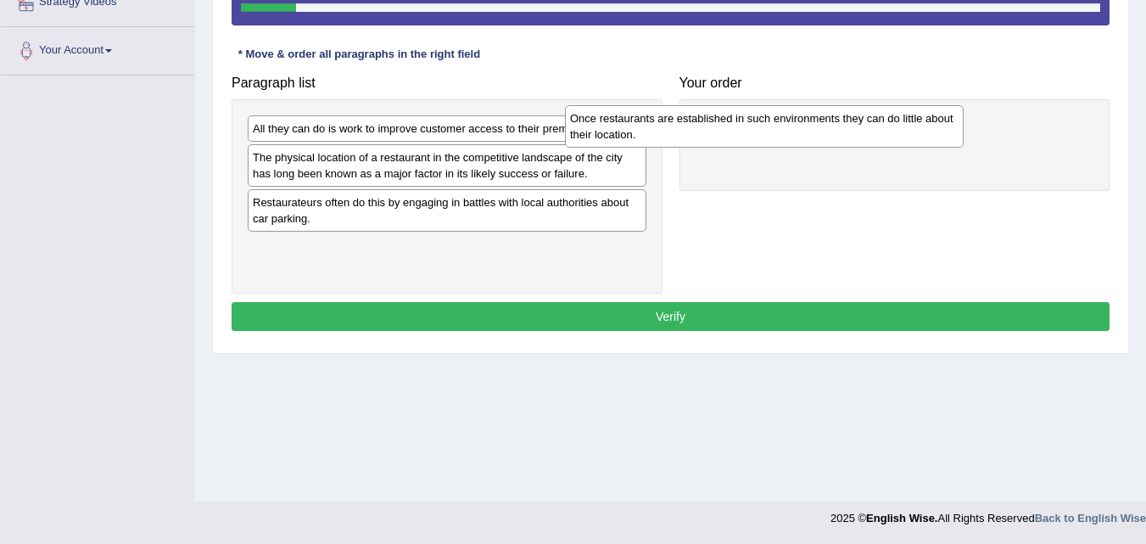
drag, startPoint x: 442, startPoint y: 166, endPoint x: 763, endPoint y: 127, distance: 323.7
click at [763, 127] on div "Once restaurants are established in such environments they can do little about …" at bounding box center [764, 126] width 399 height 42
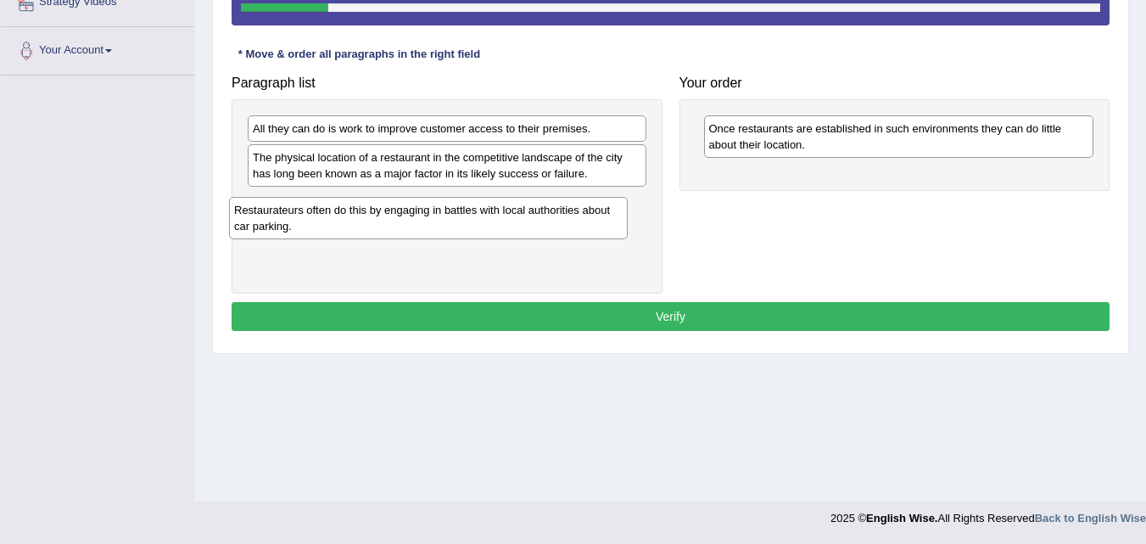
drag, startPoint x: 532, startPoint y: 229, endPoint x: 513, endPoint y: 237, distance: 20.2
click at [513, 237] on div "Restaurateurs often do this by engaging in battles with local authorities about…" at bounding box center [428, 218] width 399 height 42
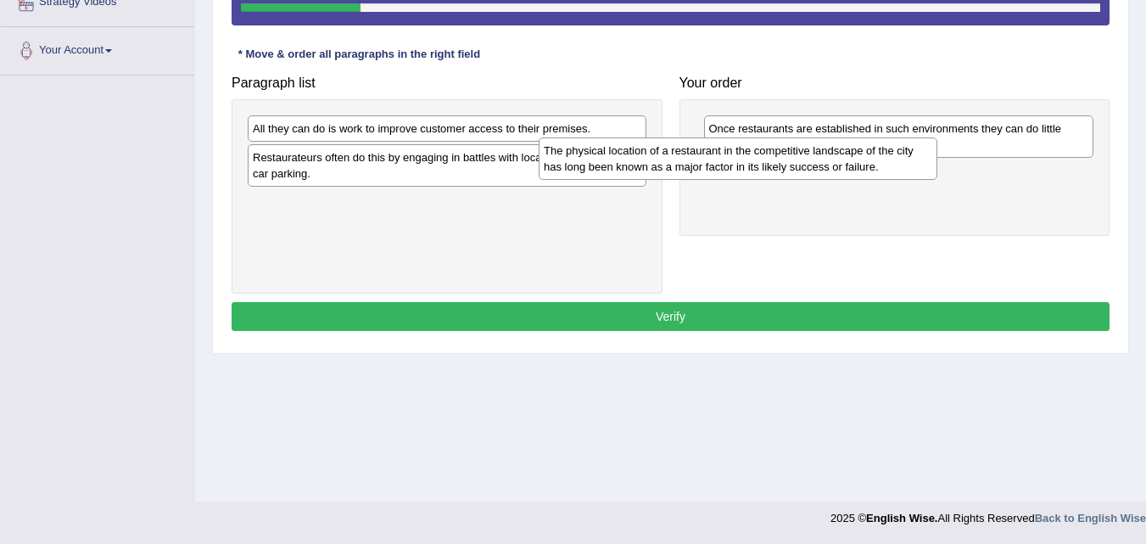
drag, startPoint x: 605, startPoint y: 174, endPoint x: 895, endPoint y: 167, distance: 290.9
click at [895, 167] on div "The physical location of a restaurant in the competitive landscape of the city …" at bounding box center [737, 158] width 399 height 42
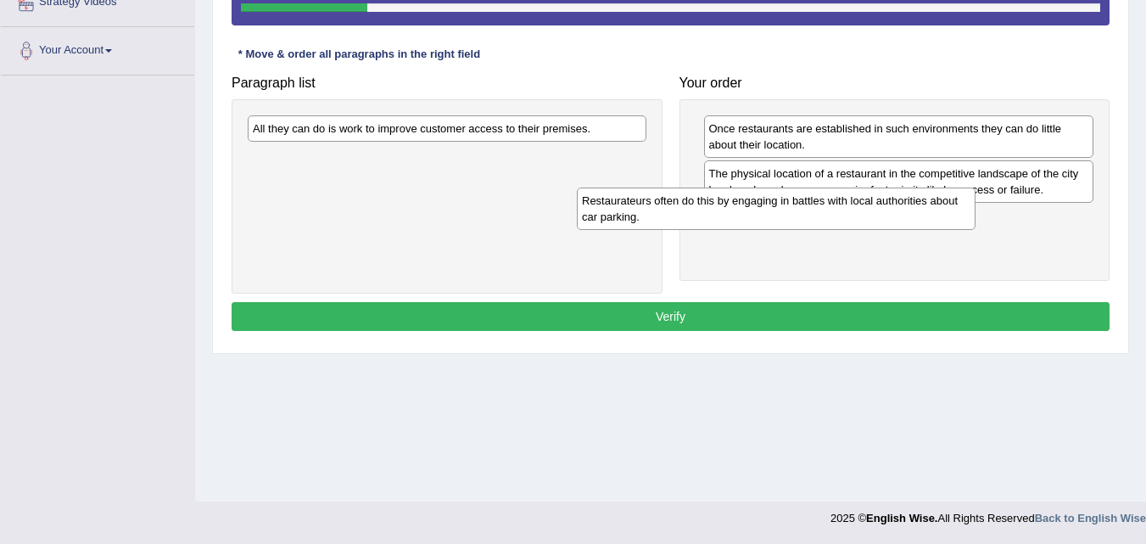
drag, startPoint x: 427, startPoint y: 165, endPoint x: 776, endPoint y: 209, distance: 352.2
click at [776, 209] on div "Restaurateurs often do this by engaging in battles with local authorities about…" at bounding box center [776, 208] width 399 height 42
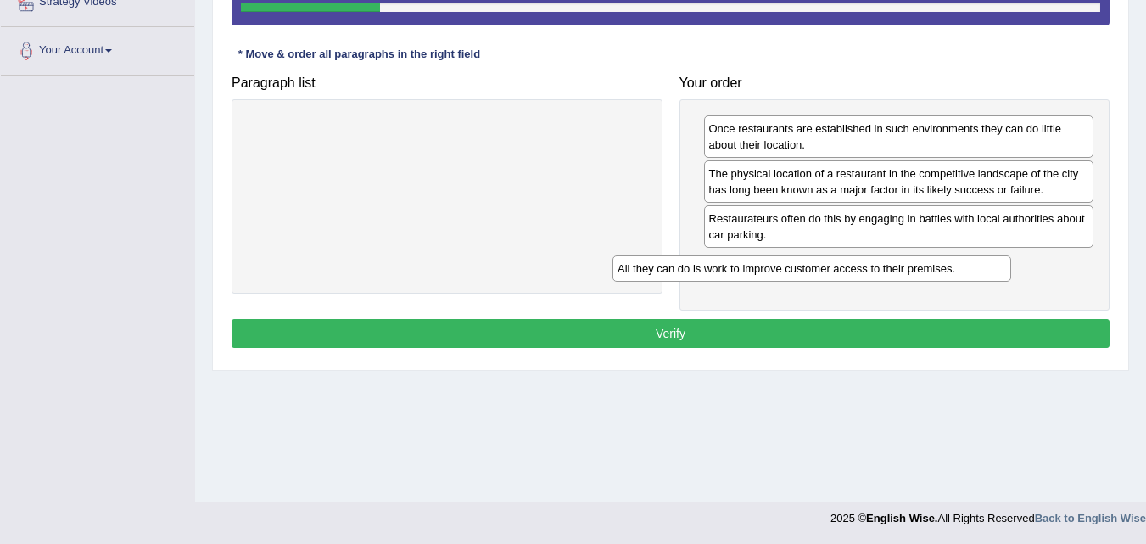
drag, startPoint x: 472, startPoint y: 131, endPoint x: 840, endPoint y: 291, distance: 401.1
click at [840, 282] on div "All they can do is work to improve customer access to their premises." at bounding box center [811, 268] width 399 height 26
click at [823, 331] on button "Verify" at bounding box center [670, 333] width 878 height 29
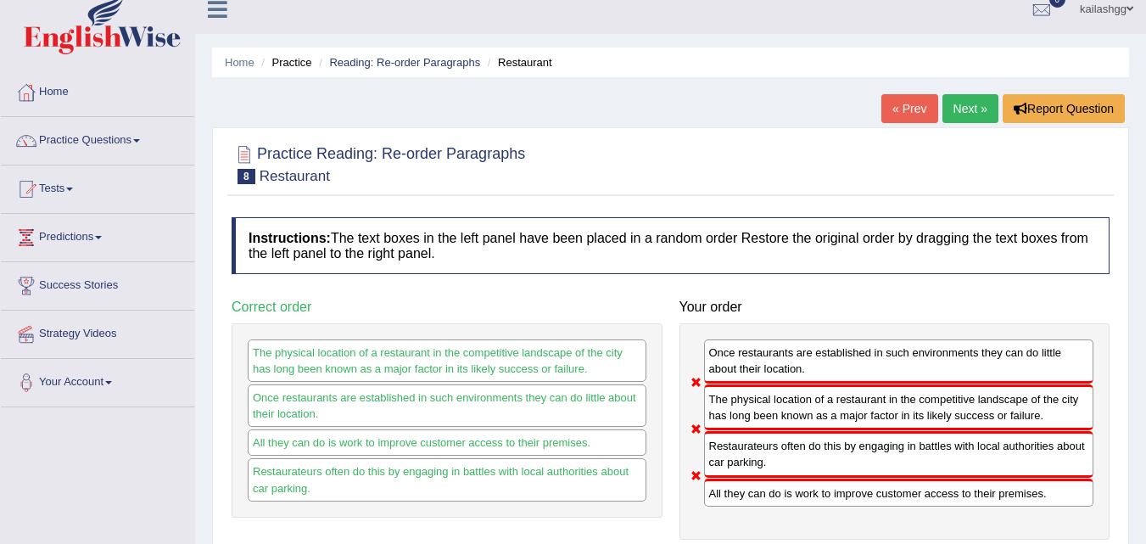
scroll to position [8, 0]
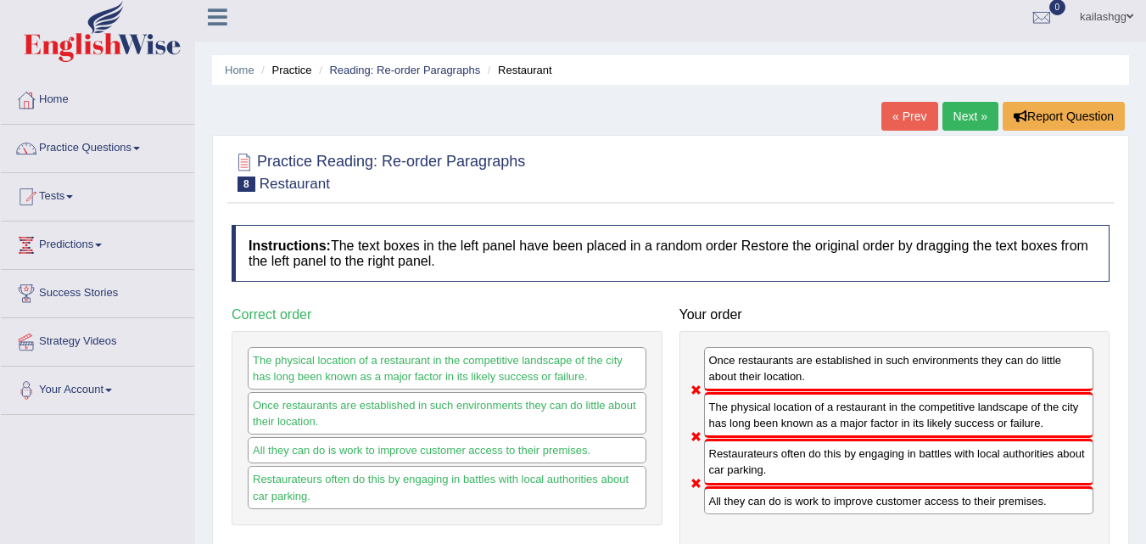
click at [963, 114] on link "Next »" at bounding box center [970, 116] width 56 height 29
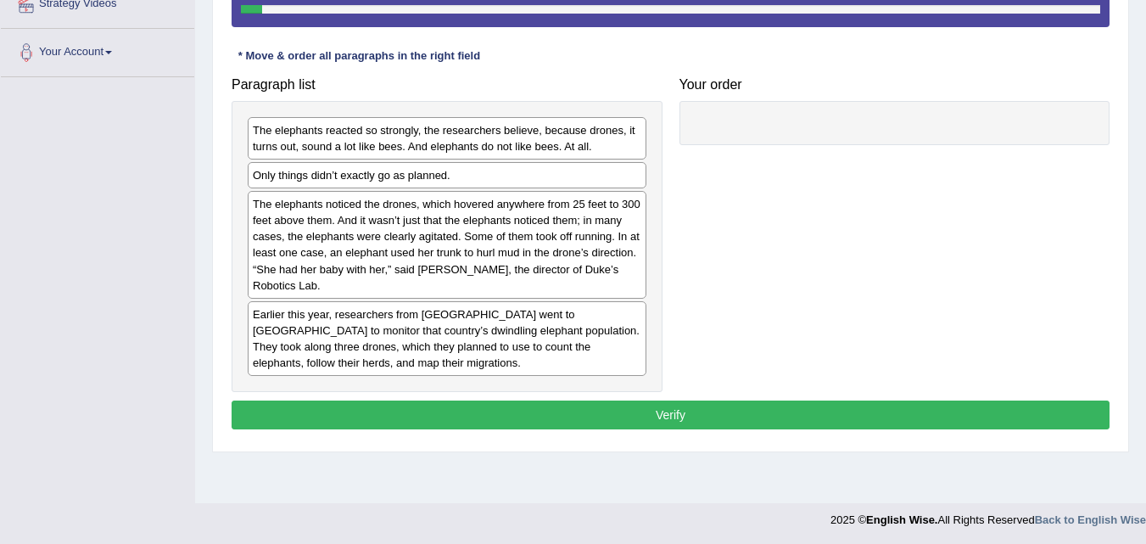
scroll to position [347, 0]
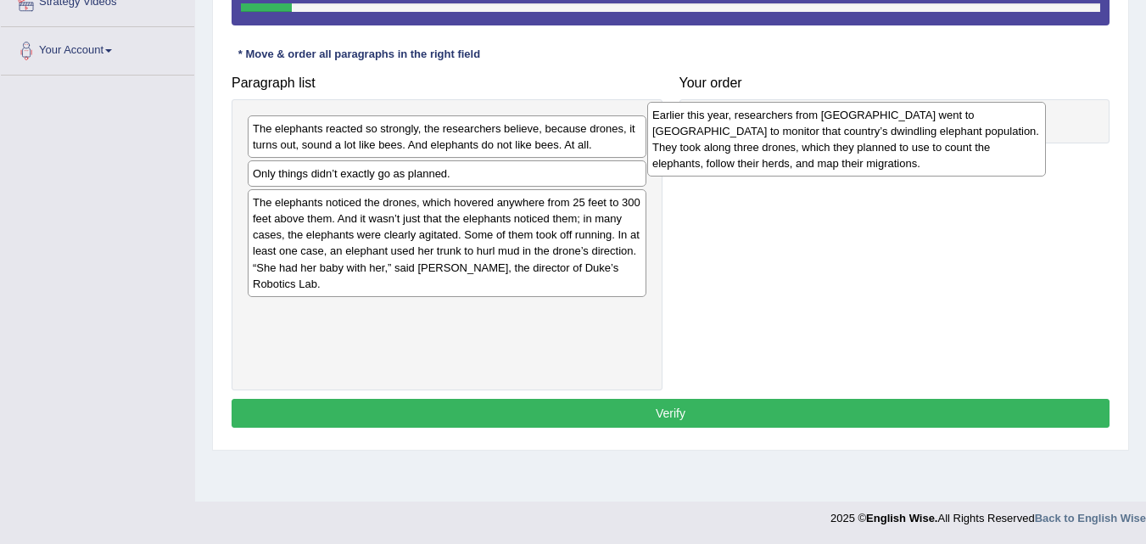
drag, startPoint x: 505, startPoint y: 347, endPoint x: 907, endPoint y: 146, distance: 450.1
click at [907, 146] on div "Earlier this year, researchers from Duke University went to Gabon to monitor th…" at bounding box center [846, 139] width 399 height 75
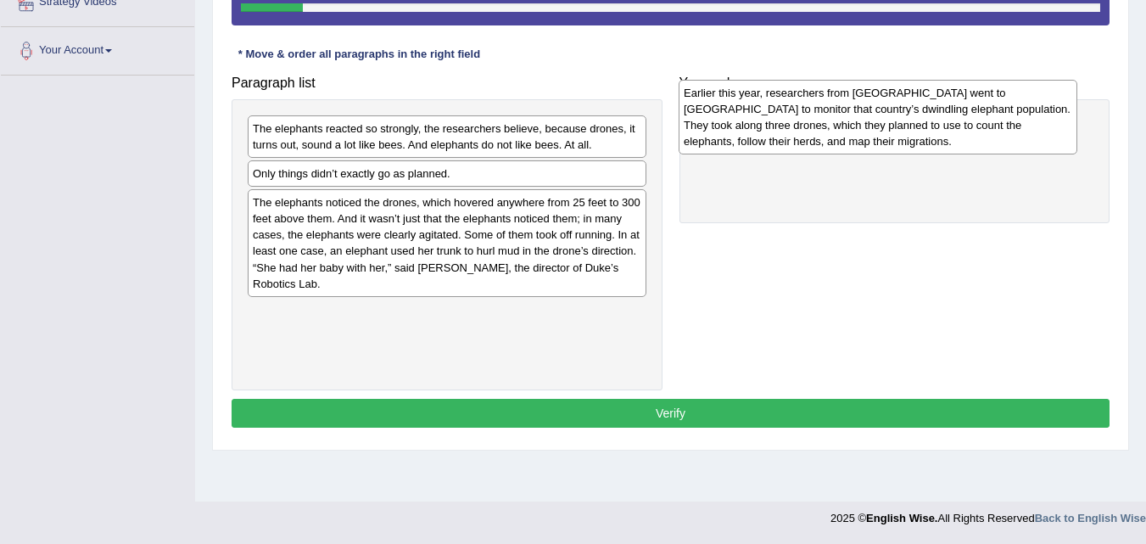
drag, startPoint x: 569, startPoint y: 326, endPoint x: 1000, endPoint y: 107, distance: 483.5
click at [1000, 107] on div "Earlier this year, researchers from Duke University went to Gabon to monitor th…" at bounding box center [877, 117] width 399 height 75
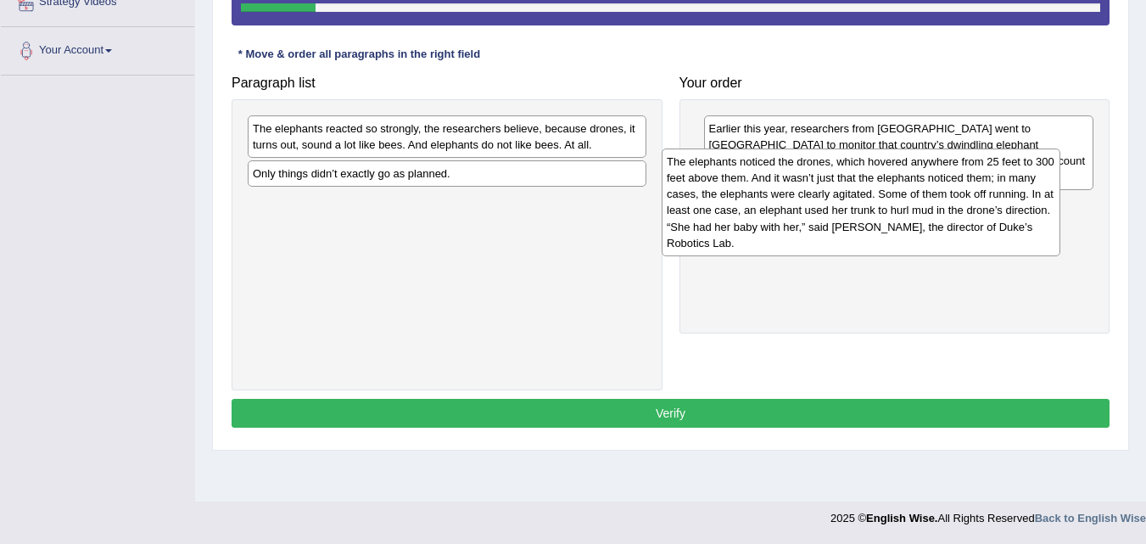
drag, startPoint x: 547, startPoint y: 259, endPoint x: 961, endPoint y: 218, distance: 415.8
click at [961, 218] on div "The elephants noticed the drones, which hovered anywhere from 25 feet to 300 fe…" at bounding box center [860, 202] width 399 height 108
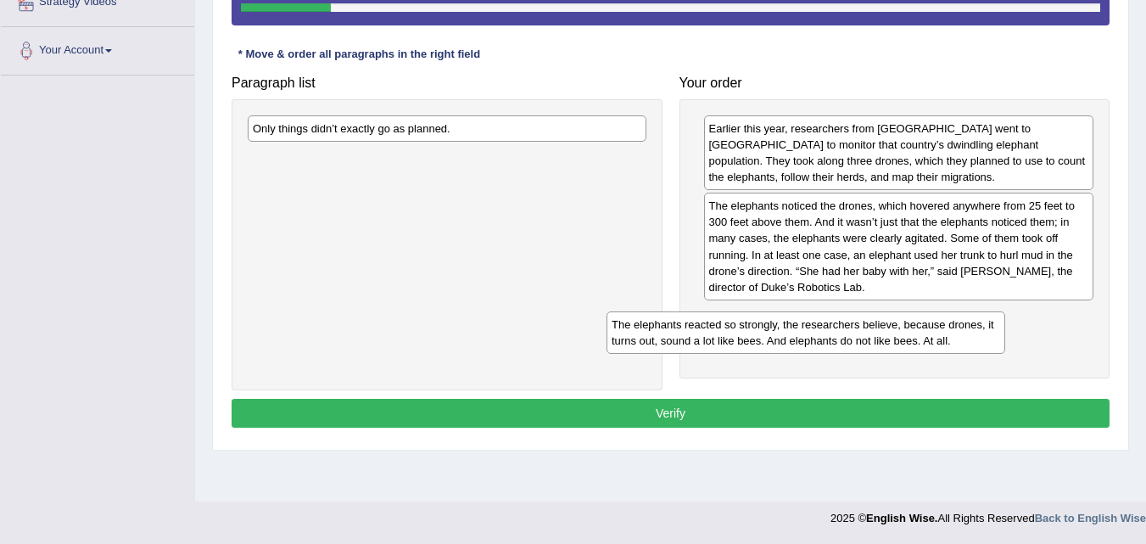
drag, startPoint x: 617, startPoint y: 130, endPoint x: 976, endPoint y: 326, distance: 408.7
click at [976, 326] on div "The elephants reacted so strongly, the researchers believe, because drones, it …" at bounding box center [805, 332] width 399 height 42
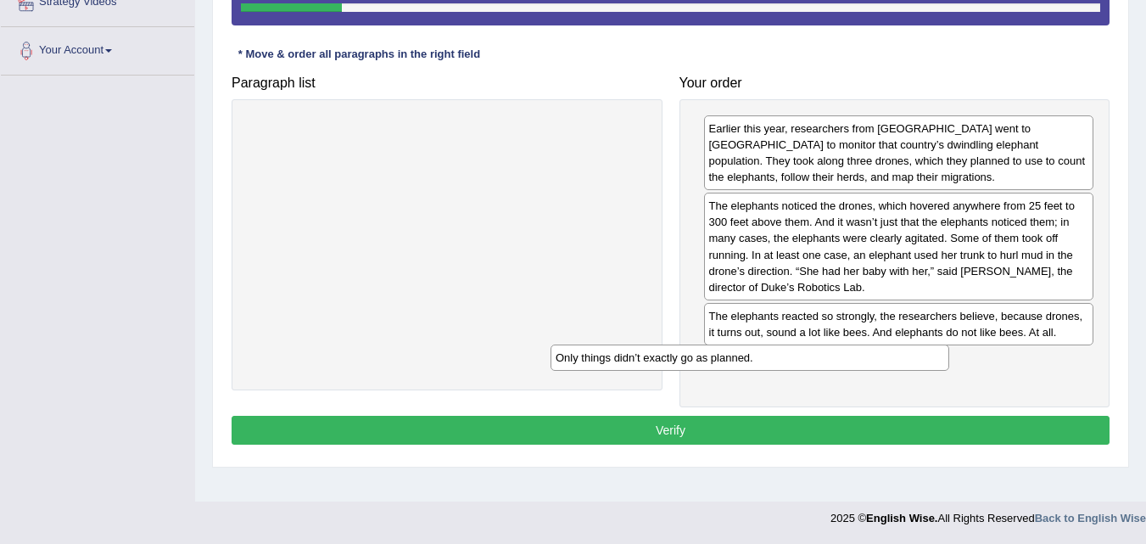
drag, startPoint x: 533, startPoint y: 131, endPoint x: 836, endPoint y: 360, distance: 379.6
click at [836, 360] on div "Only things didn’t exactly go as planned." at bounding box center [749, 357] width 399 height 26
click at [788, 437] on button "Verify" at bounding box center [670, 430] width 878 height 29
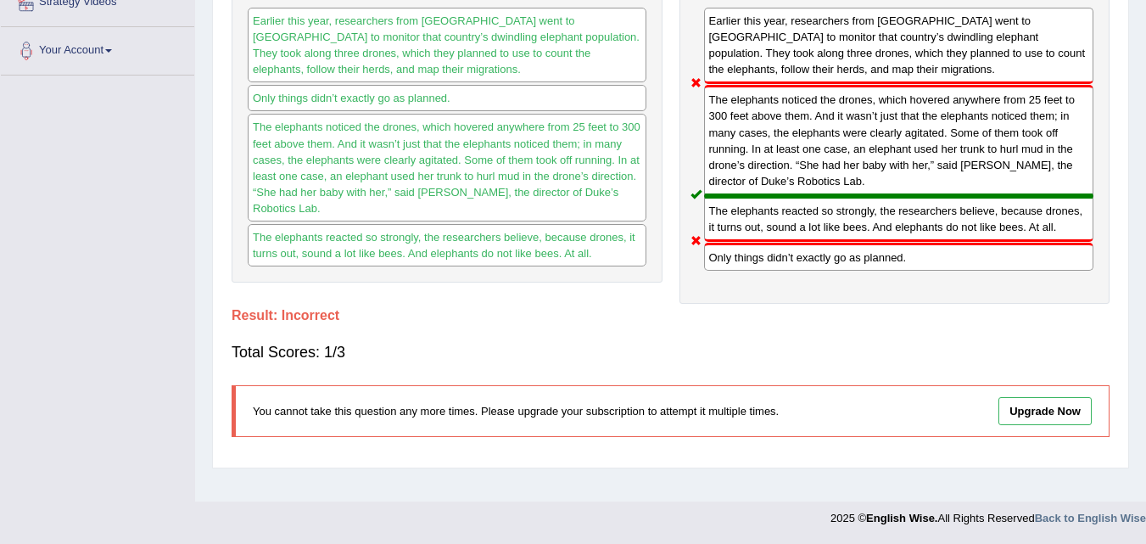
scroll to position [0, 0]
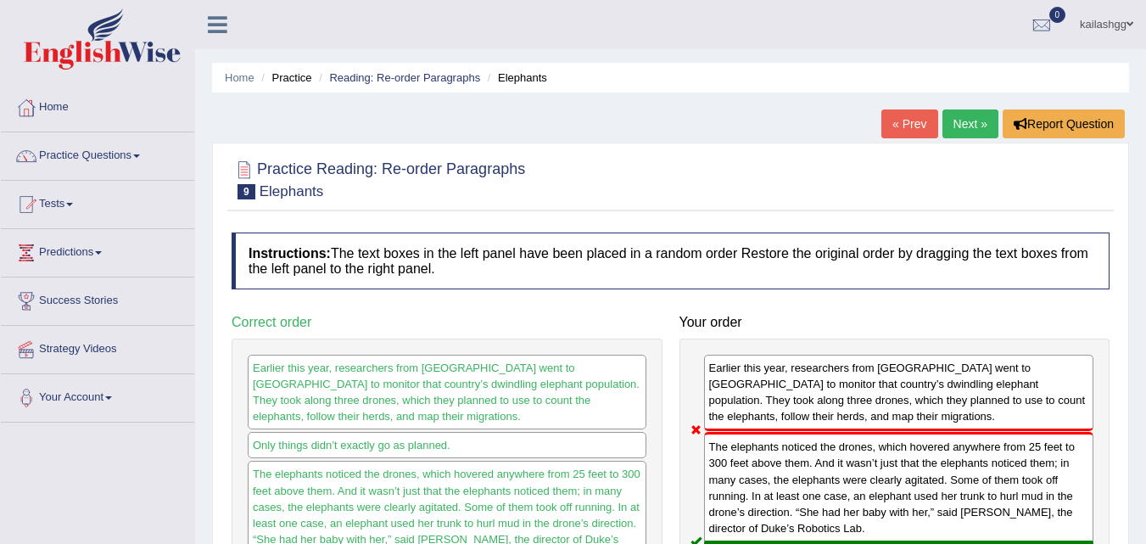
click at [982, 119] on link "Next »" at bounding box center [970, 123] width 56 height 29
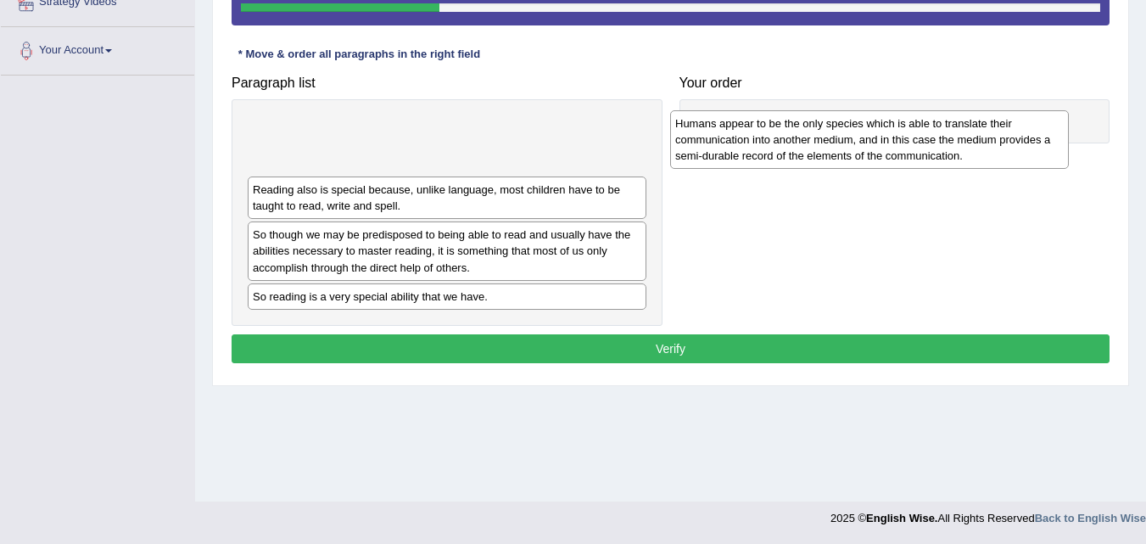
drag, startPoint x: 463, startPoint y: 161, endPoint x: 885, endPoint y: 156, distance: 422.3
click at [885, 156] on div "Humans appear to be the only species which is able to translate their communica…" at bounding box center [869, 139] width 399 height 59
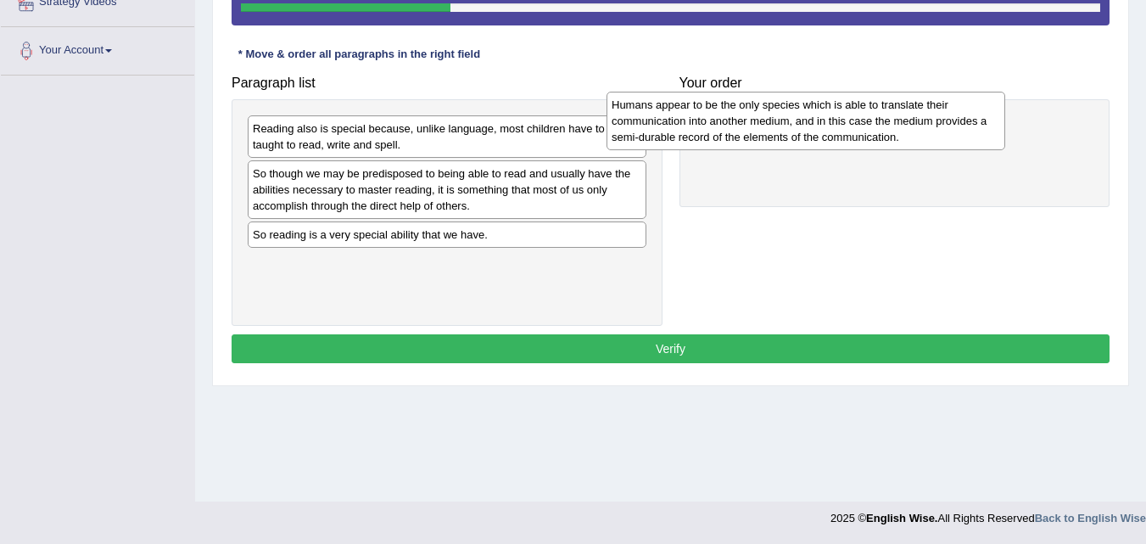
drag, startPoint x: 473, startPoint y: 162, endPoint x: 832, endPoint y: 138, distance: 359.5
click at [832, 138] on div "Humans appear to be the only species which is able to translate their communica…" at bounding box center [805, 121] width 399 height 59
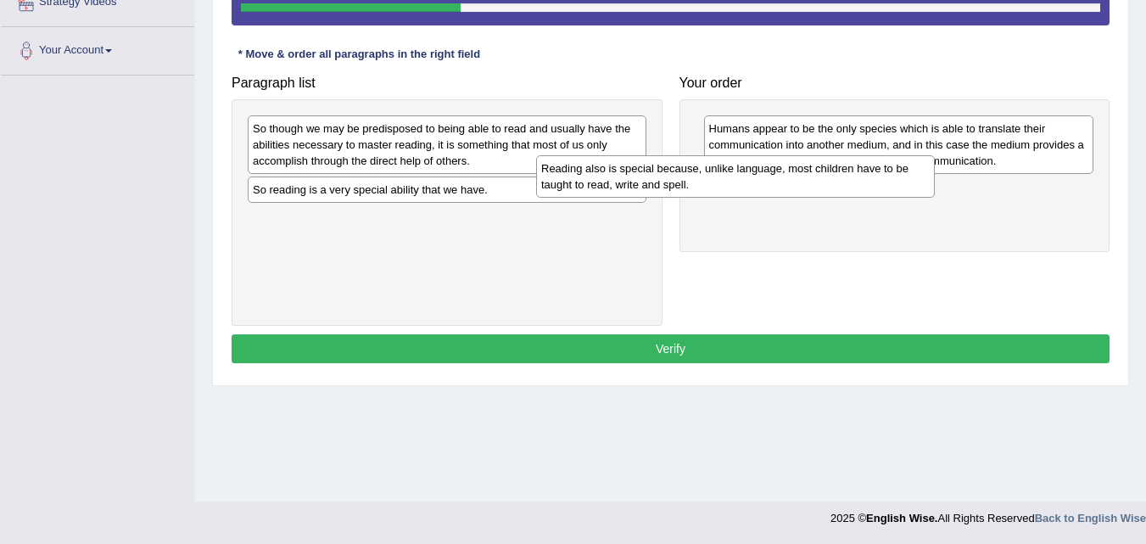
drag, startPoint x: 515, startPoint y: 143, endPoint x: 803, endPoint y: 183, distance: 291.1
click at [803, 183] on div "Reading also is special because, unlike language, most children have to be taug…" at bounding box center [735, 176] width 399 height 42
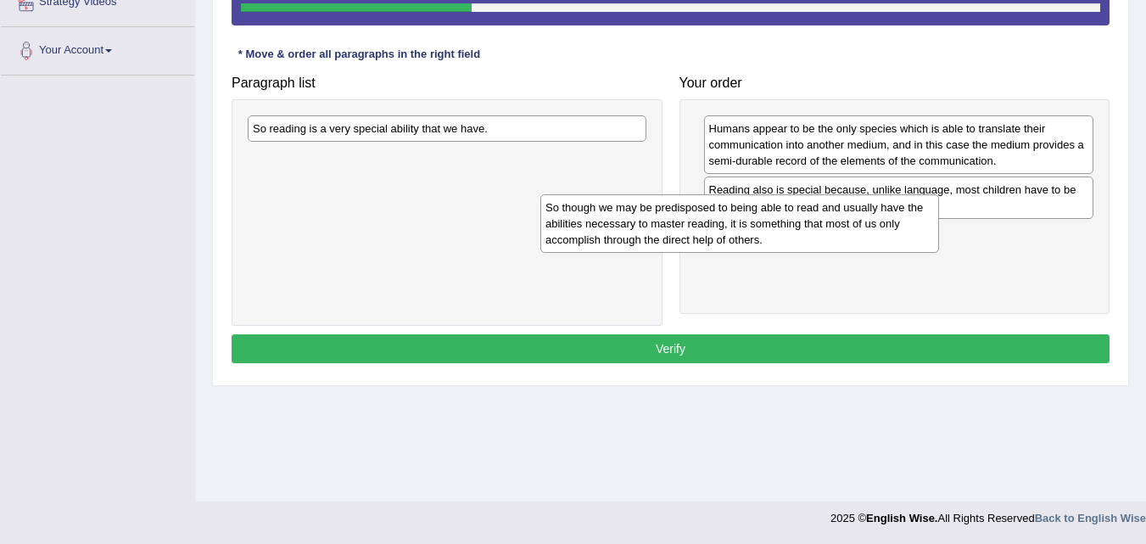
drag, startPoint x: 584, startPoint y: 143, endPoint x: 877, endPoint y: 222, distance: 303.0
click at [877, 222] on div "So though we may be predisposed to being able to read and usually have the abil…" at bounding box center [739, 223] width 399 height 59
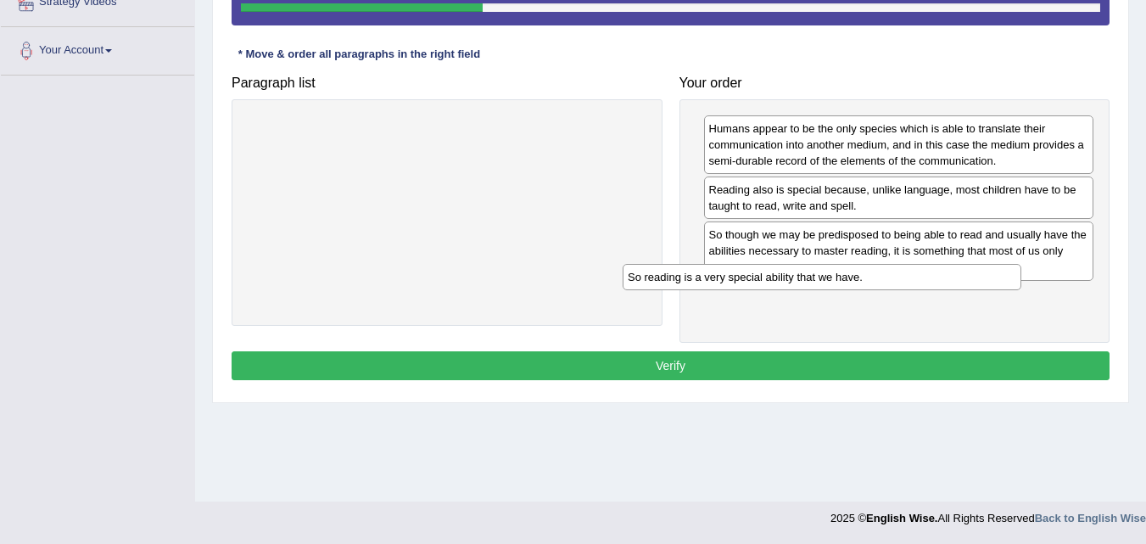
drag, startPoint x: 443, startPoint y: 117, endPoint x: 831, endPoint y: 273, distance: 417.8
click at [831, 273] on div "So reading is a very special ability that we have." at bounding box center [821, 277] width 399 height 26
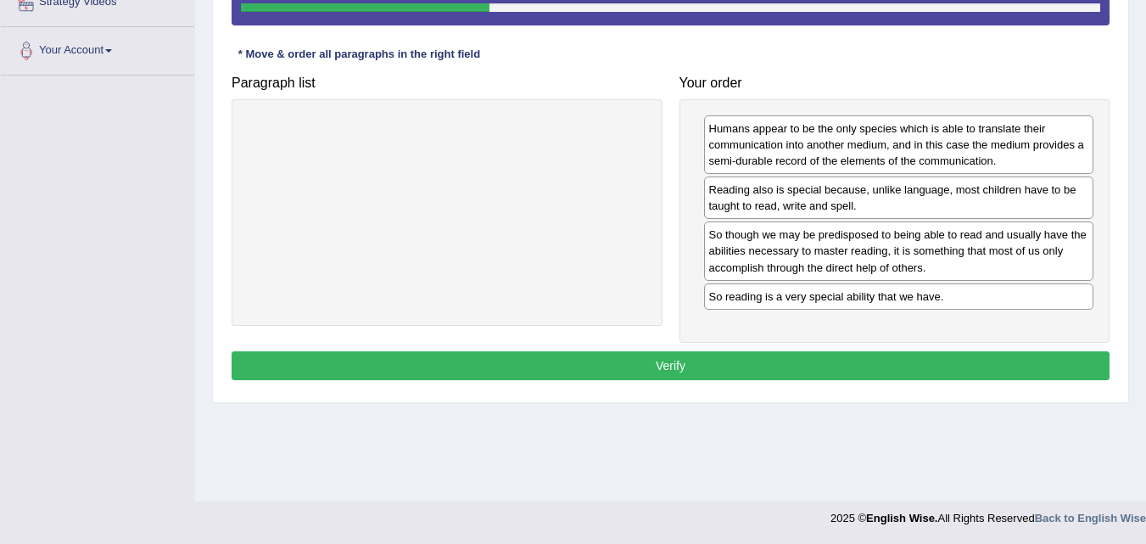
click at [873, 369] on button "Verify" at bounding box center [670, 365] width 878 height 29
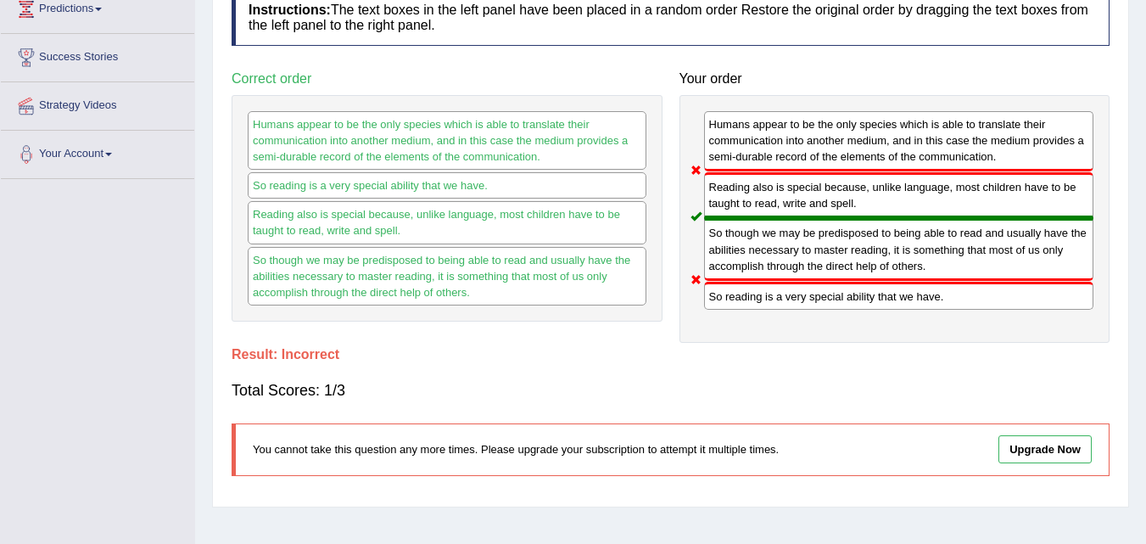
scroll to position [8, 0]
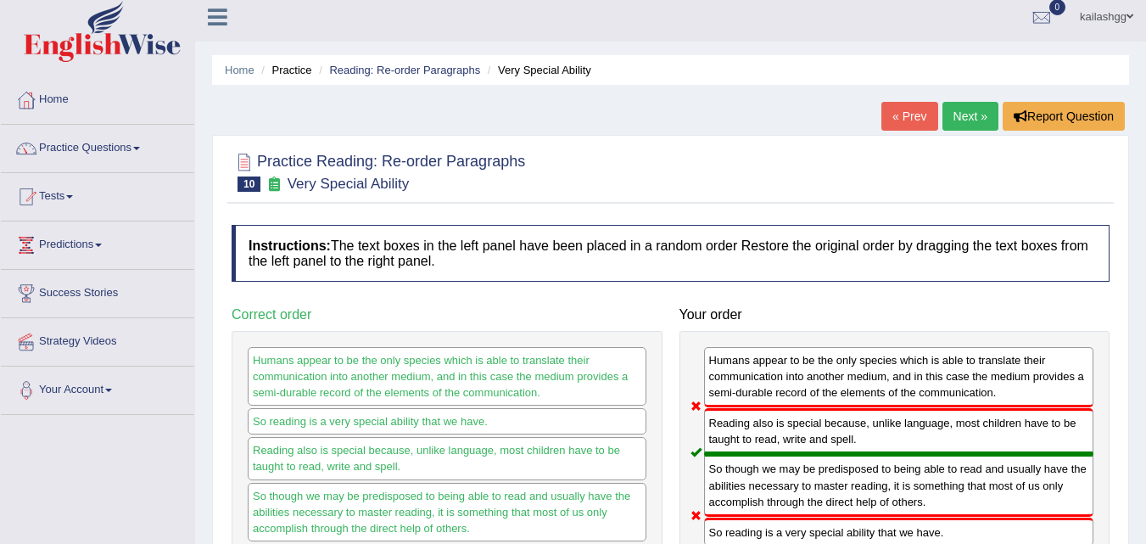
click at [960, 120] on link "Next »" at bounding box center [970, 116] width 56 height 29
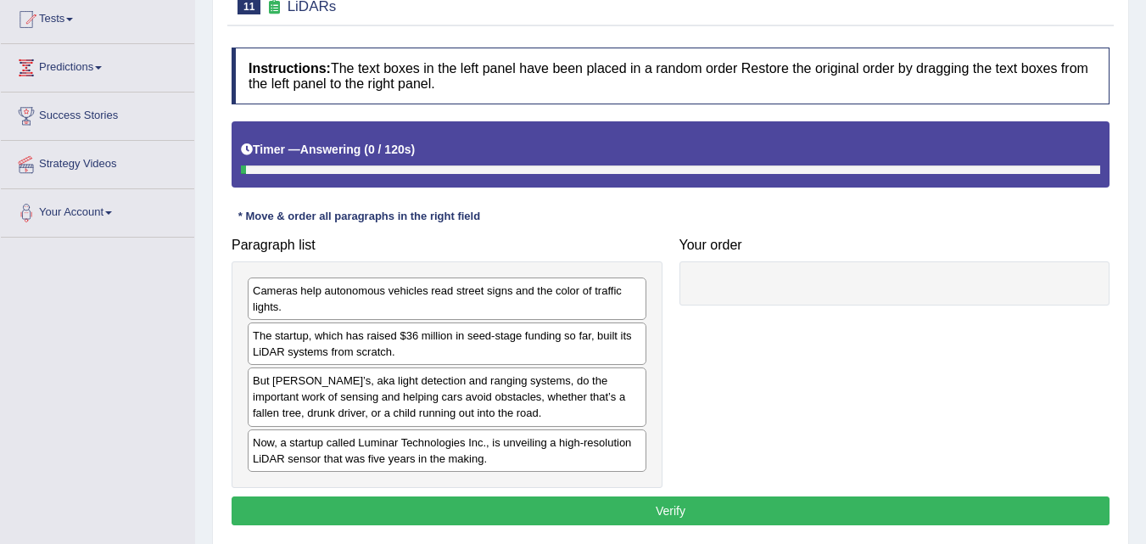
scroll to position [347, 0]
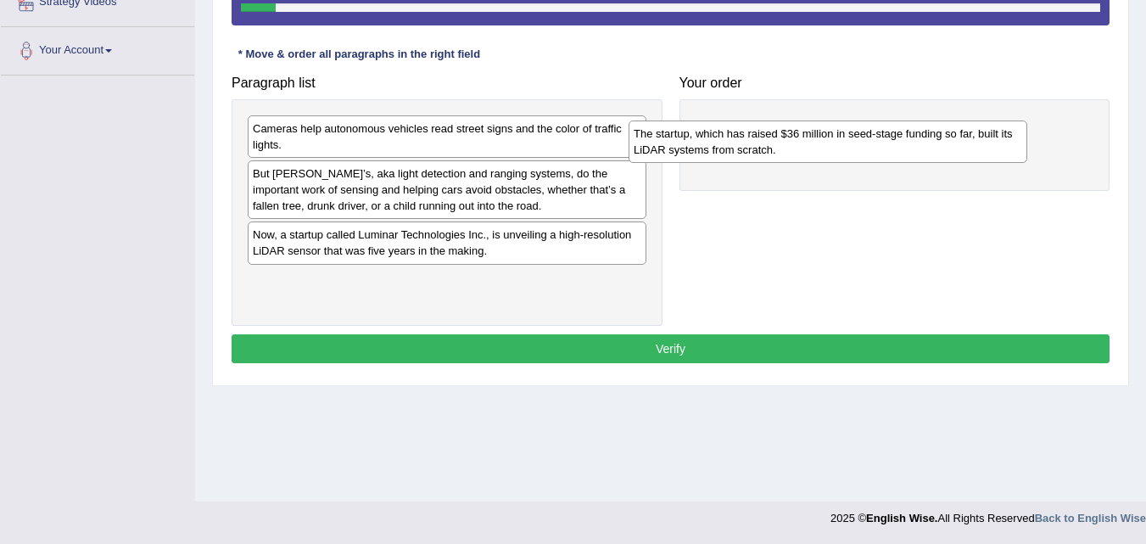
drag, startPoint x: 460, startPoint y: 192, endPoint x: 840, endPoint y: 153, distance: 382.8
click at [840, 153] on div "The startup, which has raised $36 million in seed-stage funding so far, built i…" at bounding box center [827, 141] width 399 height 42
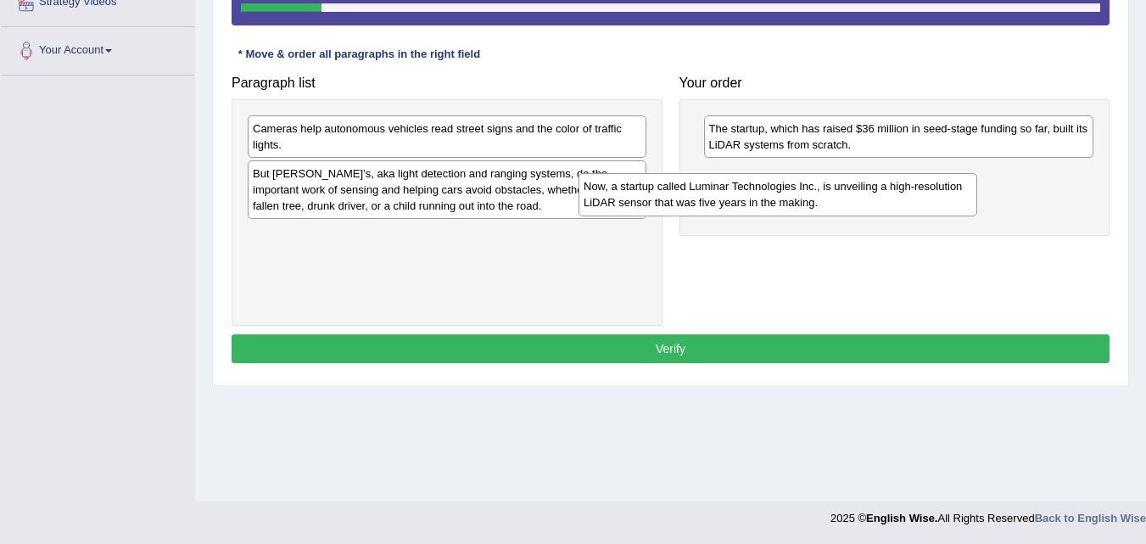
drag, startPoint x: 437, startPoint y: 247, endPoint x: 782, endPoint y: 192, distance: 349.5
click at [768, 198] on div "Now, a startup called Luminar Technologies Inc., is unveiling a high-resolution…" at bounding box center [777, 194] width 399 height 42
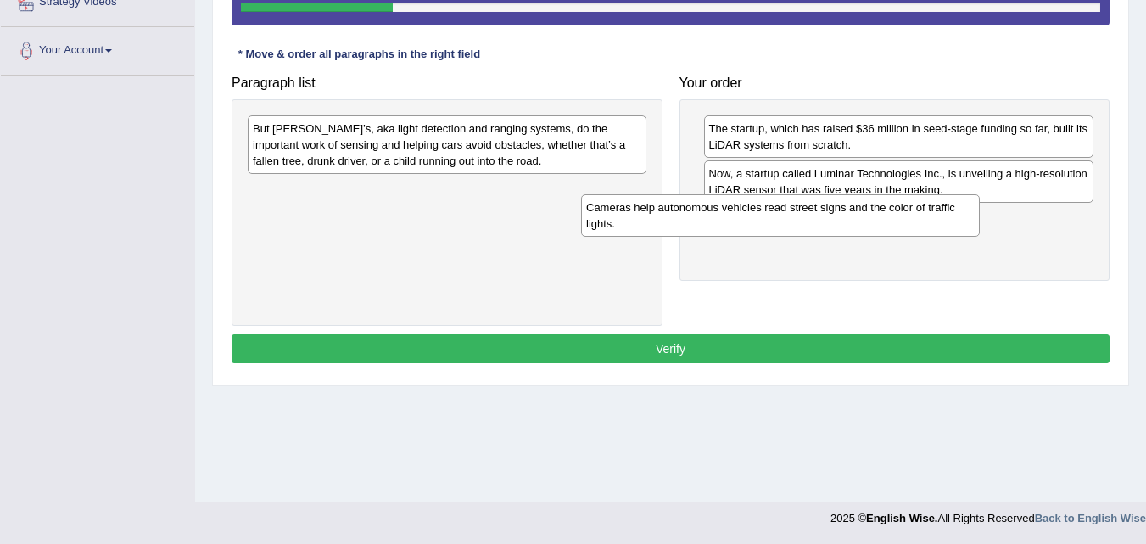
drag, startPoint x: 536, startPoint y: 137, endPoint x: 888, endPoint y: 226, distance: 363.0
click at [888, 226] on div "Cameras help autonomous vehicles read street signs and the color of traffic lig…" at bounding box center [780, 215] width 399 height 42
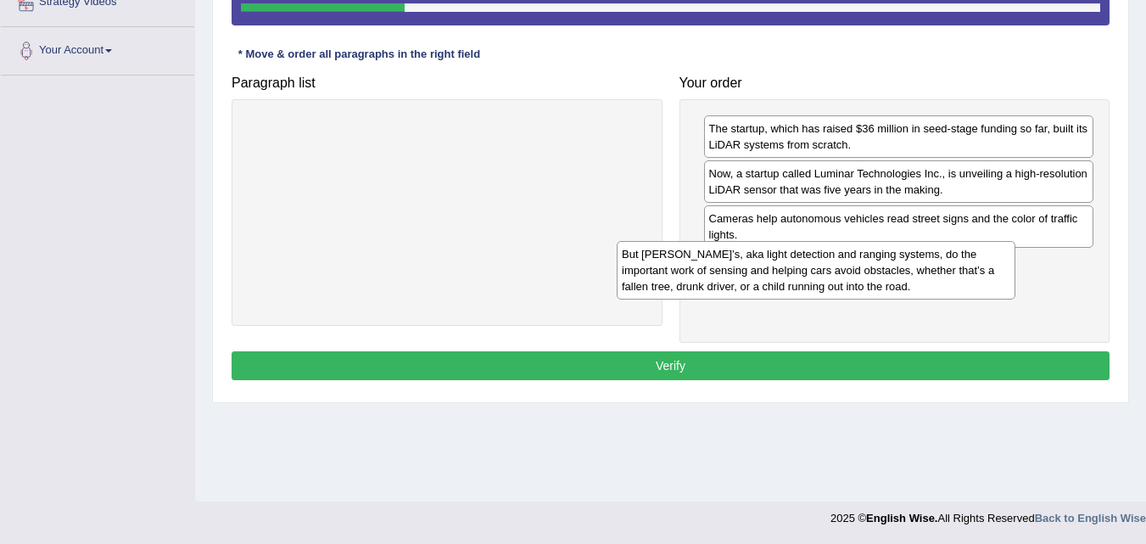
drag, startPoint x: 533, startPoint y: 151, endPoint x: 912, endPoint y: 287, distance: 402.9
click at [912, 287] on div "But LIDAR’s, aka light detection and ranging systems, do the important work of …" at bounding box center [815, 270] width 399 height 59
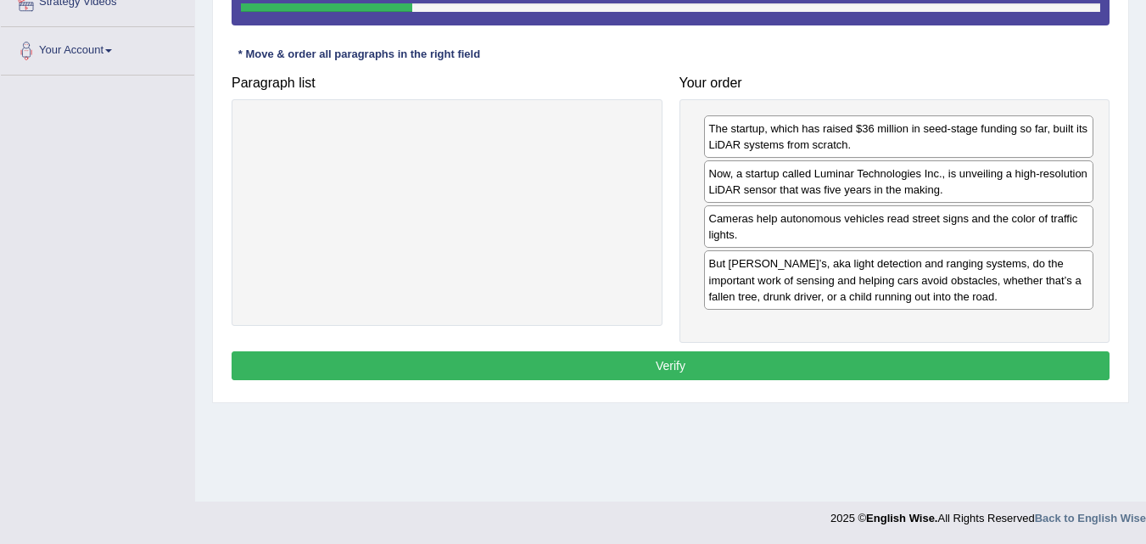
click at [897, 365] on button "Verify" at bounding box center [670, 365] width 878 height 29
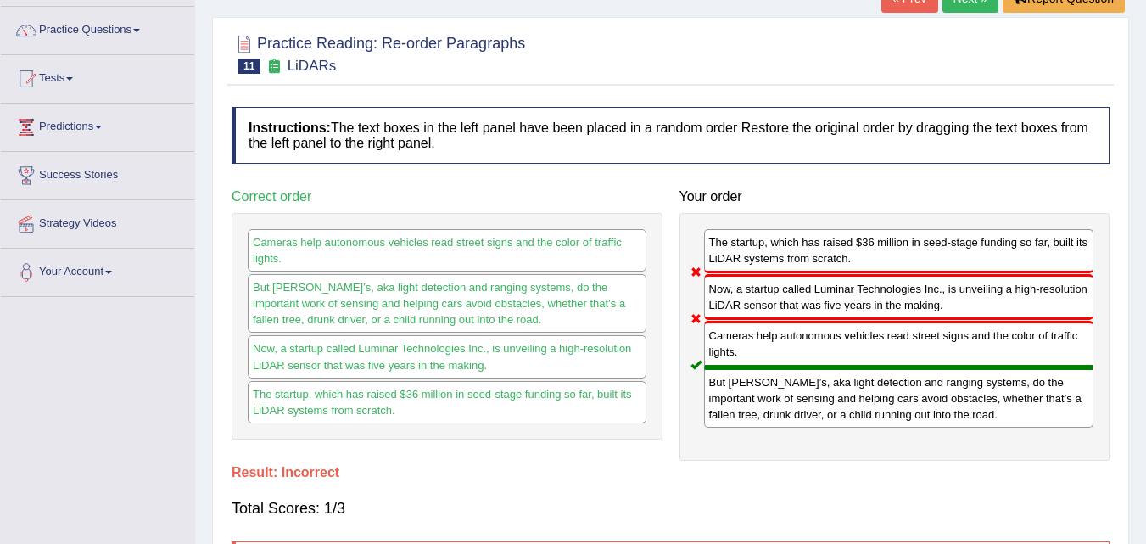
scroll to position [8, 0]
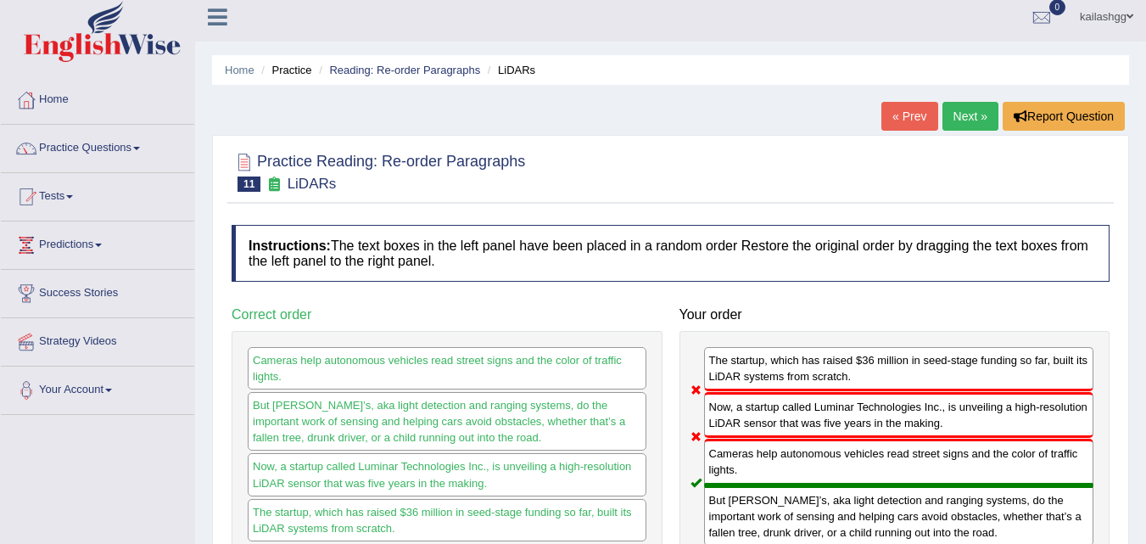
click at [973, 116] on link "Next »" at bounding box center [970, 116] width 56 height 29
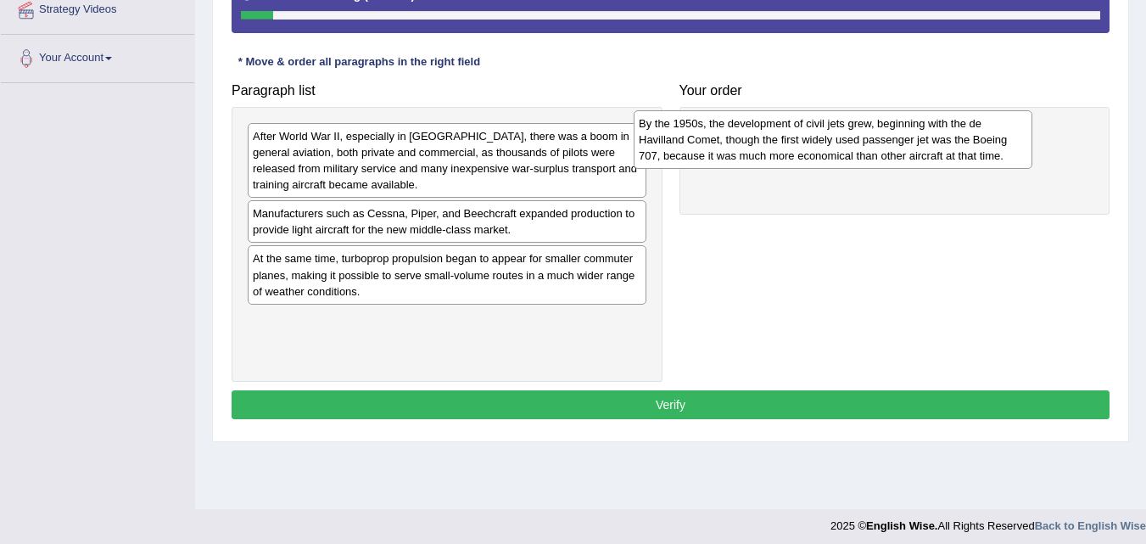
drag, startPoint x: 324, startPoint y: 340, endPoint x: 710, endPoint y: 143, distance: 433.1
click at [710, 143] on div "By the 1950s, the development of civil jets grew, beginning with the de Havilla…" at bounding box center [832, 139] width 399 height 59
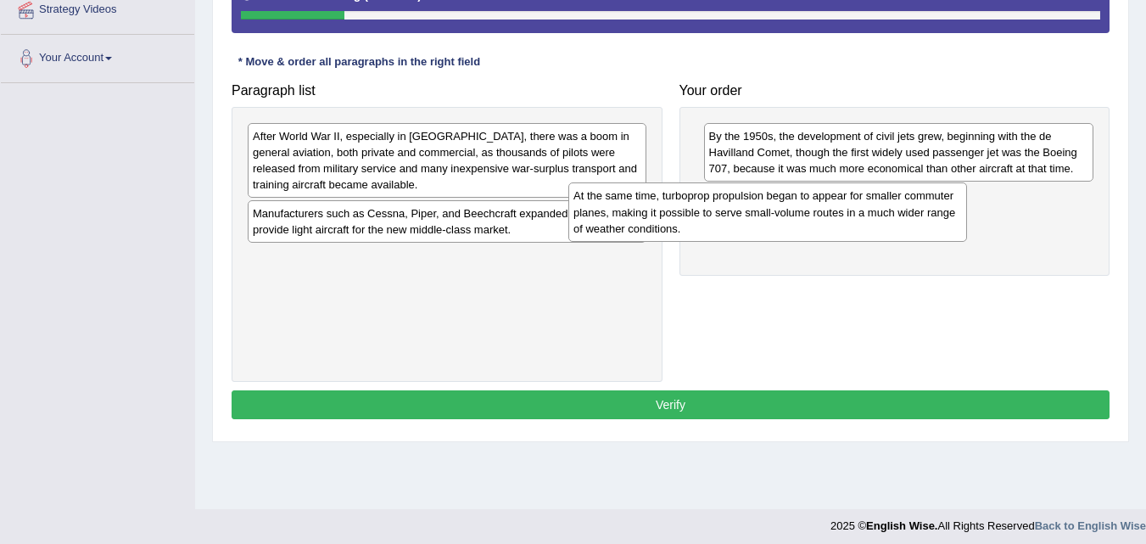
drag, startPoint x: 516, startPoint y: 274, endPoint x: 895, endPoint y: 176, distance: 391.4
click at [895, 182] on div "At the same time, turboprop propulsion began to appear for smaller commuter pla…" at bounding box center [767, 211] width 399 height 59
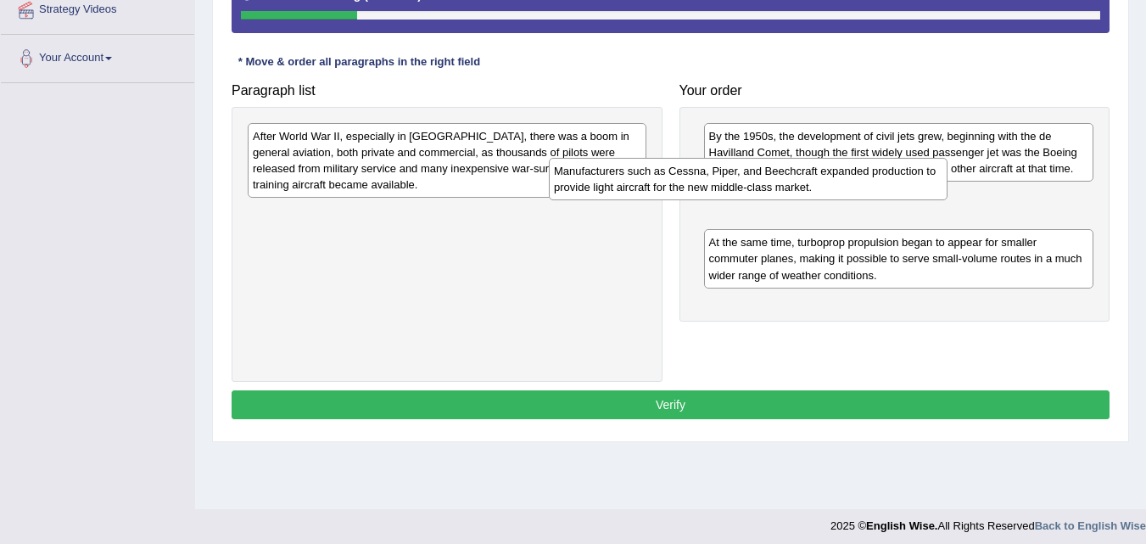
drag, startPoint x: 566, startPoint y: 236, endPoint x: 871, endPoint y: 192, distance: 307.5
click at [871, 192] on div "Manufacturers such as Cessna, Piper, and Beechcraft expanded production to prov…" at bounding box center [748, 179] width 399 height 42
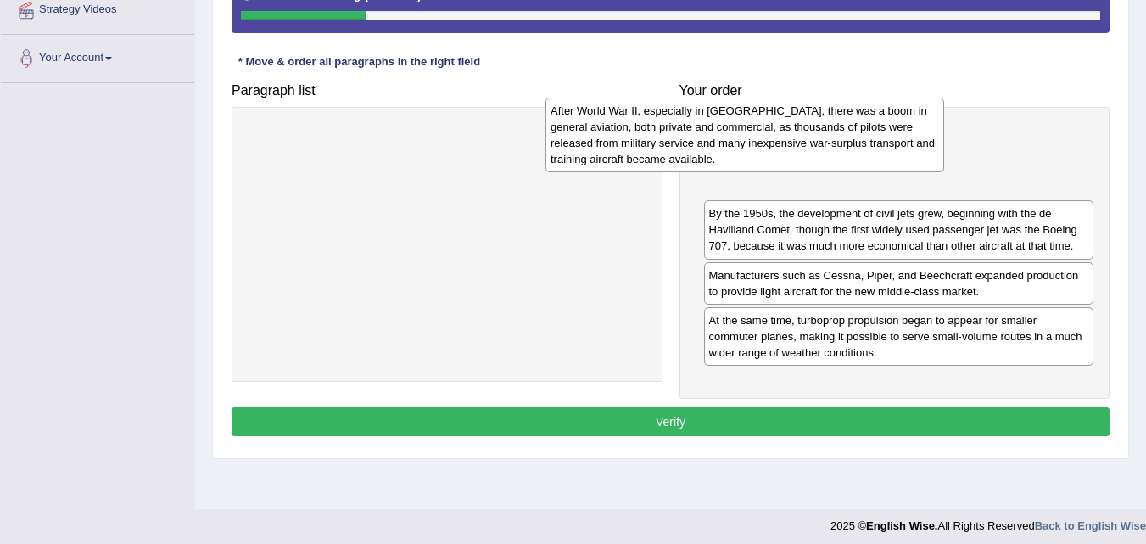
drag, startPoint x: 549, startPoint y: 158, endPoint x: 876, endPoint y: 140, distance: 327.0
click at [876, 140] on div "After World War II, especially in North America, there was a boom in general av…" at bounding box center [744, 135] width 399 height 75
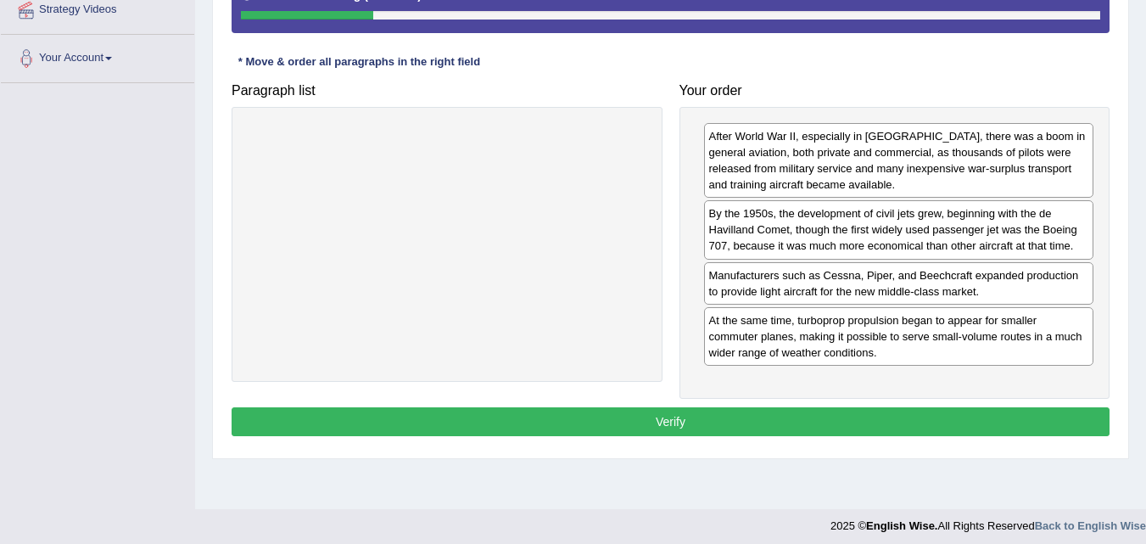
click at [815, 410] on button "Verify" at bounding box center [670, 421] width 878 height 29
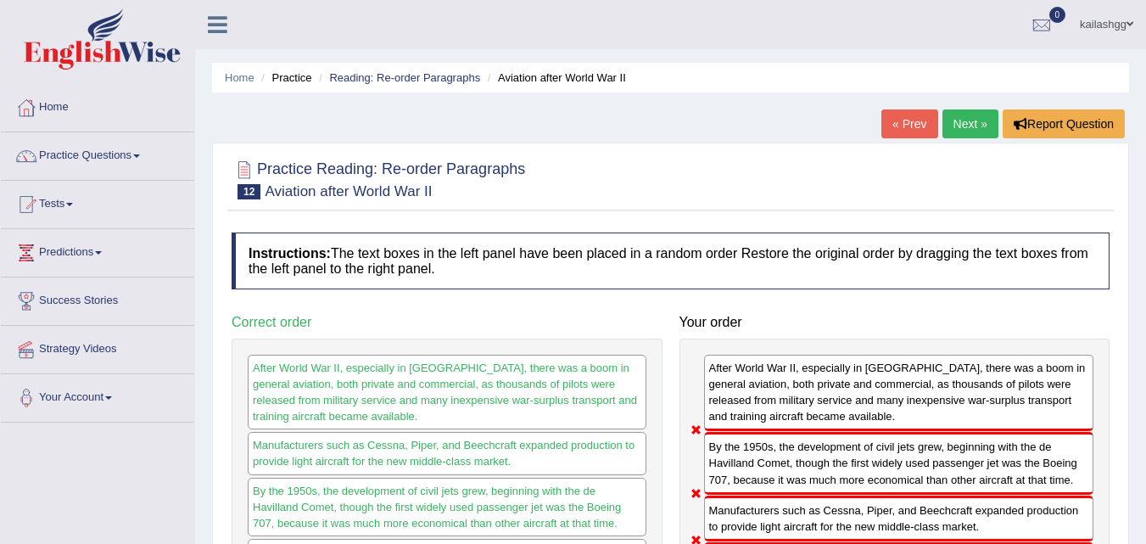
click at [956, 137] on link "Next »" at bounding box center [970, 123] width 56 height 29
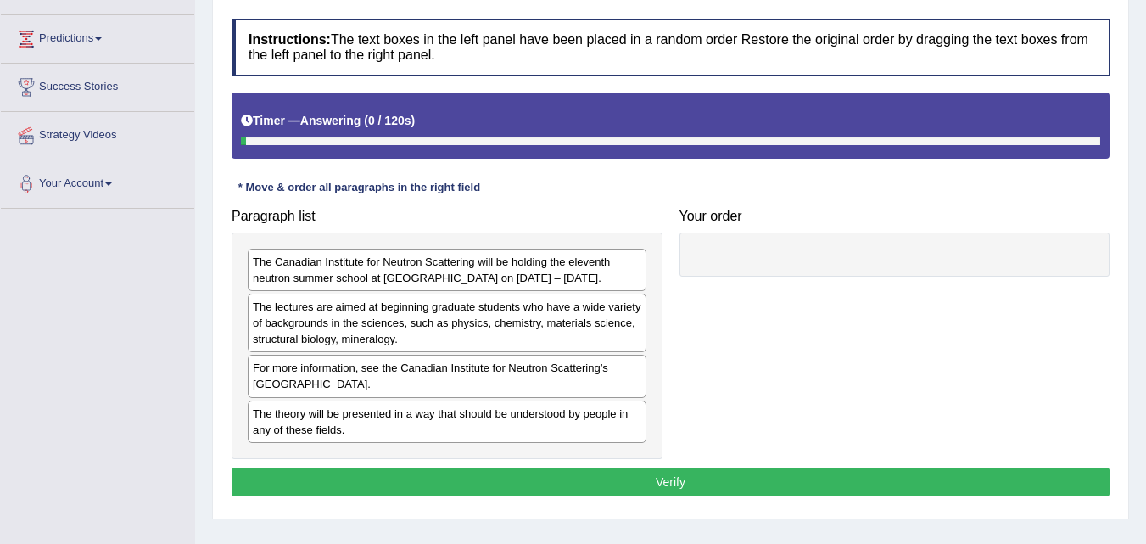
scroll to position [347, 0]
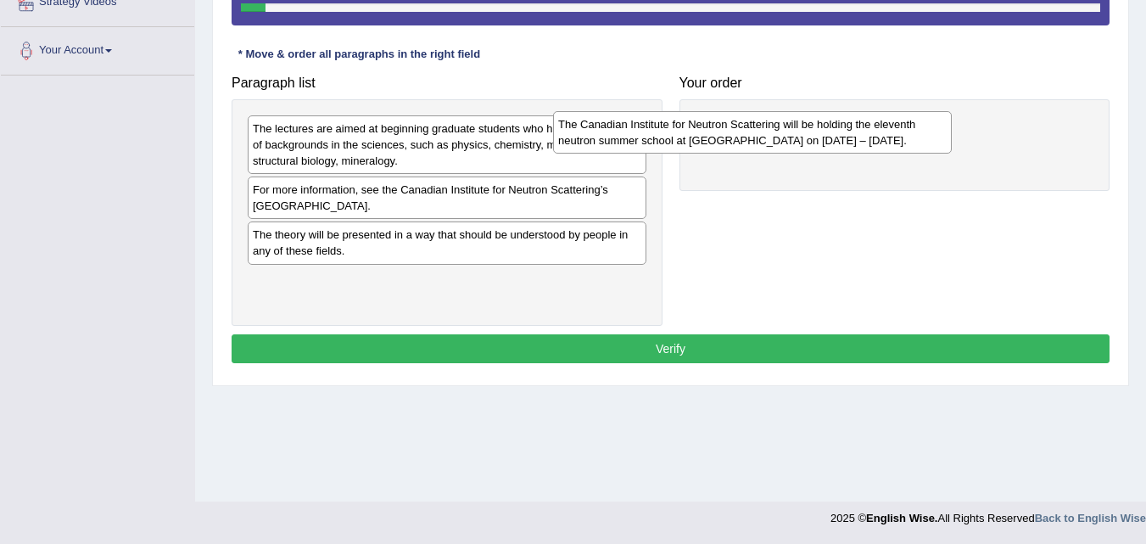
drag, startPoint x: 380, startPoint y: 149, endPoint x: 650, endPoint y: 137, distance: 270.8
click at [650, 137] on div "The Canadian Institute for Neutron Scattering will be holding the eleventh neut…" at bounding box center [752, 132] width 399 height 42
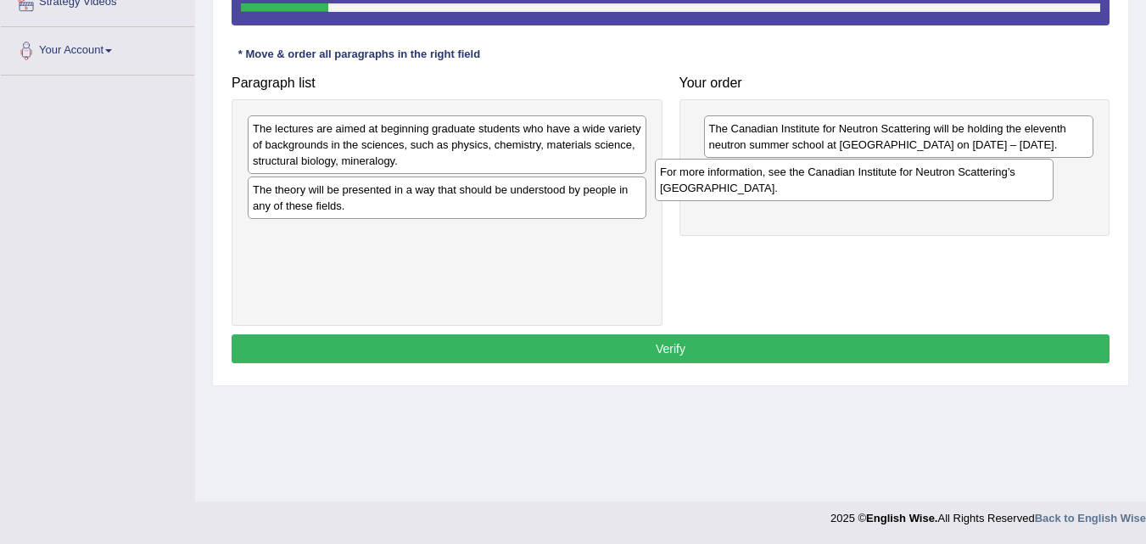
drag, startPoint x: 439, startPoint y: 201, endPoint x: 846, endPoint y: 183, distance: 407.4
click at [846, 183] on div "For more information, see the Canadian Institute for Neutron Scattering’s Neutr…" at bounding box center [854, 180] width 399 height 42
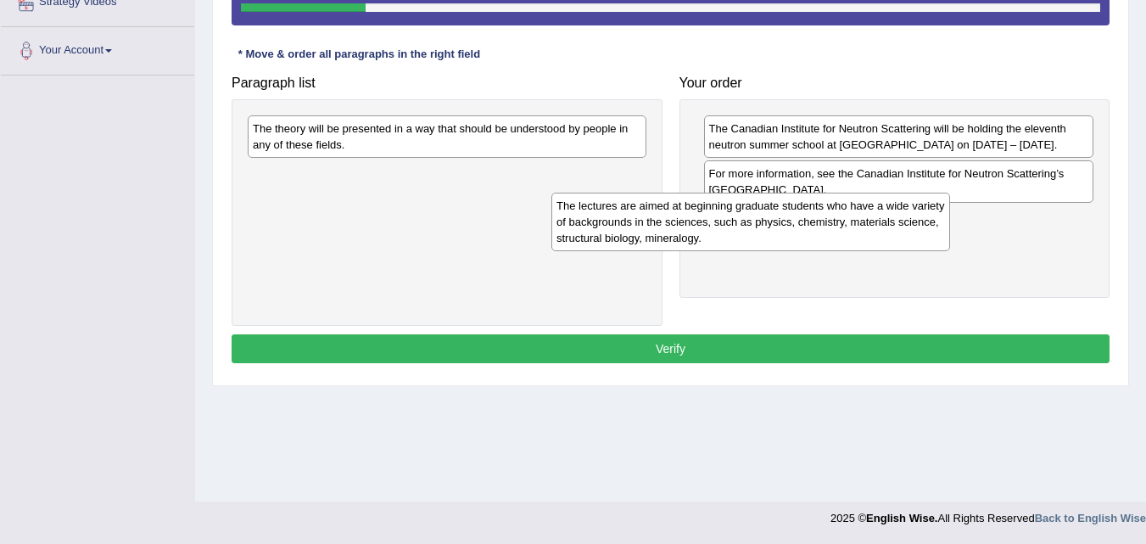
drag, startPoint x: 601, startPoint y: 139, endPoint x: 905, endPoint y: 216, distance: 313.2
click at [905, 216] on div "The lectures are aimed at beginning graduate students who have a wide variety o…" at bounding box center [750, 221] width 399 height 59
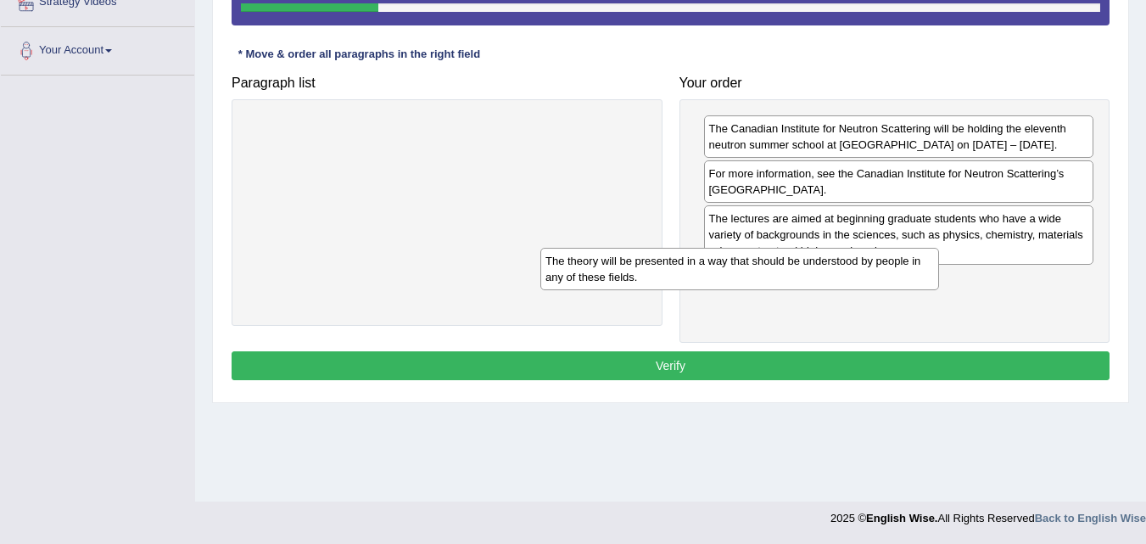
drag, startPoint x: 567, startPoint y: 150, endPoint x: 862, endPoint y: 283, distance: 323.7
click at [862, 283] on div "The theory will be presented in a way that should be understood by people in an…" at bounding box center [739, 269] width 399 height 42
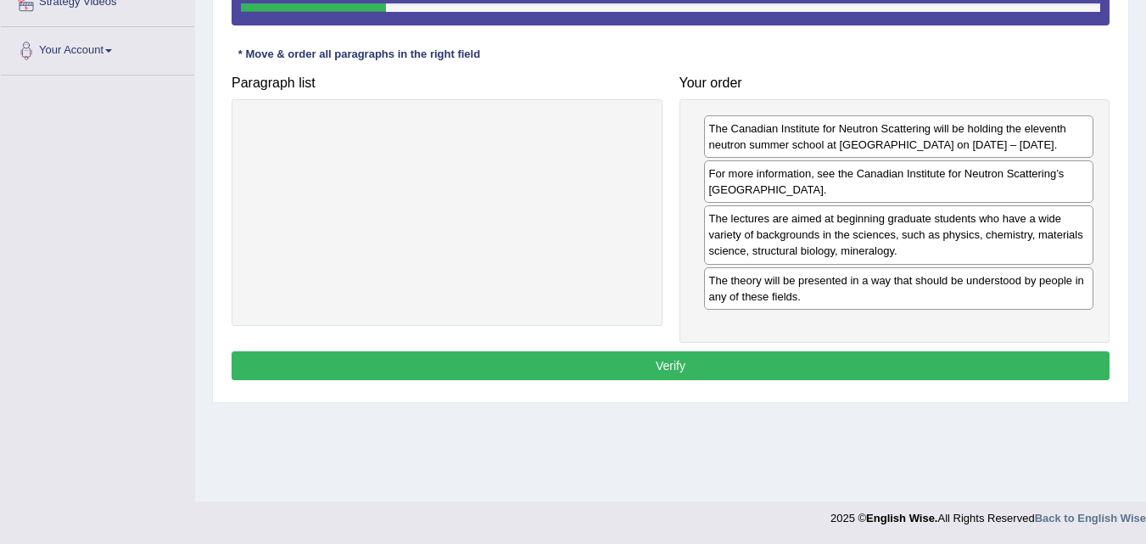
click at [835, 359] on button "Verify" at bounding box center [670, 365] width 878 height 29
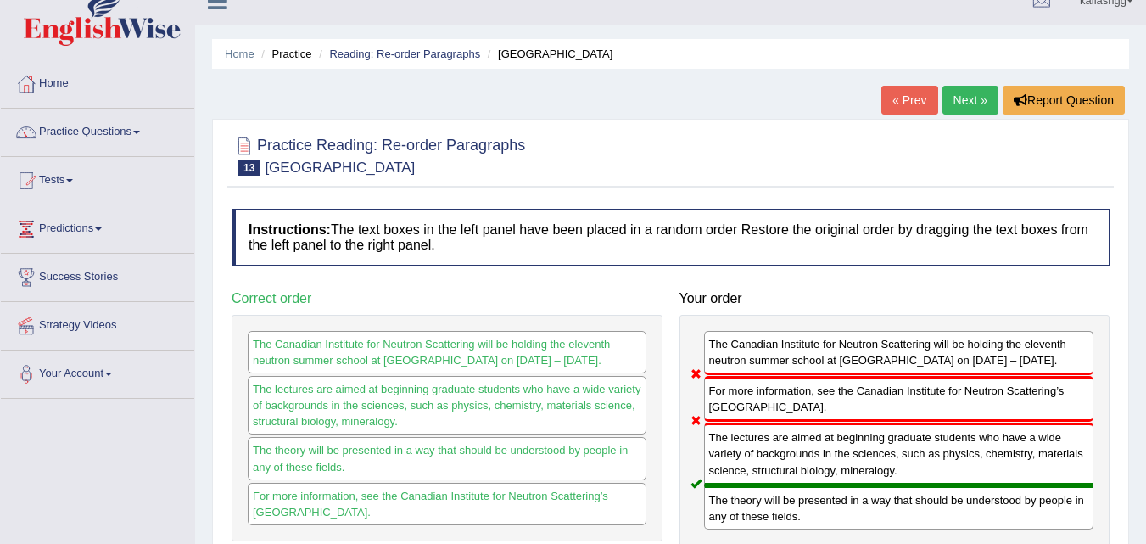
scroll to position [8, 0]
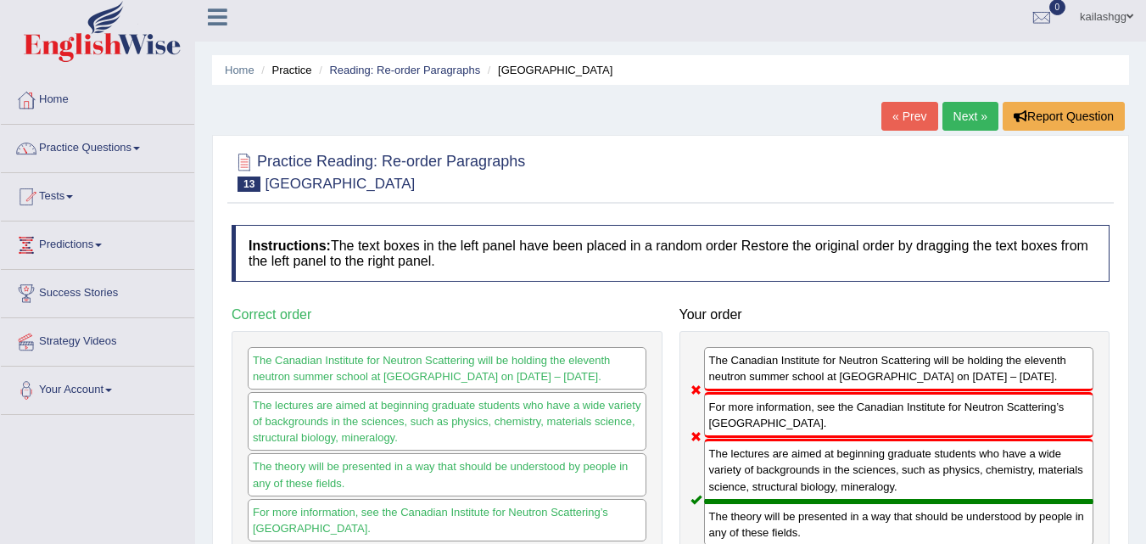
click at [968, 121] on link "Next »" at bounding box center [970, 116] width 56 height 29
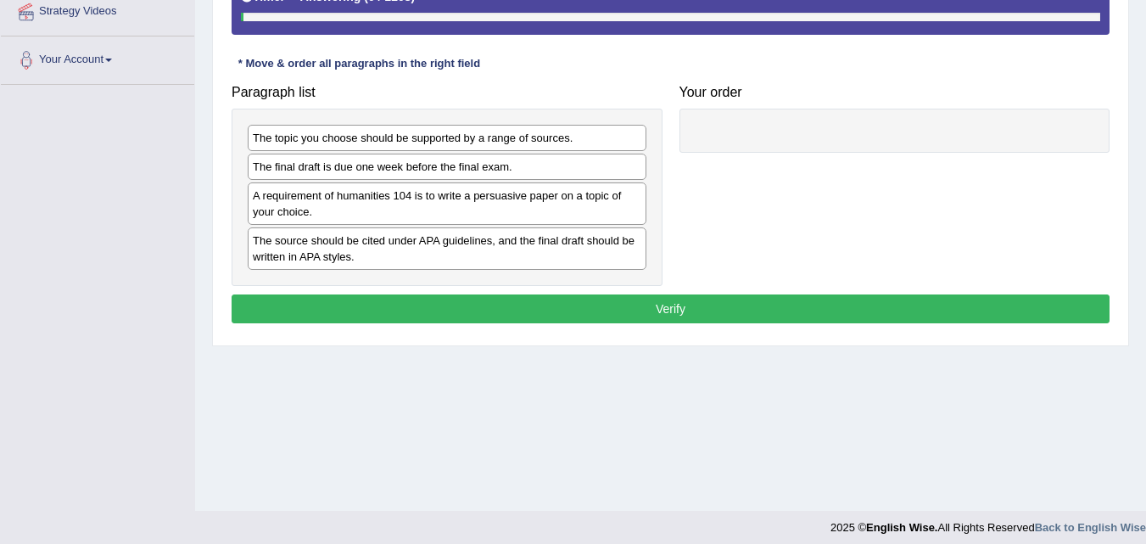
scroll to position [347, 0]
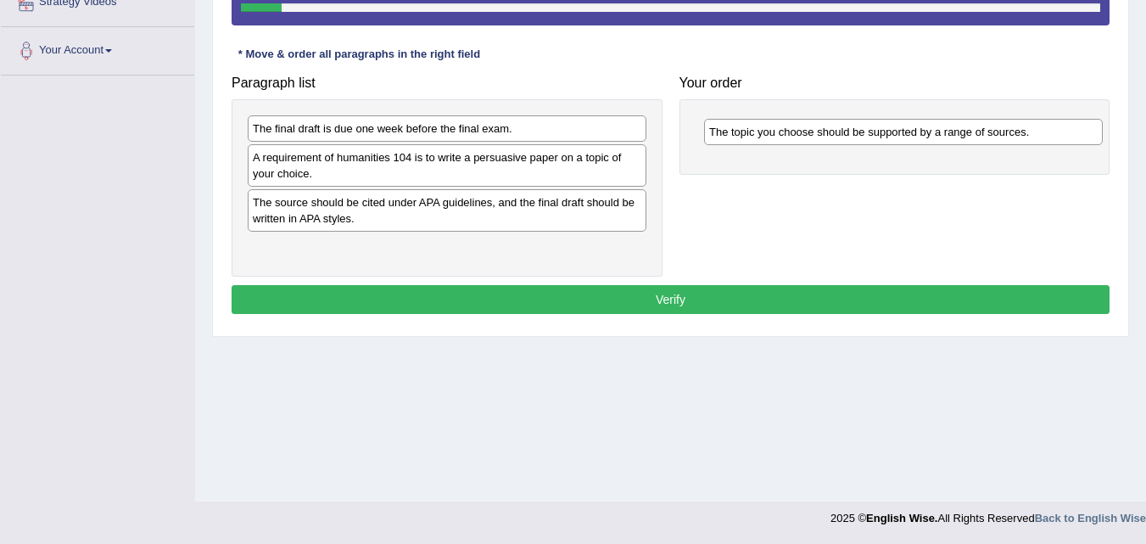
drag, startPoint x: 431, startPoint y: 131, endPoint x: 887, endPoint y: 134, distance: 456.2
click at [887, 134] on div "The topic you choose should be supported by a range of sources." at bounding box center [903, 132] width 399 height 26
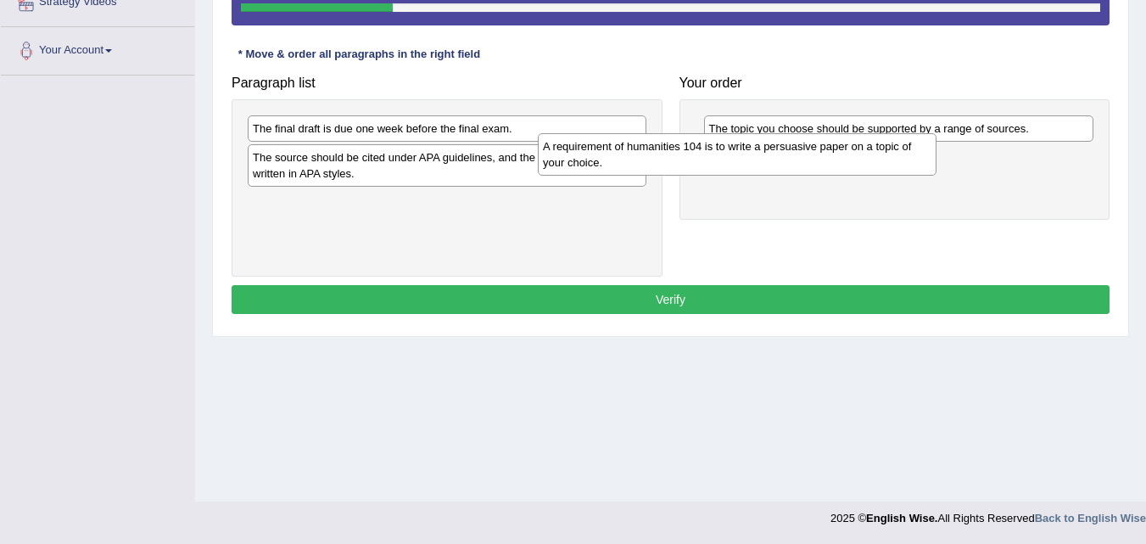
drag, startPoint x: 587, startPoint y: 176, endPoint x: 877, endPoint y: 165, distance: 290.2
click at [877, 165] on div "A requirement of humanities 104 is to write a persuasive paper on a topic of yo…" at bounding box center [737, 154] width 399 height 42
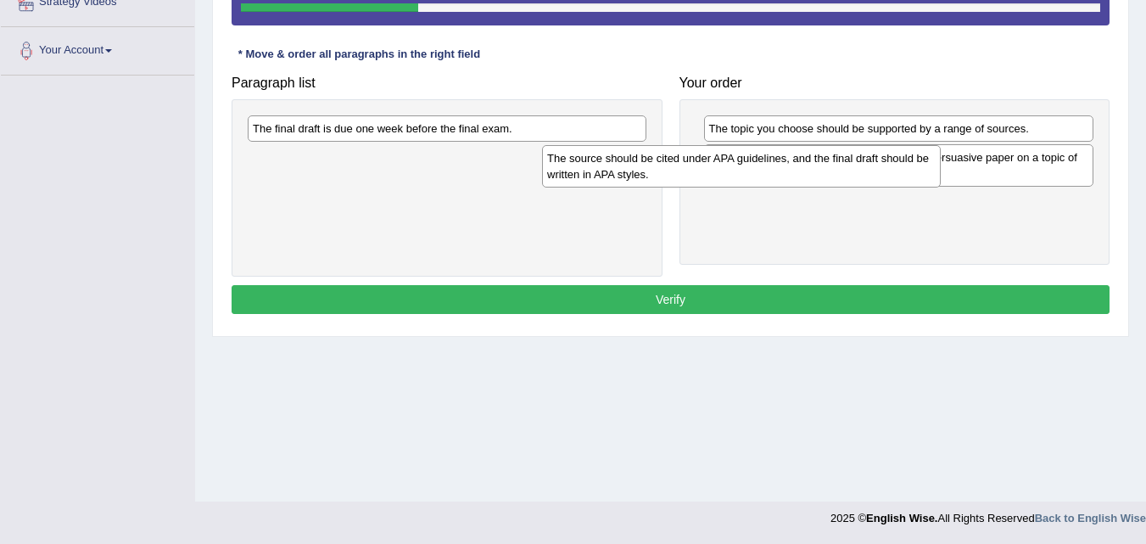
drag, startPoint x: 596, startPoint y: 175, endPoint x: 947, endPoint y: 176, distance: 351.1
click at [940, 176] on div "The source should be cited under APA guidelines, and the final draft should be …" at bounding box center [741, 166] width 399 height 42
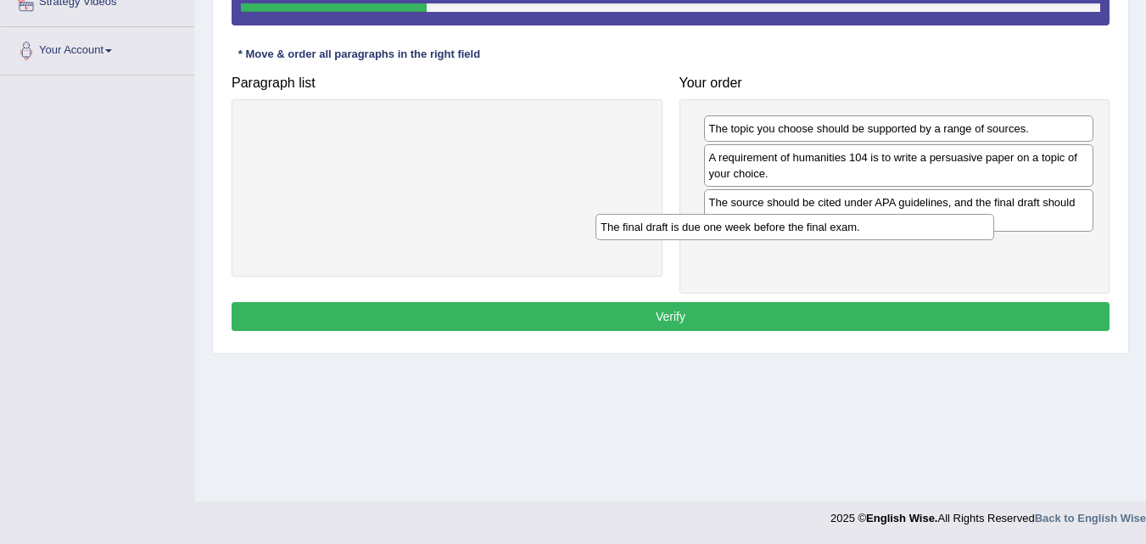
drag, startPoint x: 499, startPoint y: 131, endPoint x: 860, endPoint y: 233, distance: 375.3
click at [860, 233] on div "The final draft is due one week before the final exam." at bounding box center [794, 227] width 399 height 26
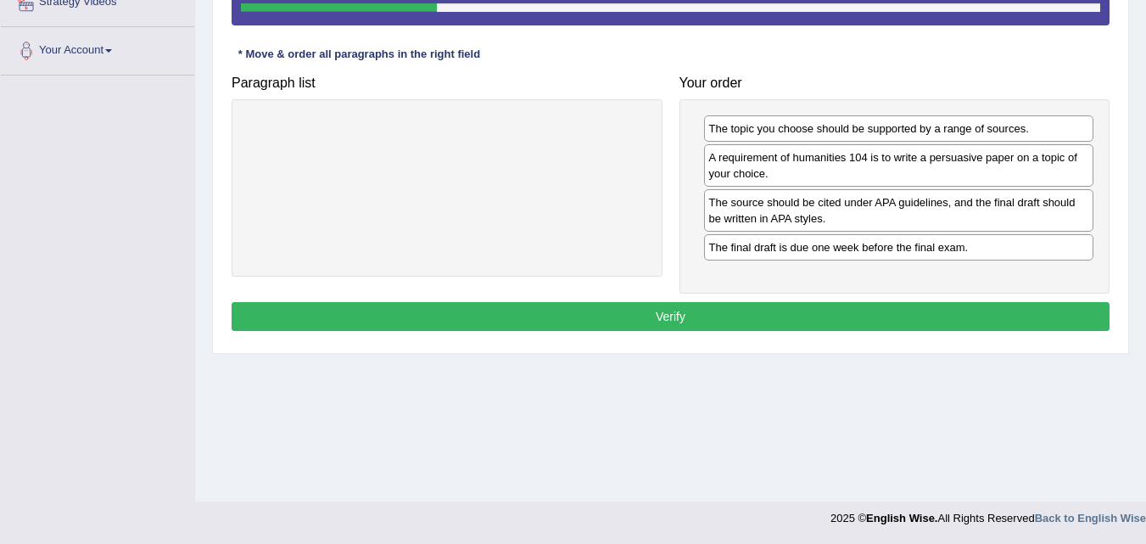
click at [867, 304] on button "Verify" at bounding box center [670, 316] width 878 height 29
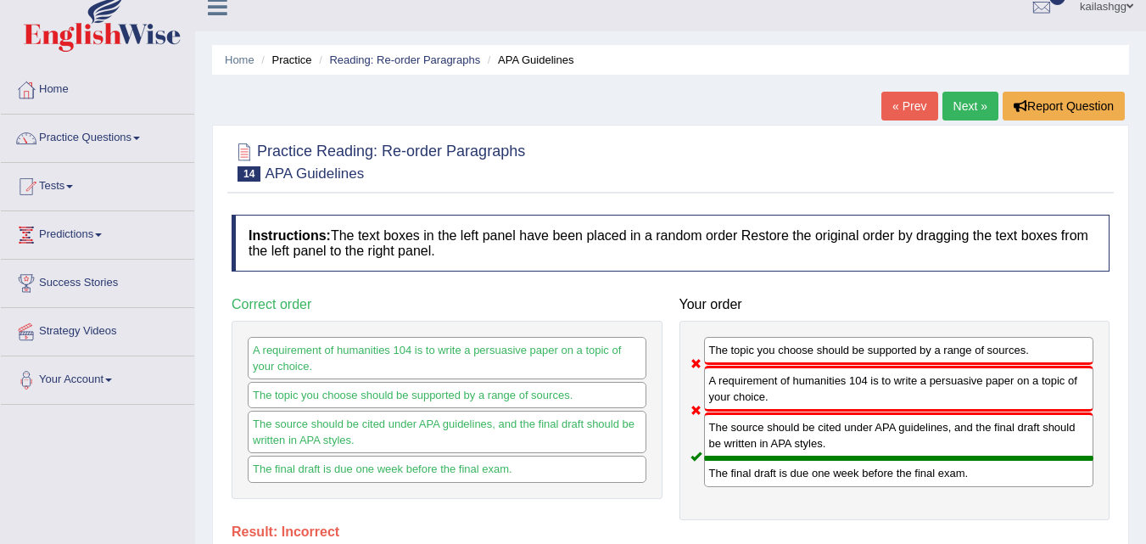
scroll to position [0, 0]
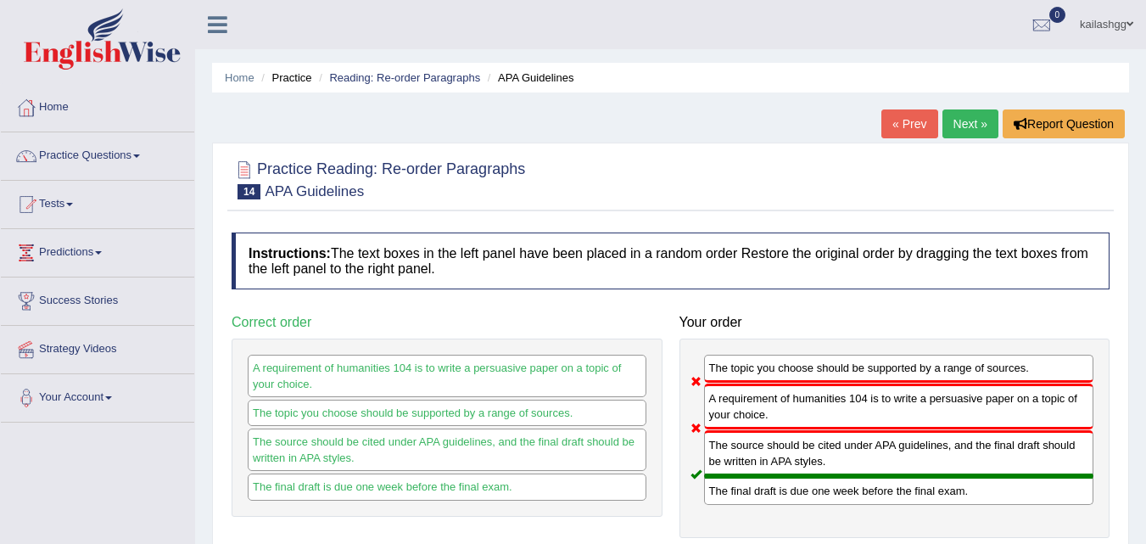
click at [959, 125] on link "Next »" at bounding box center [970, 123] width 56 height 29
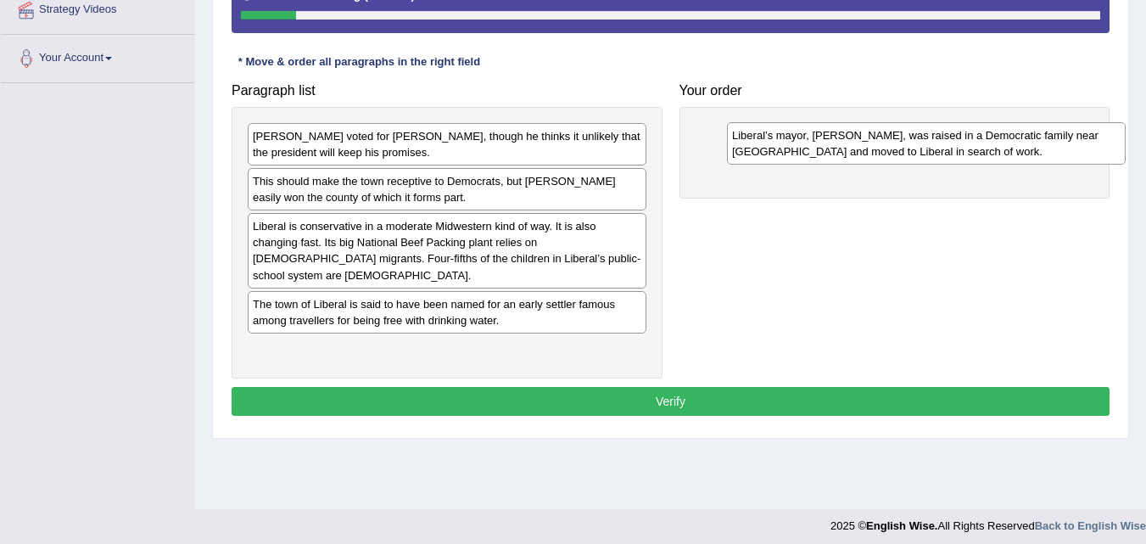
drag, startPoint x: 433, startPoint y: 352, endPoint x: 912, endPoint y: 154, distance: 518.2
click at [912, 154] on div "Liberal’s mayor, [PERSON_NAME], was raised in a Democratic family near [GEOGRAP…" at bounding box center [926, 143] width 399 height 42
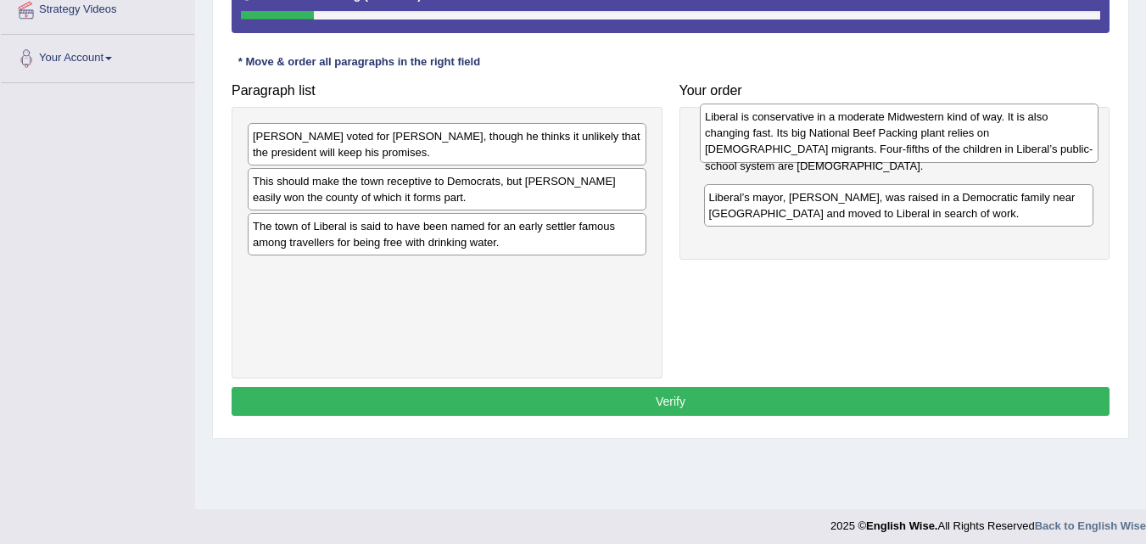
drag, startPoint x: 347, startPoint y: 260, endPoint x: 799, endPoint y: 152, distance: 464.8
click at [799, 152] on div "Liberal is conservative in a moderate Midwestern kind of way. It is also changi…" at bounding box center [899, 132] width 399 height 59
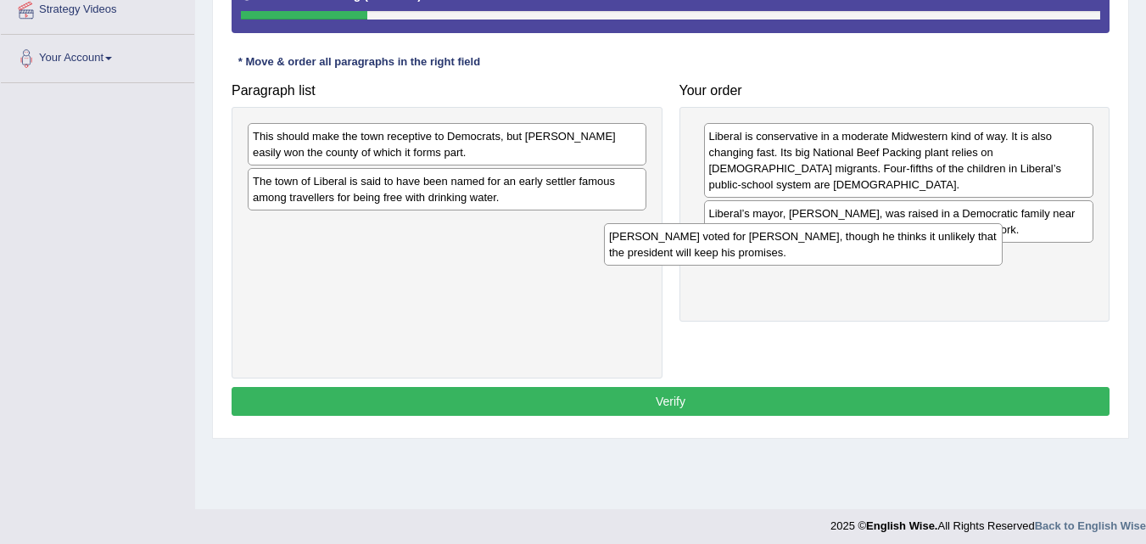
drag, startPoint x: 371, startPoint y: 138, endPoint x: 727, endPoint y: 238, distance: 369.9
click at [727, 238] on div "[PERSON_NAME] voted for [PERSON_NAME], though he thinks it unlikely that the pr…" at bounding box center [803, 244] width 399 height 42
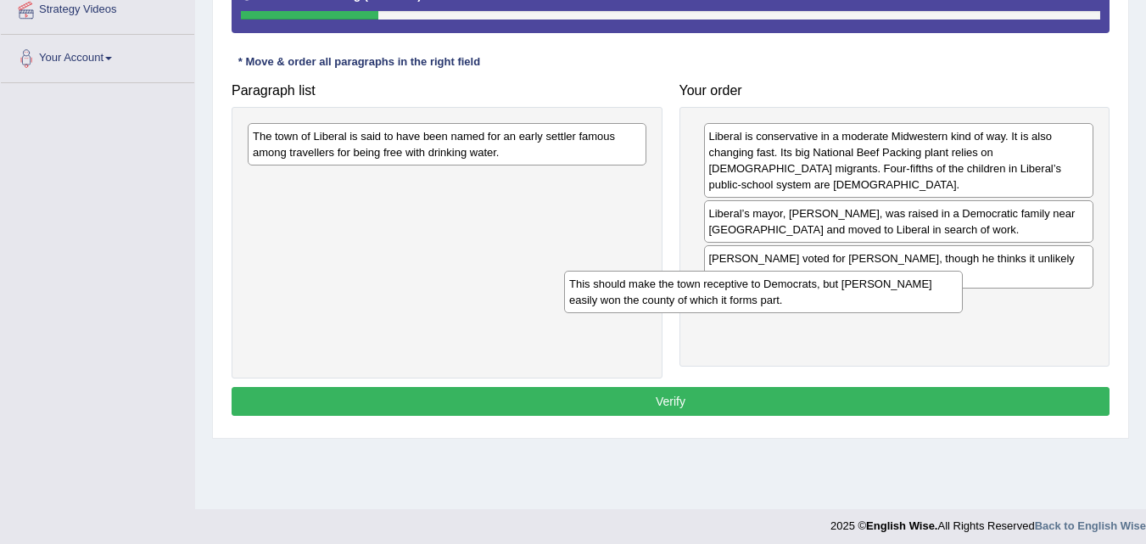
drag, startPoint x: 408, startPoint y: 165, endPoint x: 724, endPoint y: 312, distance: 349.0
click at [724, 312] on div "This should make the town receptive to Democrats, but [PERSON_NAME] easily won …" at bounding box center [763, 292] width 399 height 42
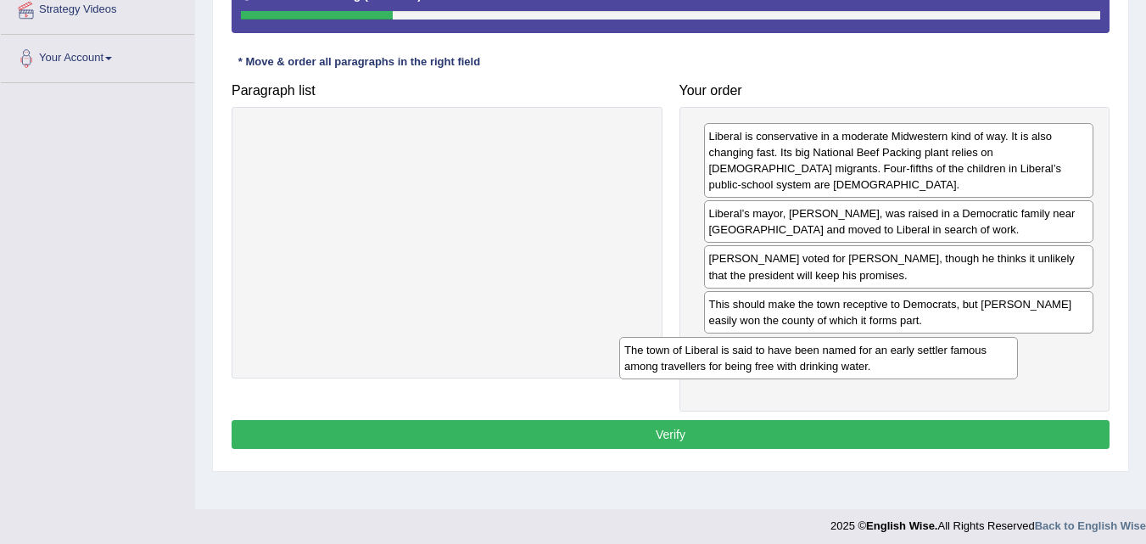
drag, startPoint x: 417, startPoint y: 135, endPoint x: 789, endPoint y: 349, distance: 428.5
click at [789, 349] on div "The town of Liberal is said to have been named for an early settler famous amon…" at bounding box center [818, 358] width 399 height 42
drag, startPoint x: 801, startPoint y: 419, endPoint x: 800, endPoint y: 433, distance: 14.5
click at [801, 421] on button "Verify" at bounding box center [670, 434] width 878 height 29
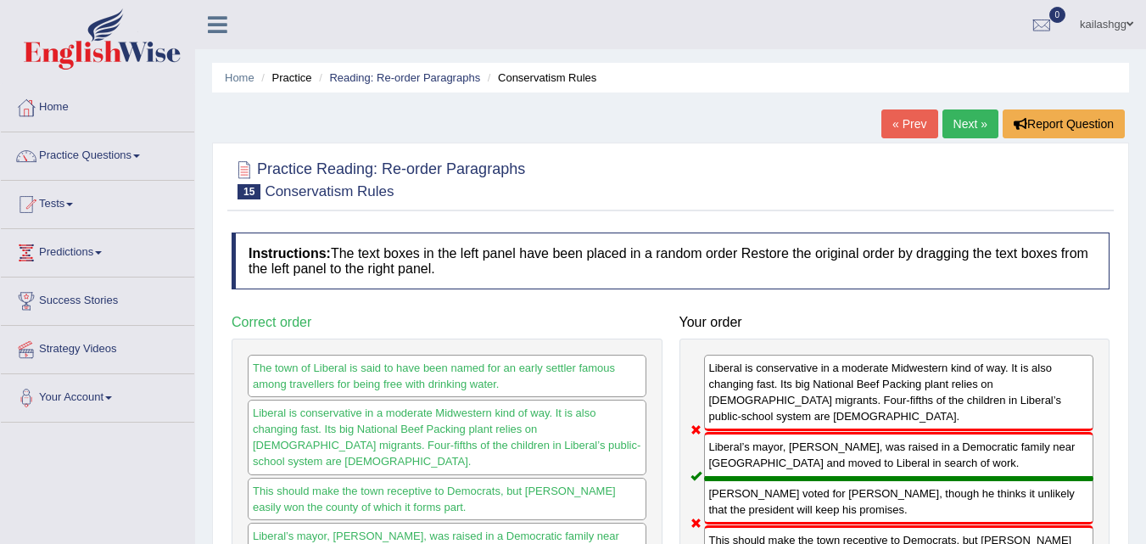
click at [952, 123] on link "Next »" at bounding box center [970, 123] width 56 height 29
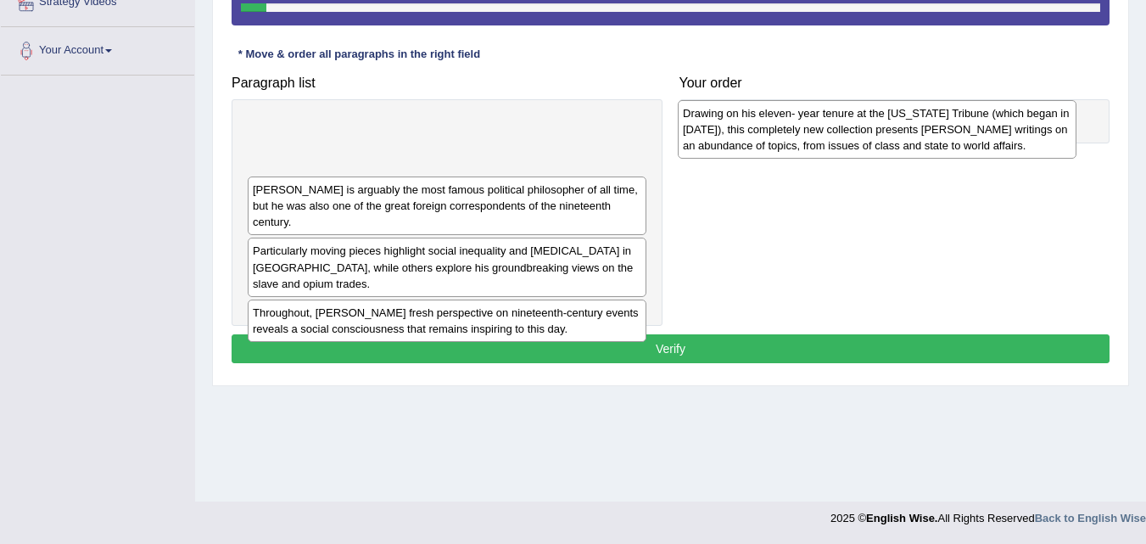
drag, startPoint x: 471, startPoint y: 159, endPoint x: 936, endPoint y: 146, distance: 465.7
click at [936, 146] on div "Drawing on his eleven- year tenure at the [US_STATE] Tribune (which began in [D…" at bounding box center [877, 129] width 399 height 59
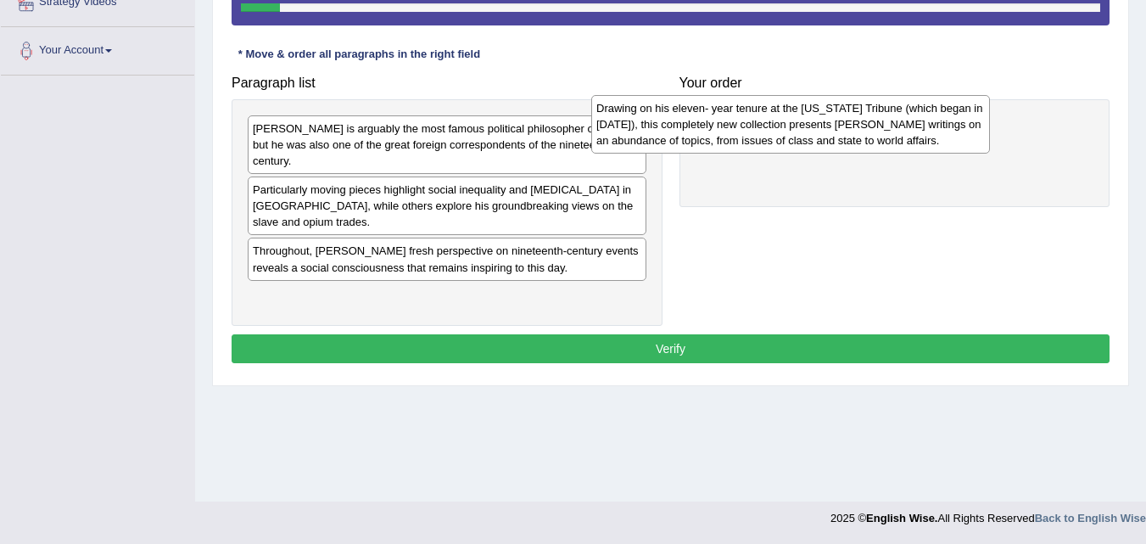
drag, startPoint x: 558, startPoint y: 137, endPoint x: 901, endPoint y: 117, distance: 344.0
click at [901, 117] on div "Drawing on his eleven- year tenure at the [US_STATE] Tribune (which began in [D…" at bounding box center [790, 124] width 399 height 59
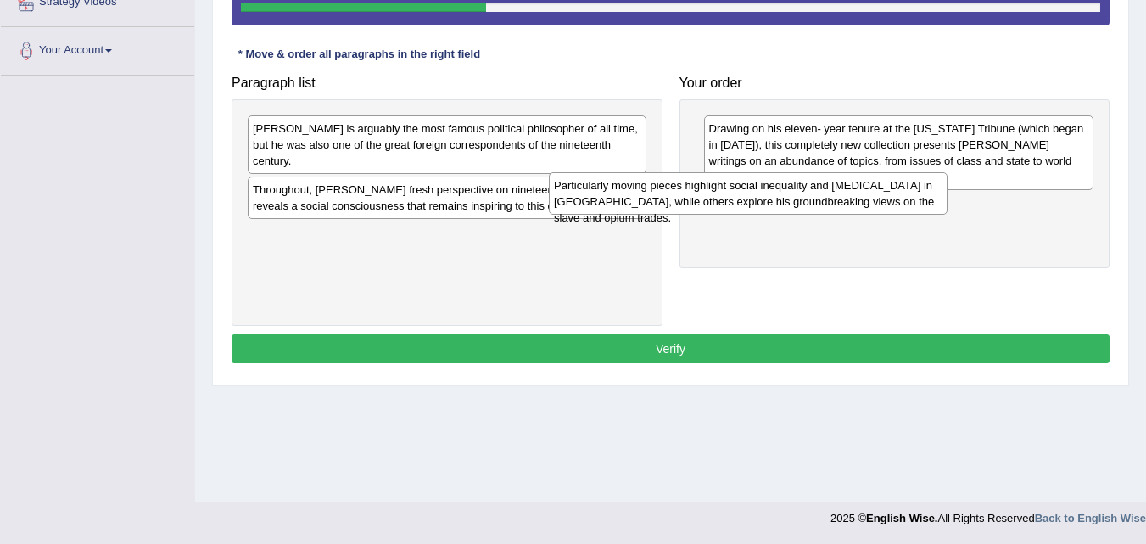
drag, startPoint x: 535, startPoint y: 194, endPoint x: 892, endPoint y: 215, distance: 357.6
click at [892, 215] on div "Particularly moving pieces highlight social inequality and [MEDICAL_DATA] in [G…" at bounding box center [748, 193] width 399 height 42
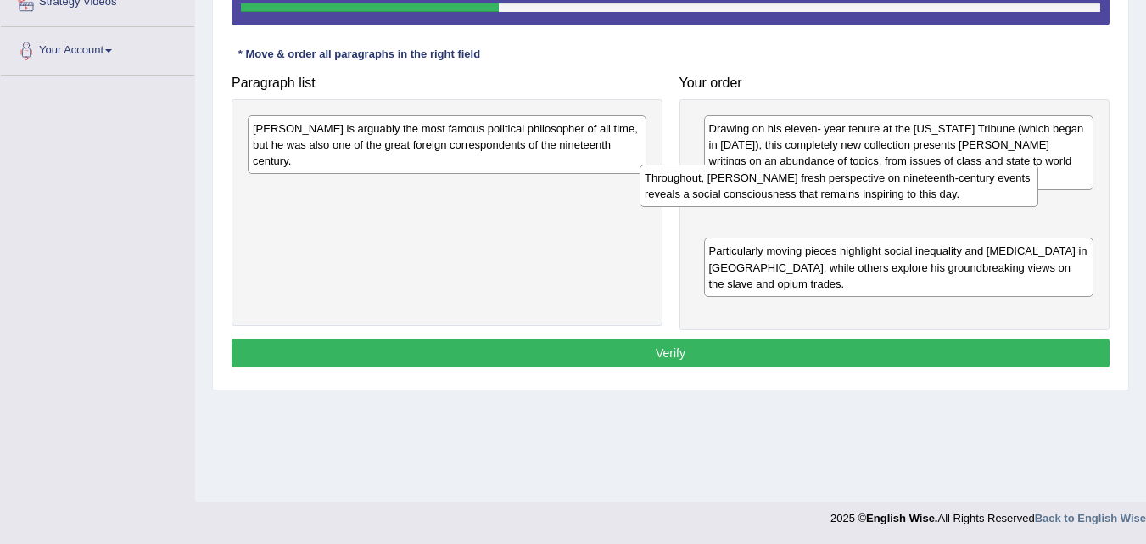
drag, startPoint x: 502, startPoint y: 187, endPoint x: 901, endPoint y: 198, distance: 399.5
click at [901, 198] on div "Throughout, [PERSON_NAME] fresh perspective on nineteenth-century events reveal…" at bounding box center [838, 186] width 399 height 42
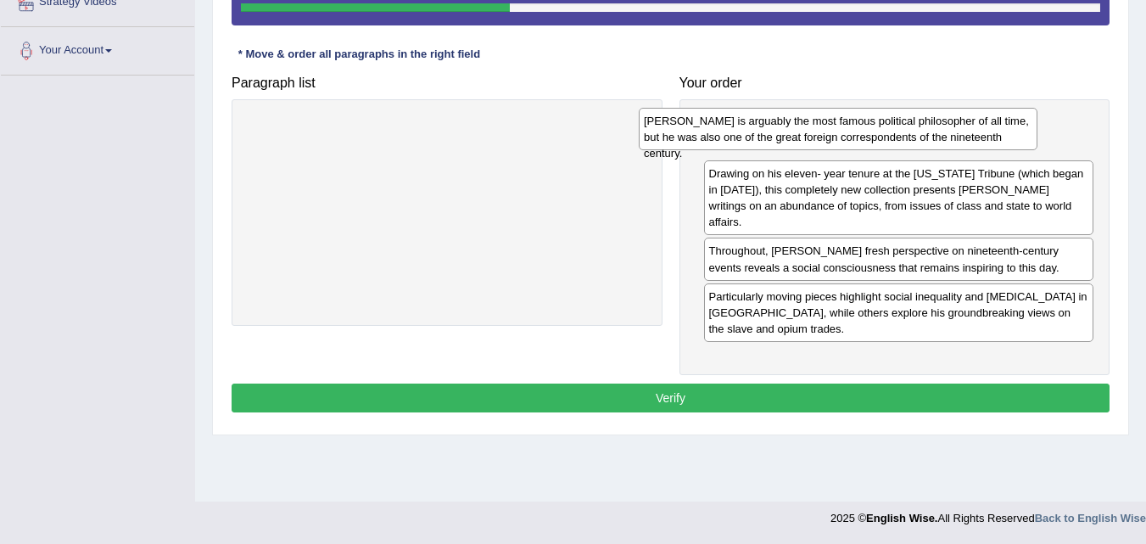
drag, startPoint x: 427, startPoint y: 137, endPoint x: 817, endPoint y: 130, distance: 391.0
click at [817, 130] on div "[PERSON_NAME] is arguably the most famous political philosopher of all time, bu…" at bounding box center [838, 129] width 399 height 42
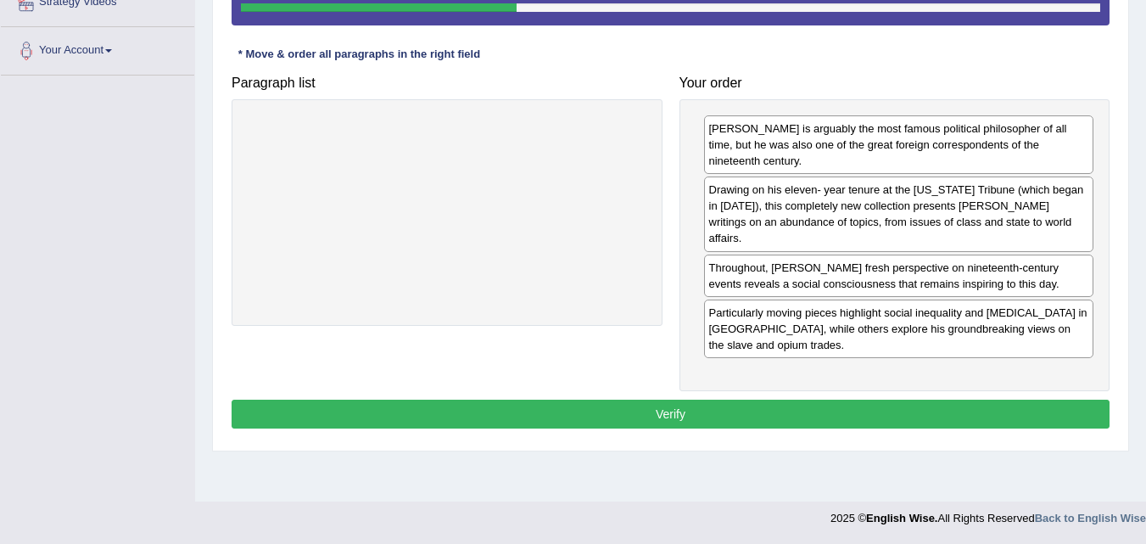
click at [799, 399] on button "Verify" at bounding box center [670, 413] width 878 height 29
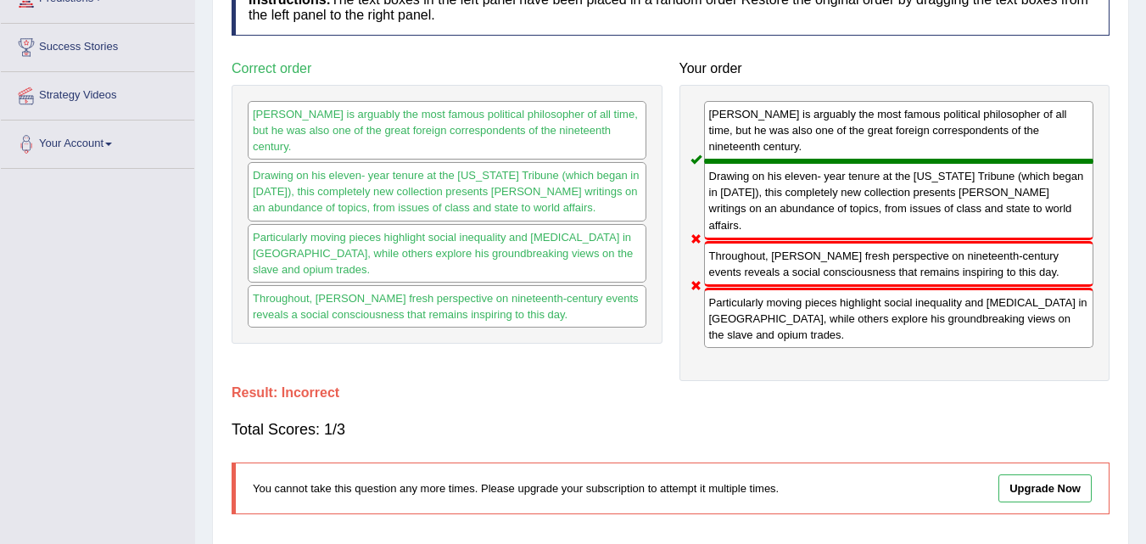
scroll to position [92, 0]
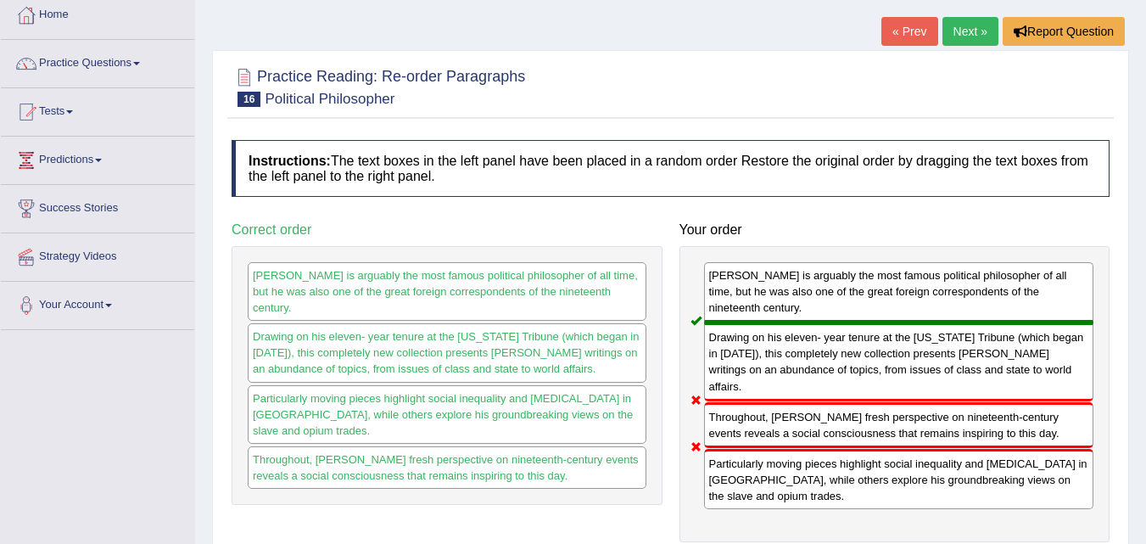
click at [964, 32] on link "Next »" at bounding box center [970, 31] width 56 height 29
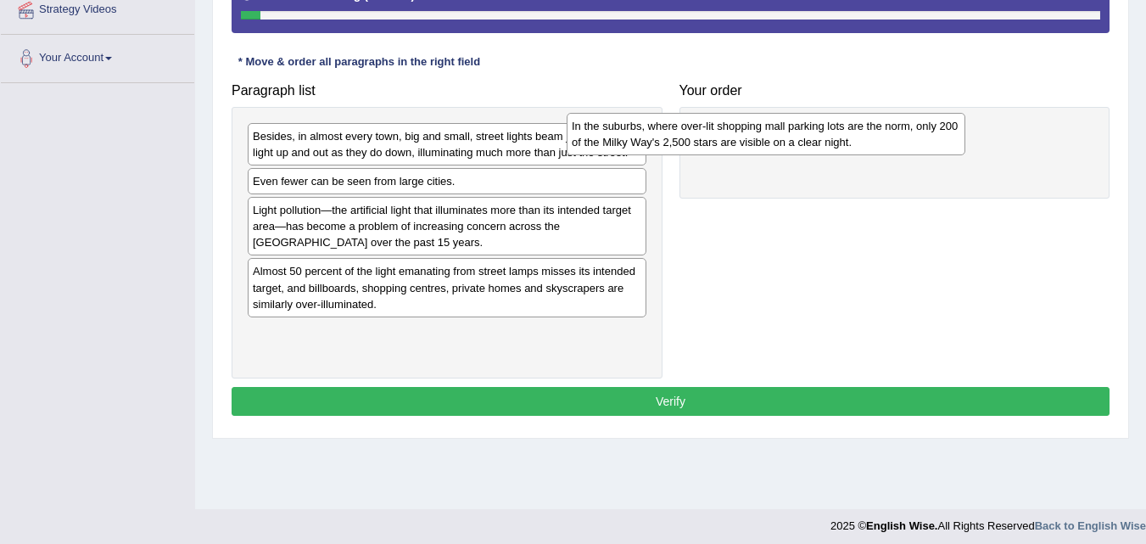
drag, startPoint x: 584, startPoint y: 147, endPoint x: 837, endPoint y: 128, distance: 253.4
click at [837, 128] on div "In the suburbs, where over-lit shopping mall parking lots are the norm, only 20…" at bounding box center [765, 134] width 399 height 42
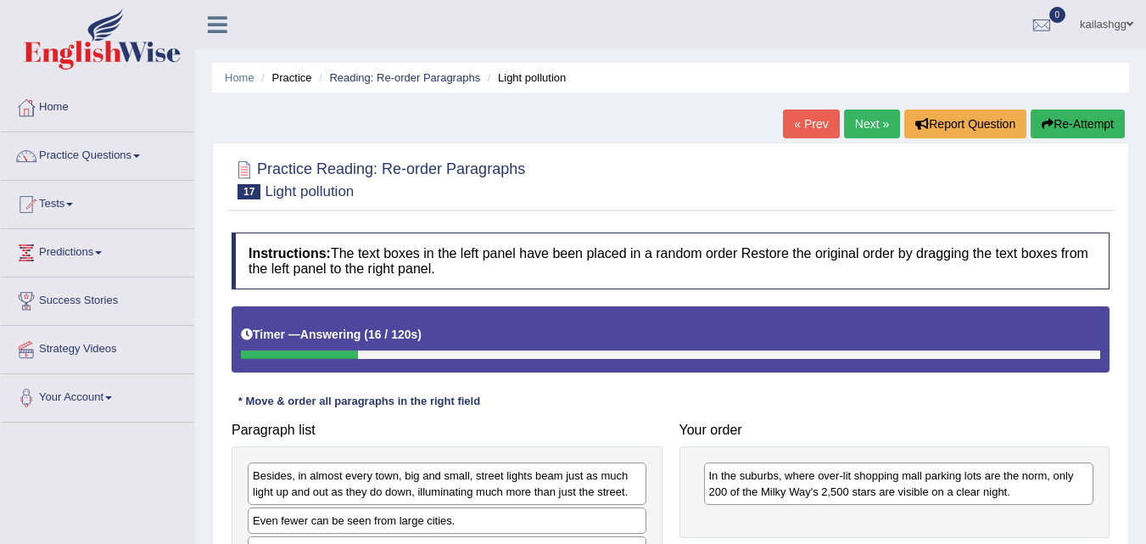
click at [873, 123] on link "Next »" at bounding box center [872, 123] width 56 height 29
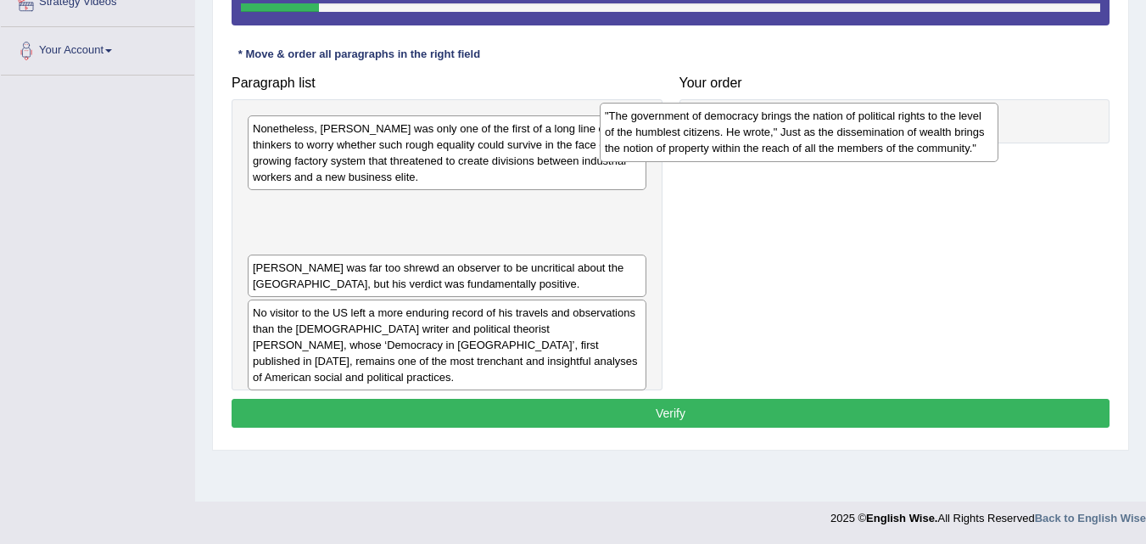
drag, startPoint x: 386, startPoint y: 244, endPoint x: 738, endPoint y: 154, distance: 363.2
click at [738, 154] on div ""The government of democracy brings the nation of political rights to the level…" at bounding box center [799, 132] width 399 height 59
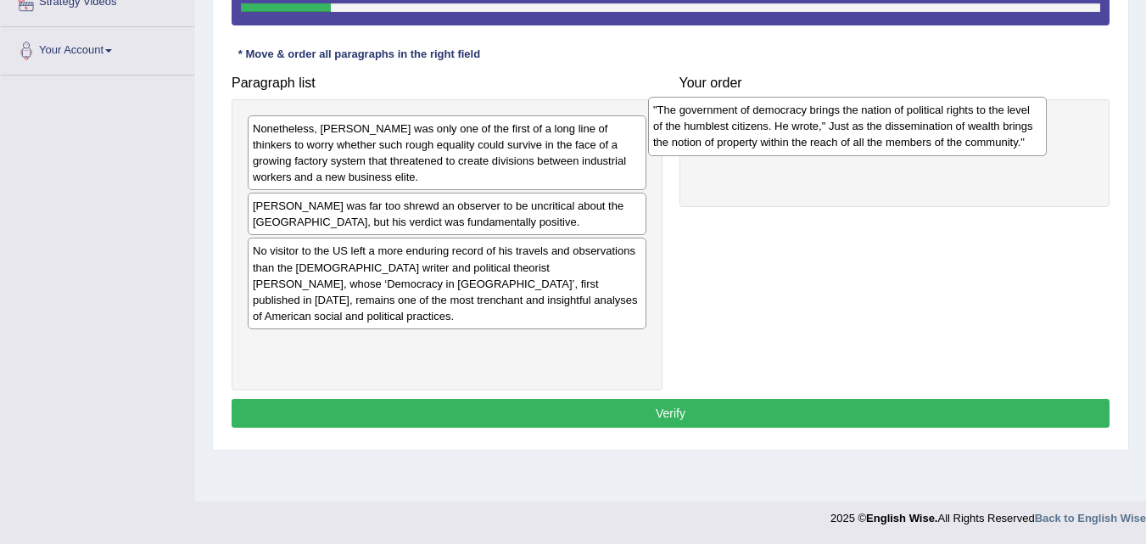
drag, startPoint x: 446, startPoint y: 226, endPoint x: 846, endPoint y: 131, distance: 411.6
click at [846, 131] on div ""The government of democracy brings the nation of political rights to the level…" at bounding box center [847, 126] width 399 height 59
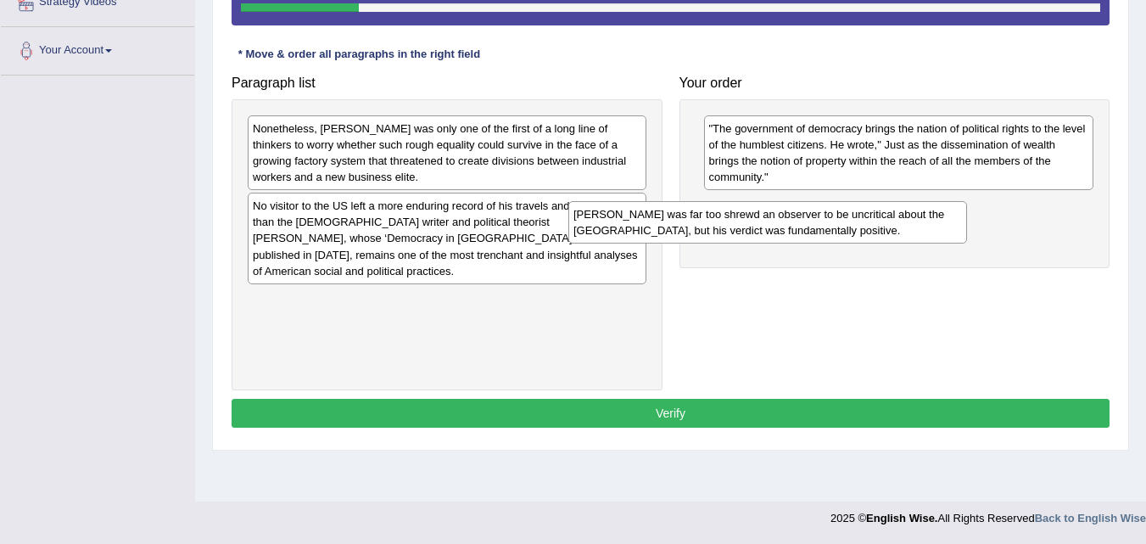
drag, startPoint x: 449, startPoint y: 216, endPoint x: 790, endPoint y: 216, distance: 341.7
click at [790, 216] on div "Tocqueville was far too shrewd an observer to be uncritical about the US, but h…" at bounding box center [767, 222] width 399 height 42
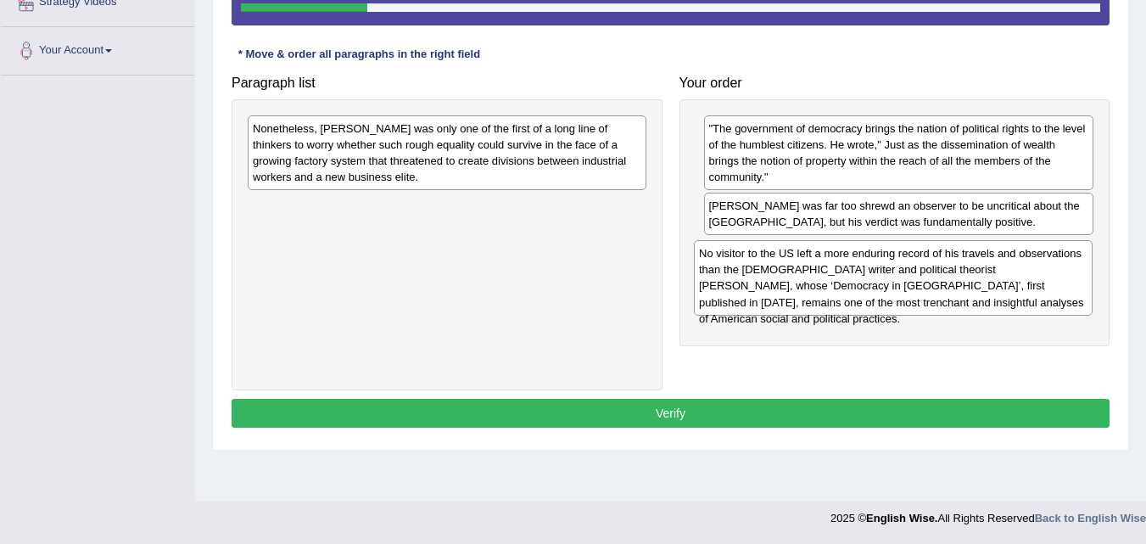
drag, startPoint x: 588, startPoint y: 253, endPoint x: 1072, endPoint y: 304, distance: 486.0
click at [1072, 304] on div "No visitor to the US left a more enduring record of his travels and observation…" at bounding box center [893, 277] width 399 height 75
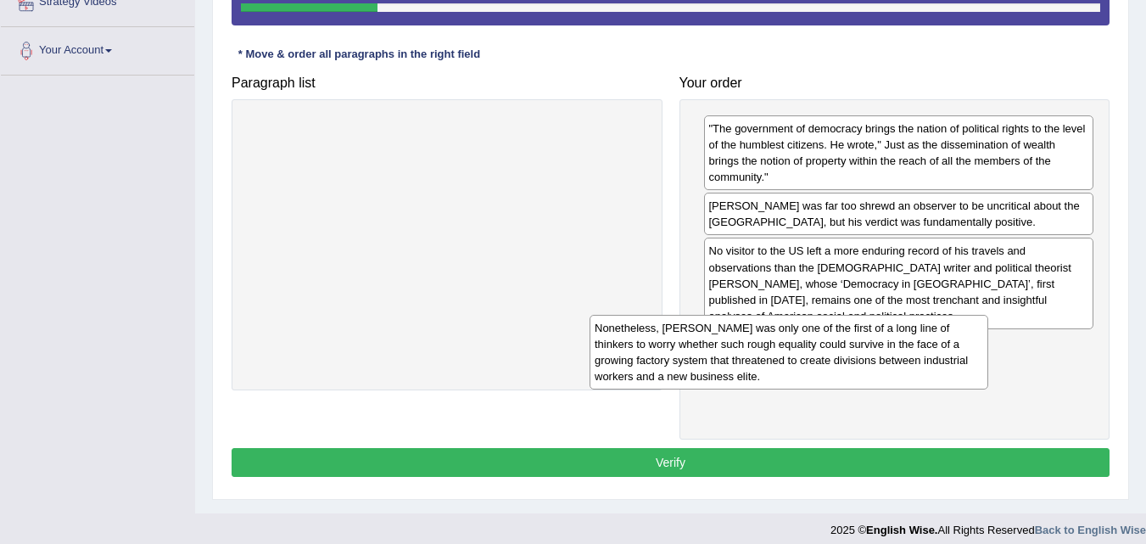
drag, startPoint x: 572, startPoint y: 162, endPoint x: 914, endPoint y: 361, distance: 395.6
click at [914, 361] on div "Nonetheless, Tocqueville was only one of the first of a long line of thinkers t…" at bounding box center [788, 352] width 399 height 75
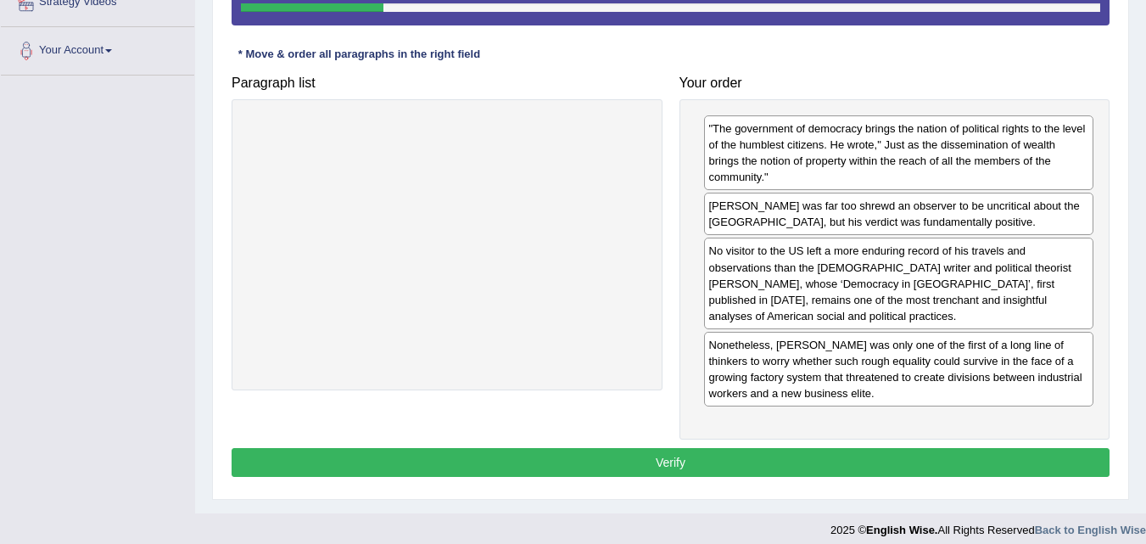
click at [888, 467] on button "Verify" at bounding box center [670, 462] width 878 height 29
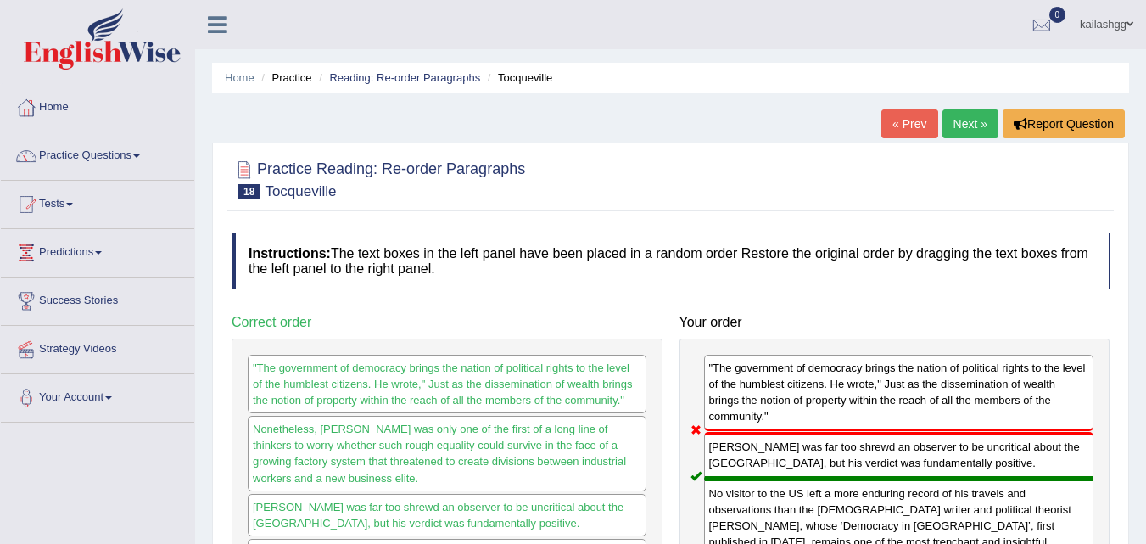
click at [963, 119] on link "Next »" at bounding box center [970, 123] width 56 height 29
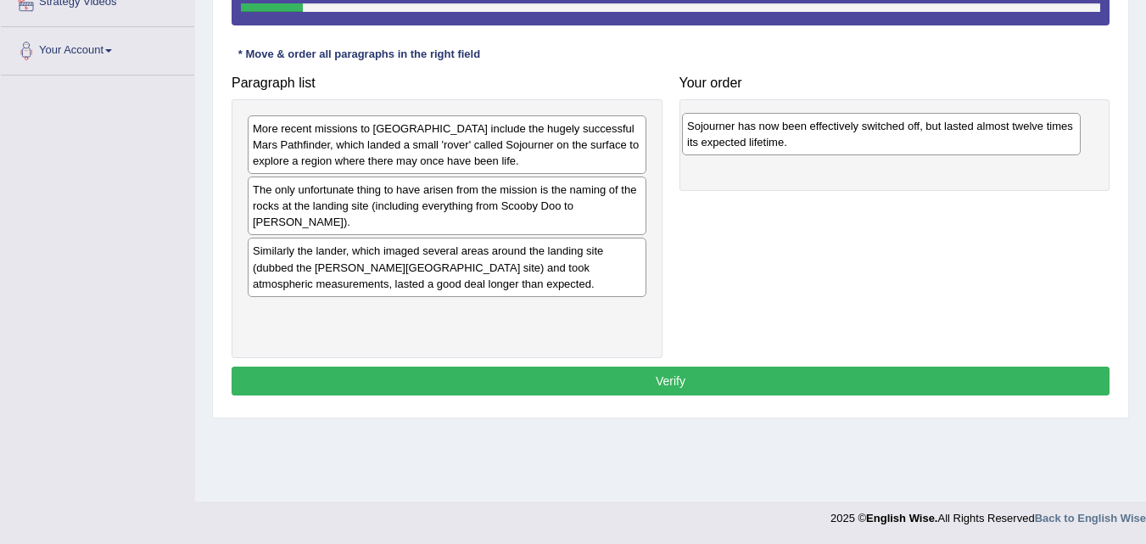
drag, startPoint x: 376, startPoint y: 322, endPoint x: 808, endPoint y: 136, distance: 470.2
click at [808, 136] on div "Sojourner has now been effectively switched off, but lasted almost twelve times…" at bounding box center [881, 134] width 399 height 42
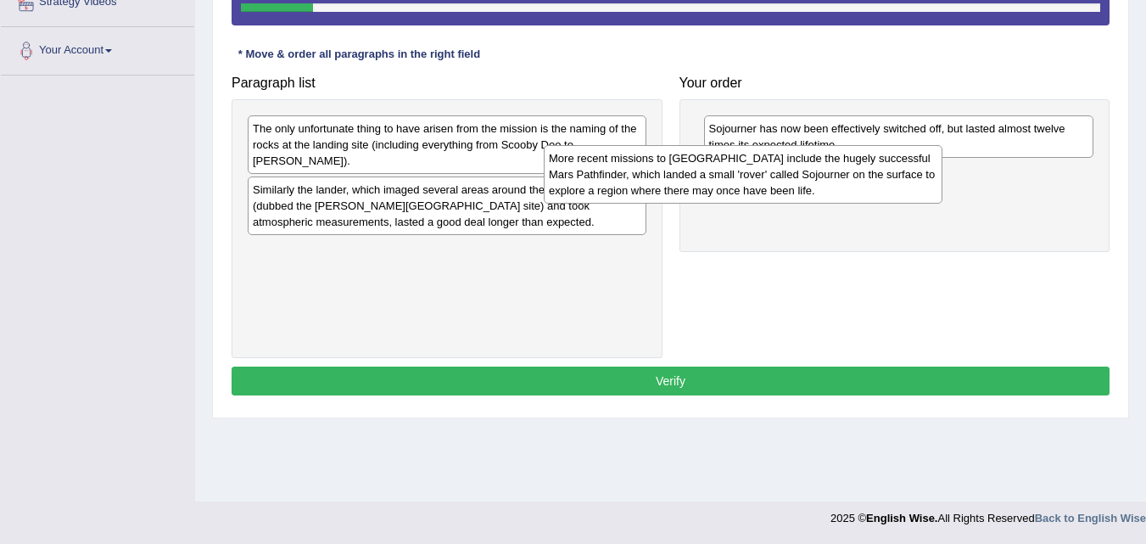
drag, startPoint x: 508, startPoint y: 146, endPoint x: 805, endPoint y: 176, distance: 298.3
click at [805, 176] on div "More recent missions to [GEOGRAPHIC_DATA] include the hugely successful Mars Pa…" at bounding box center [743, 174] width 399 height 59
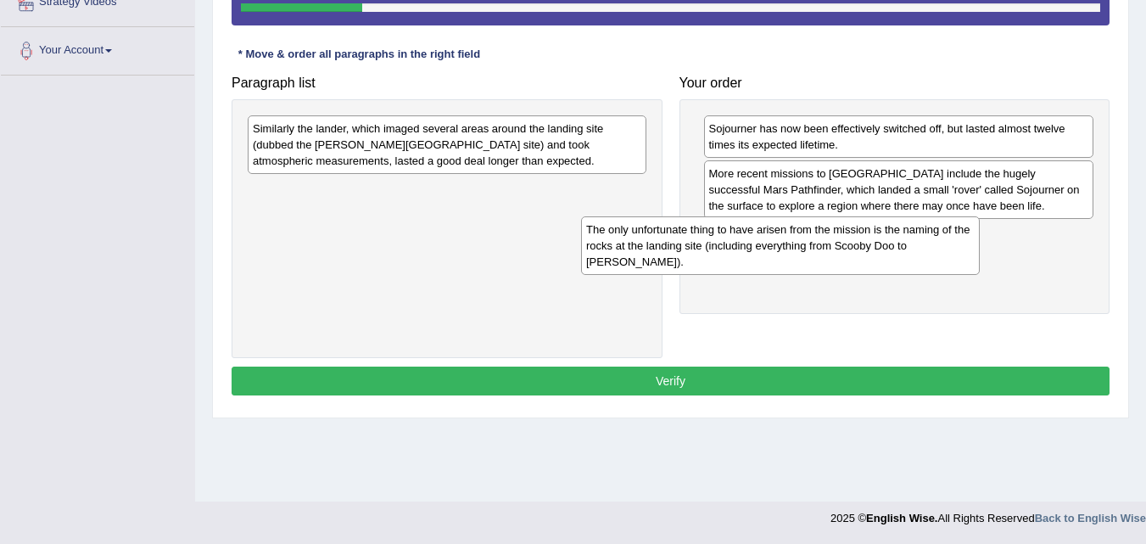
drag, startPoint x: 565, startPoint y: 154, endPoint x: 898, endPoint y: 255, distance: 348.2
click at [898, 255] on div "The only unfortunate thing to have arisen from the mission is the naming of the…" at bounding box center [780, 245] width 399 height 59
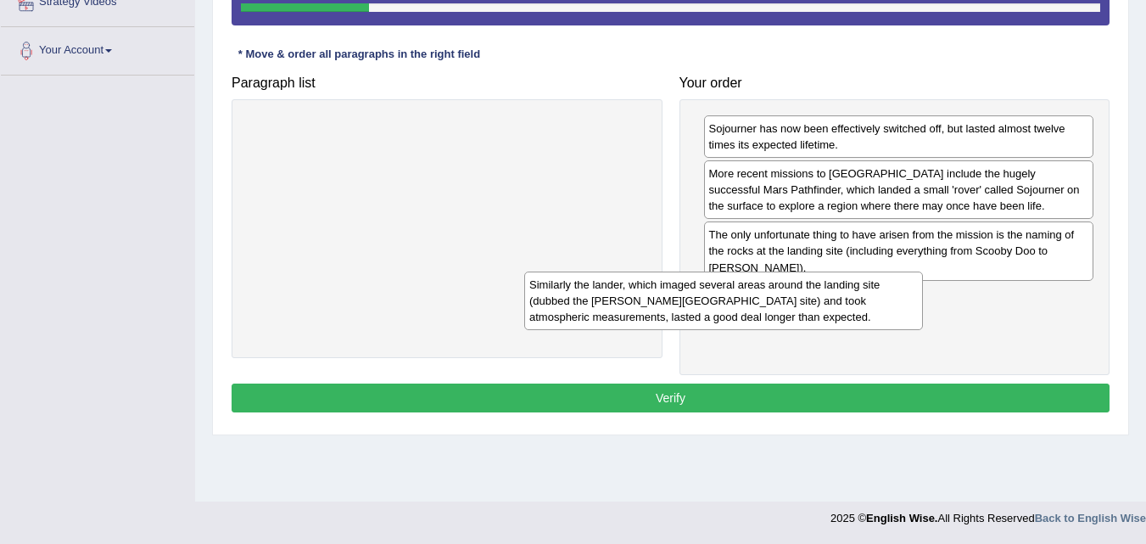
drag, startPoint x: 569, startPoint y: 156, endPoint x: 856, endPoint y: 315, distance: 328.0
click at [856, 315] on div "Similarly the lander, which imaged several areas around the landing site (dubbe…" at bounding box center [723, 300] width 399 height 59
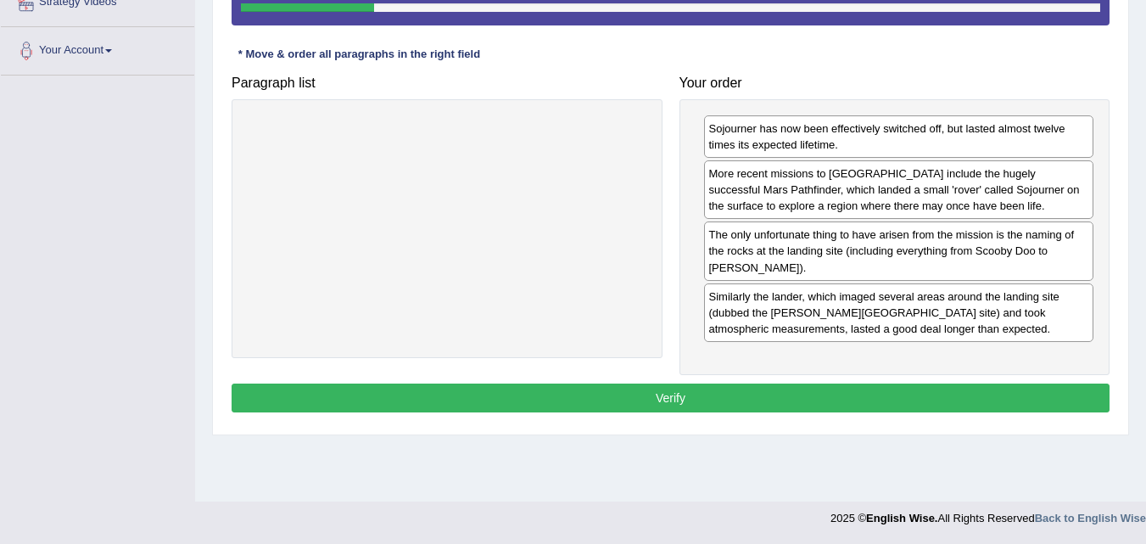
click at [856, 398] on button "Verify" at bounding box center [670, 397] width 878 height 29
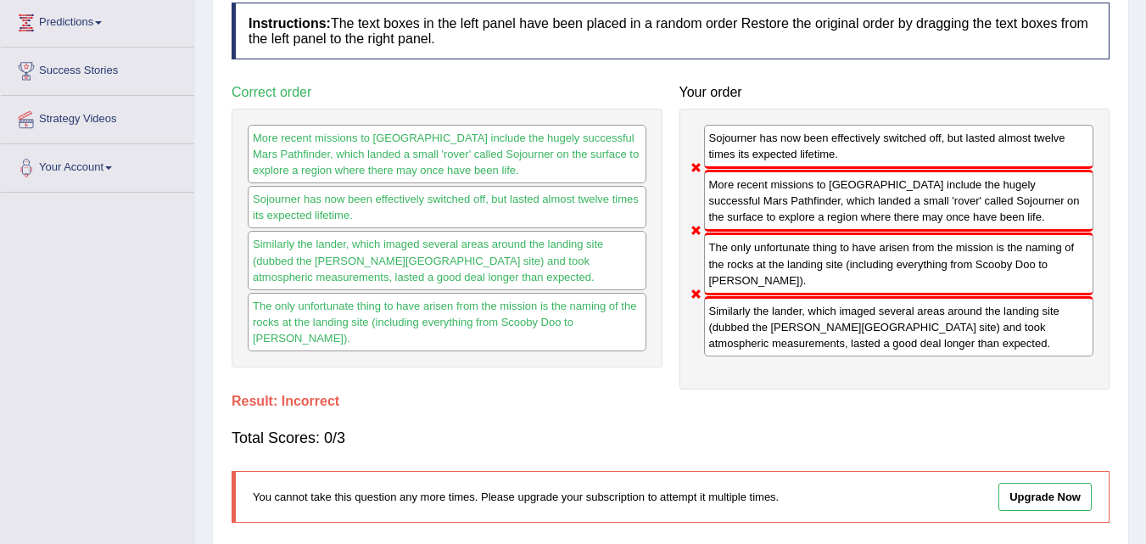
scroll to position [8, 0]
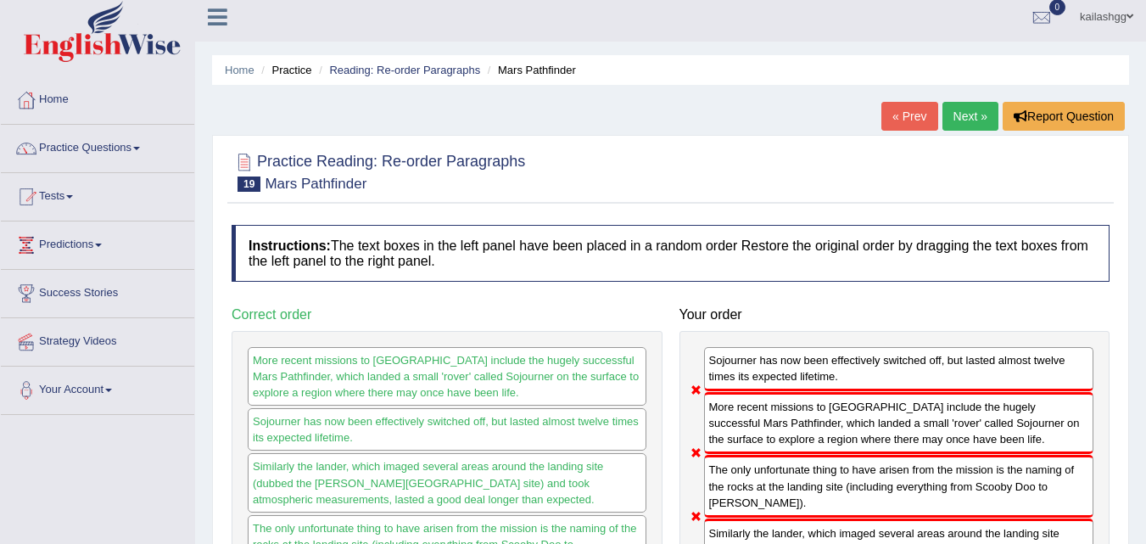
click at [947, 120] on link "Next »" at bounding box center [970, 116] width 56 height 29
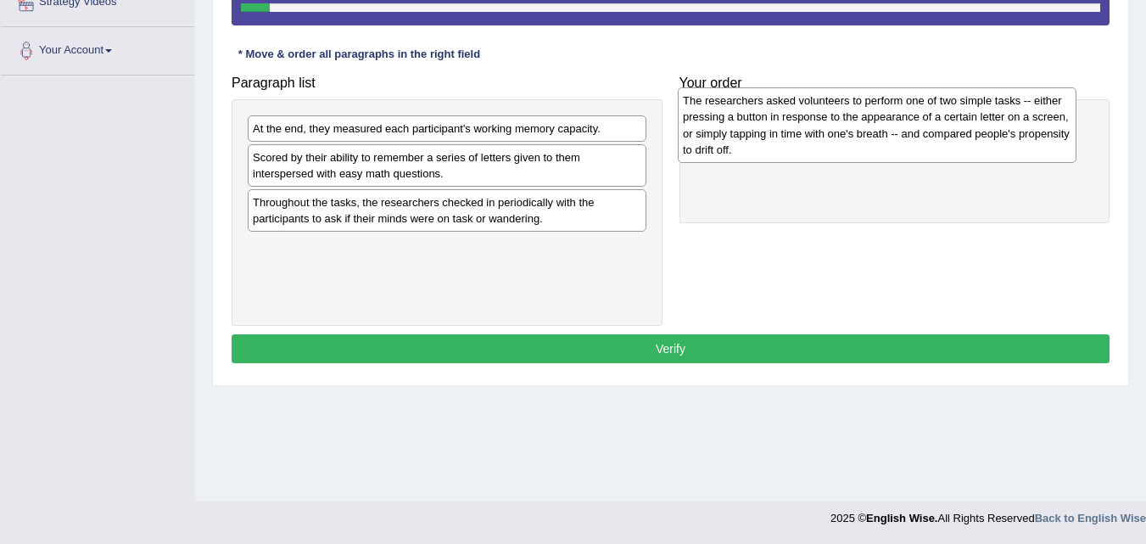
drag, startPoint x: 404, startPoint y: 287, endPoint x: 834, endPoint y: 156, distance: 449.3
click at [834, 156] on div "The researchers asked volunteers to perform one of two simple tasks -- either p…" at bounding box center [877, 124] width 399 height 75
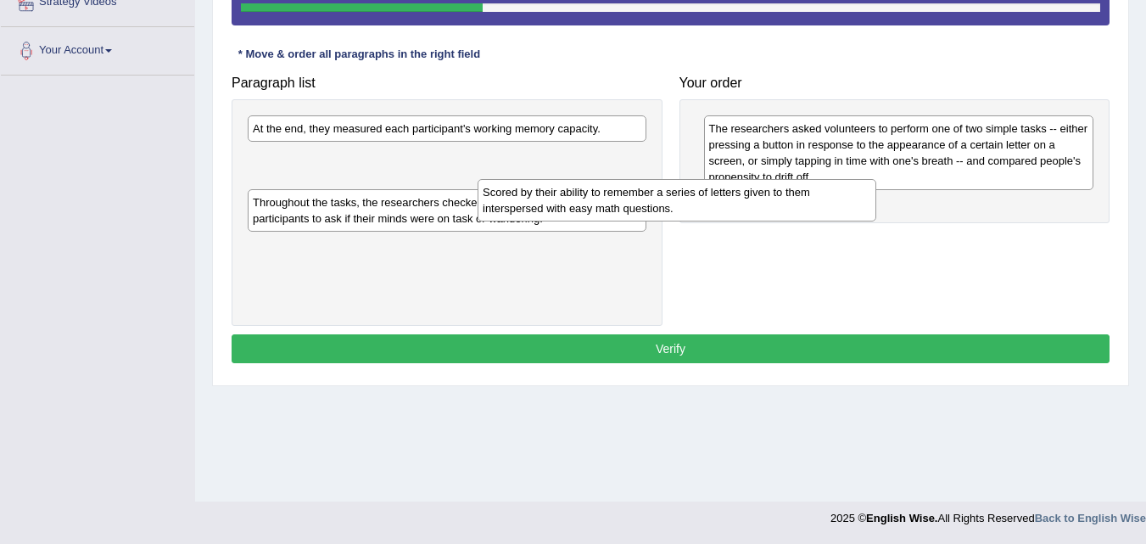
drag, startPoint x: 544, startPoint y: 181, endPoint x: 812, endPoint y: 226, distance: 271.0
click at [812, 221] on div "Scored by their ability to remember a series of letters given to them intersper…" at bounding box center [676, 200] width 399 height 42
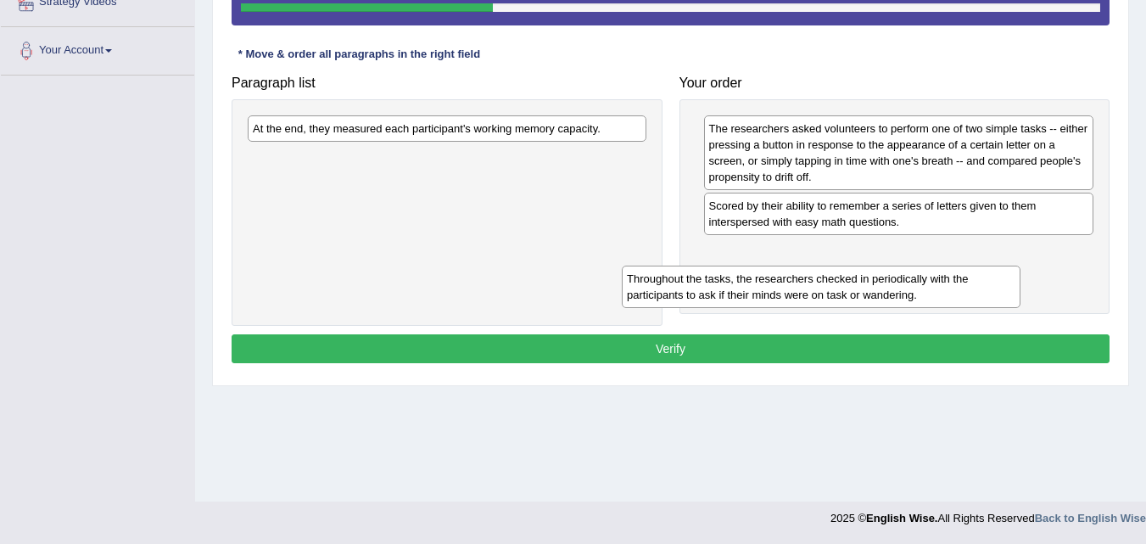
drag, startPoint x: 525, startPoint y: 170, endPoint x: 895, endPoint y: 257, distance: 380.7
click at [899, 271] on div "Throughout the tasks, the researchers checked in periodically with the particip…" at bounding box center [821, 286] width 399 height 42
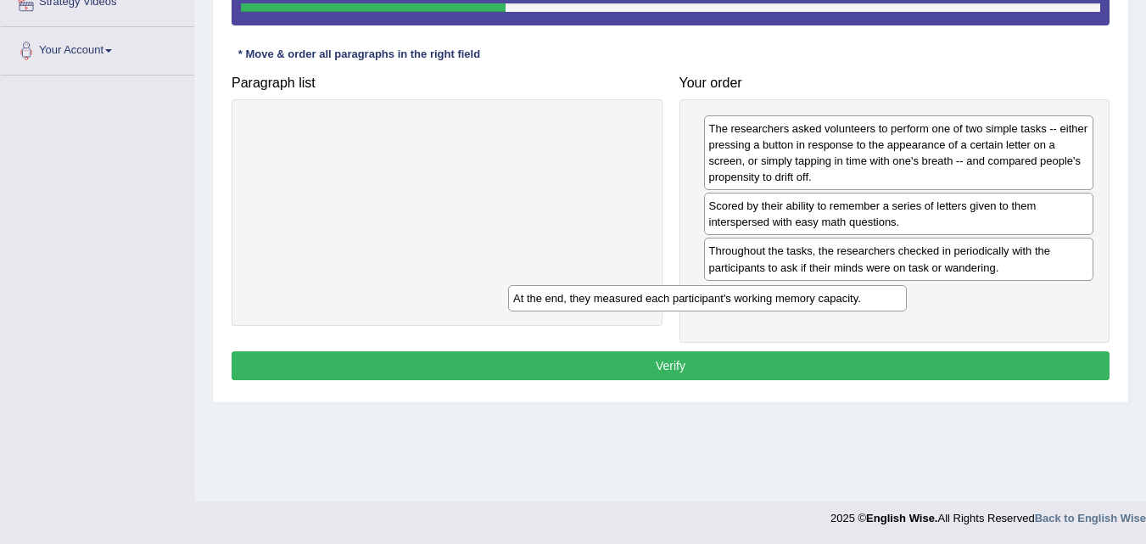
drag, startPoint x: 612, startPoint y: 124, endPoint x: 873, endPoint y: 293, distance: 310.7
click at [873, 293] on div "At the end, they measured each participant's working memory capacity." at bounding box center [707, 298] width 399 height 26
click at [852, 371] on button "Verify" at bounding box center [670, 365] width 878 height 29
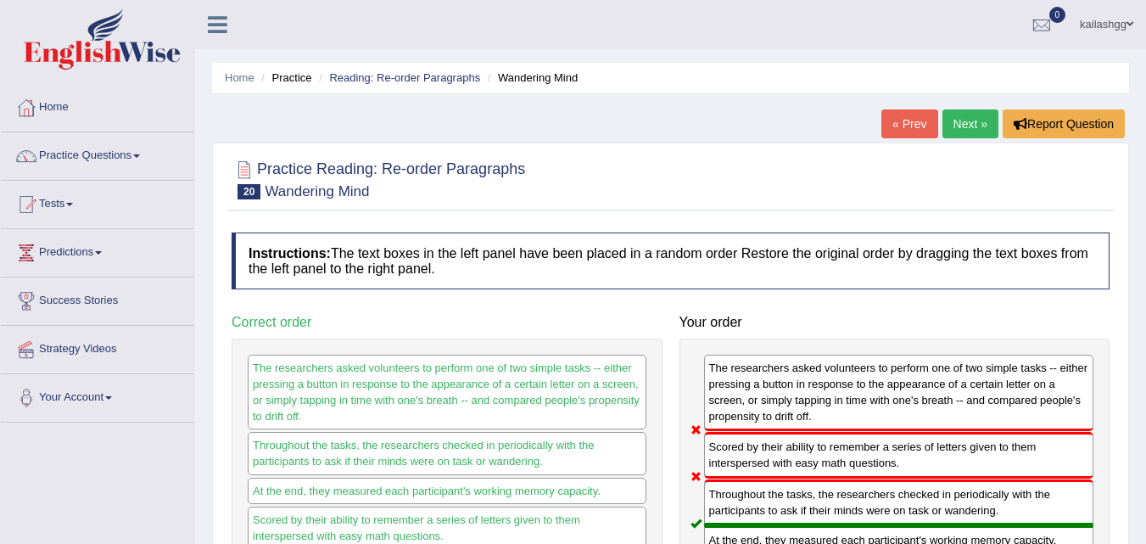
click at [976, 127] on link "Next »" at bounding box center [970, 123] width 56 height 29
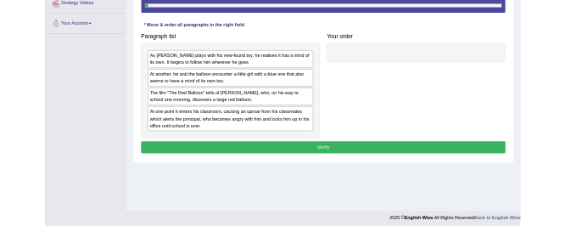
scroll to position [347, 0]
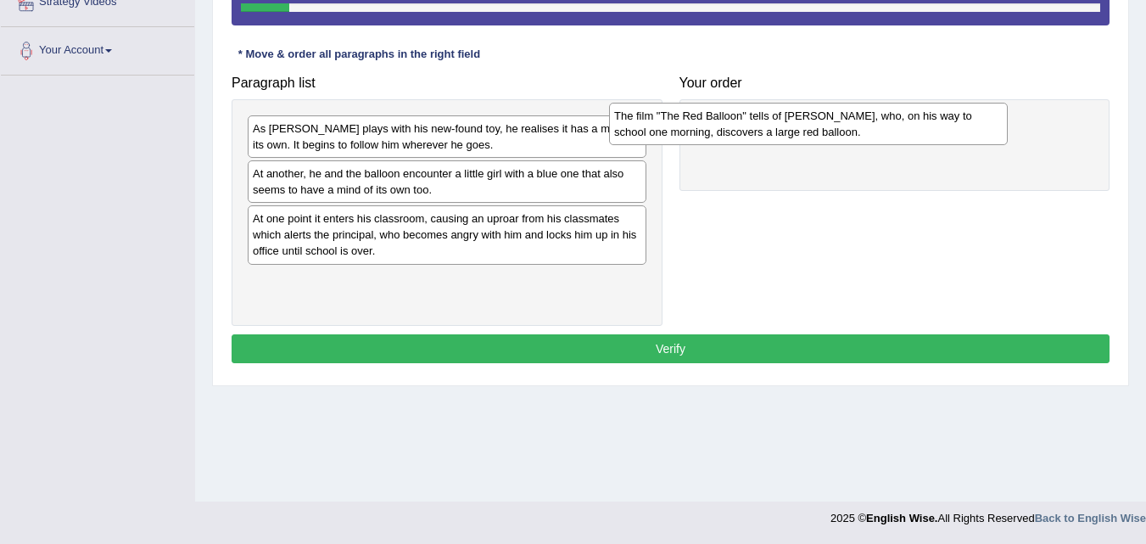
drag, startPoint x: 505, startPoint y: 231, endPoint x: 870, endPoint y: 128, distance: 378.8
click at [870, 128] on div "The film "The Red Balloon" tells of [PERSON_NAME], who, on his way to school on…" at bounding box center [808, 124] width 399 height 42
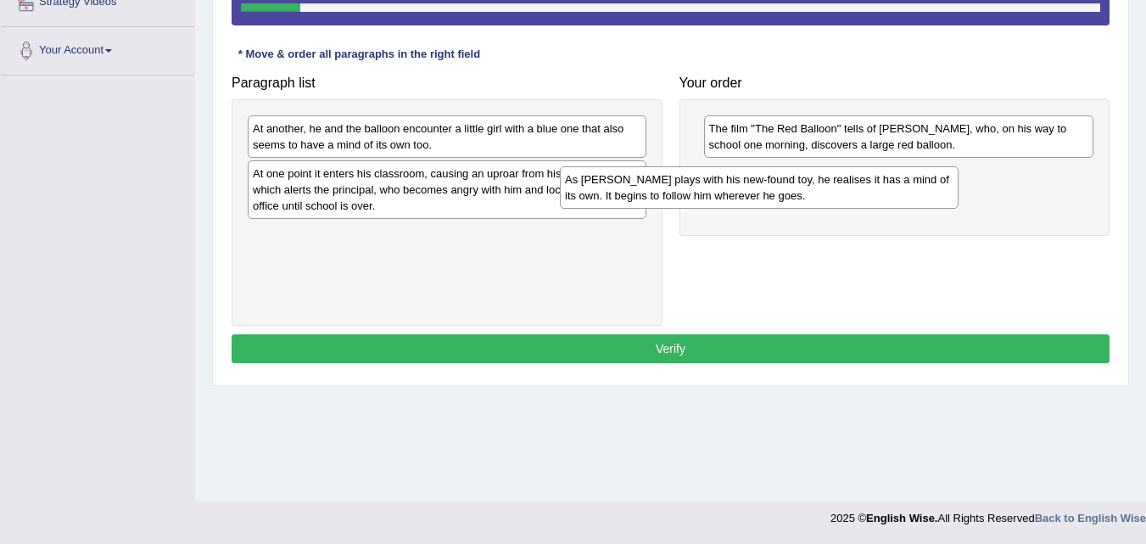
drag, startPoint x: 499, startPoint y: 136, endPoint x: 811, endPoint y: 187, distance: 316.2
click at [811, 187] on div "As [PERSON_NAME] plays with his new-found toy, he realises it has a mind of its…" at bounding box center [759, 187] width 399 height 42
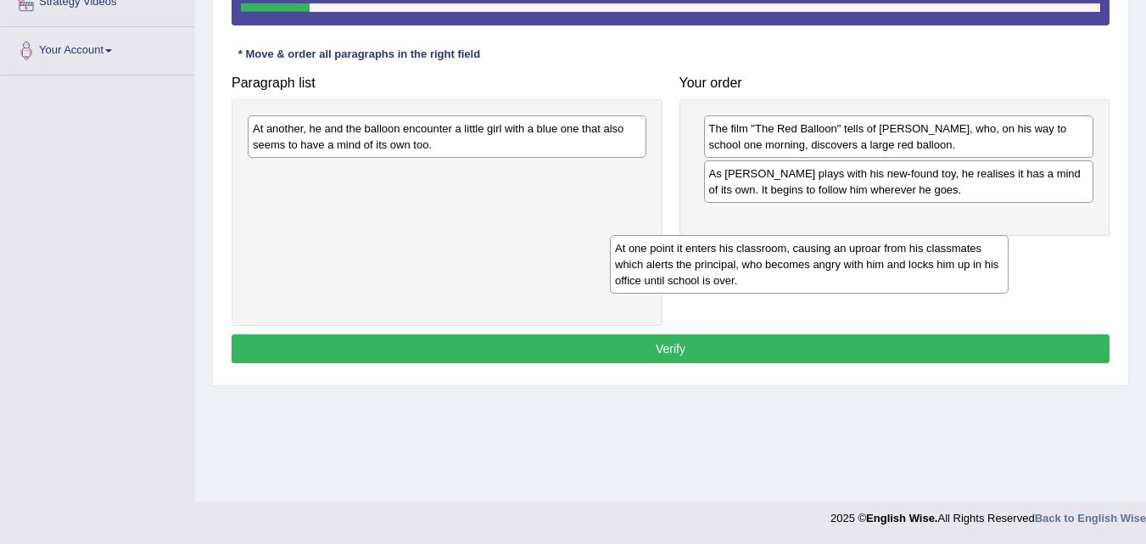
drag, startPoint x: 580, startPoint y: 199, endPoint x: 942, endPoint y: 274, distance: 369.7
click at [942, 274] on div "At one point it enters his classroom, causing an uproar from his classmates whi…" at bounding box center [809, 264] width 399 height 59
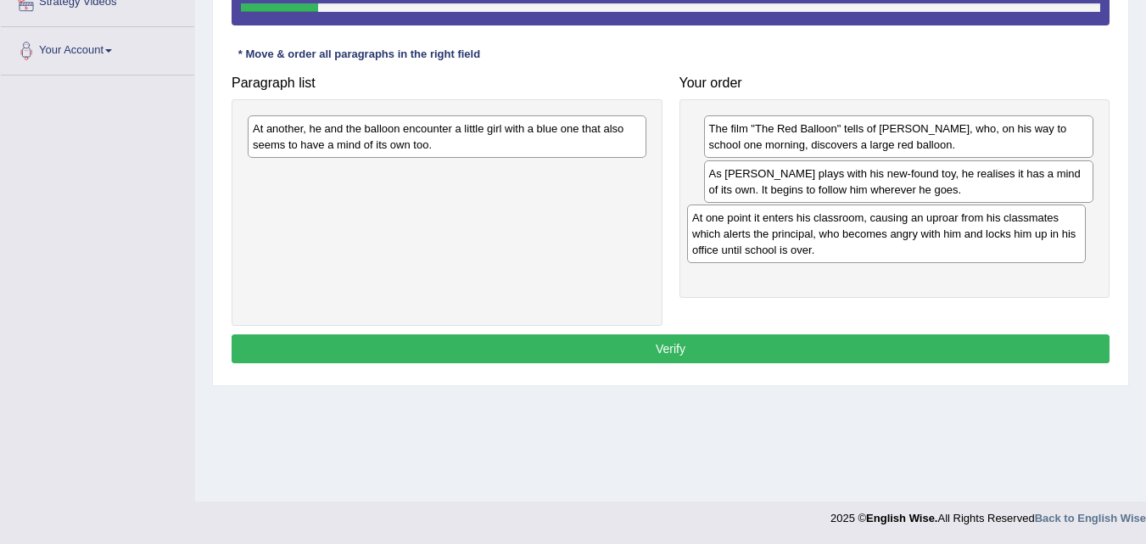
drag, startPoint x: 494, startPoint y: 176, endPoint x: 934, endPoint y: 220, distance: 441.5
click at [934, 220] on div "At one point it enters his classroom, causing an uproar from his classmates whi…" at bounding box center [886, 233] width 399 height 59
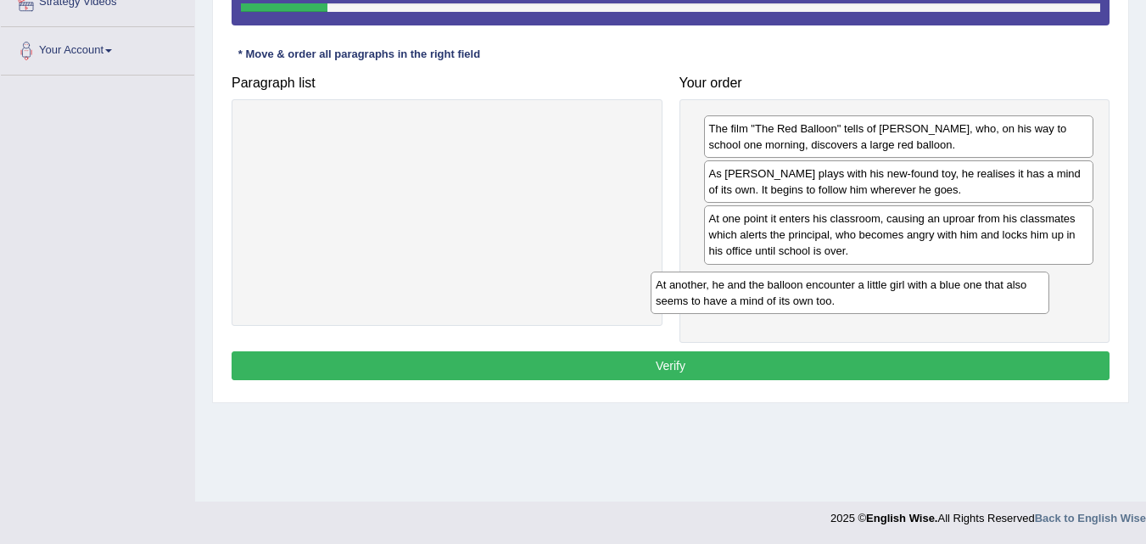
drag, startPoint x: 438, startPoint y: 143, endPoint x: 840, endPoint y: 300, distance: 432.3
click at [840, 300] on div "At another, he and the balloon encounter a little girl with a blue one that als…" at bounding box center [849, 292] width 399 height 42
click at [812, 358] on button "Verify" at bounding box center [670, 365] width 878 height 29
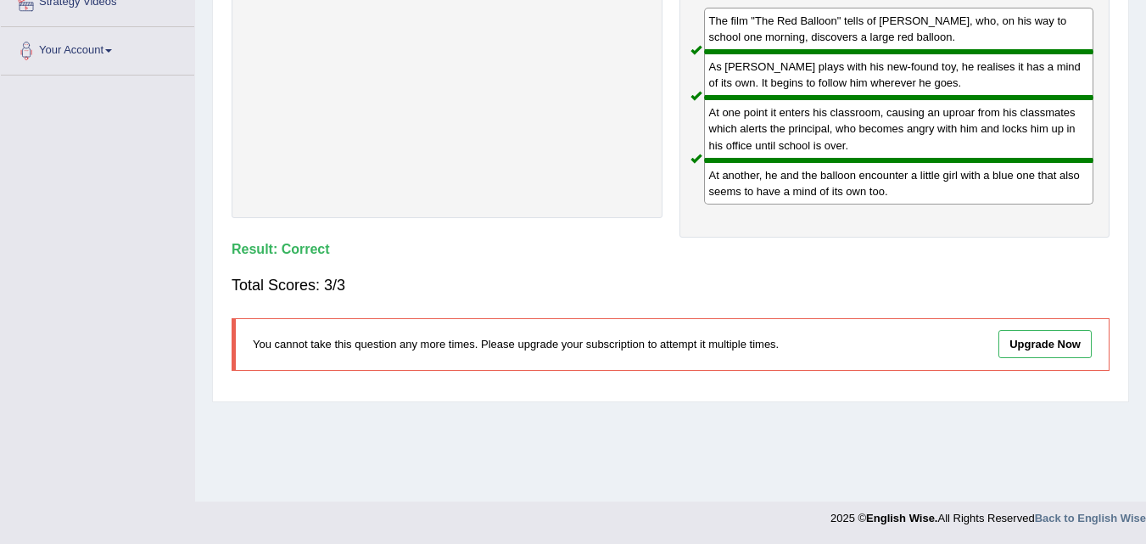
click at [812, 358] on div "You cannot take this question any more times. Please upgrade your subscription …" at bounding box center [670, 344] width 878 height 52
